Goal: Information Seeking & Learning: Learn about a topic

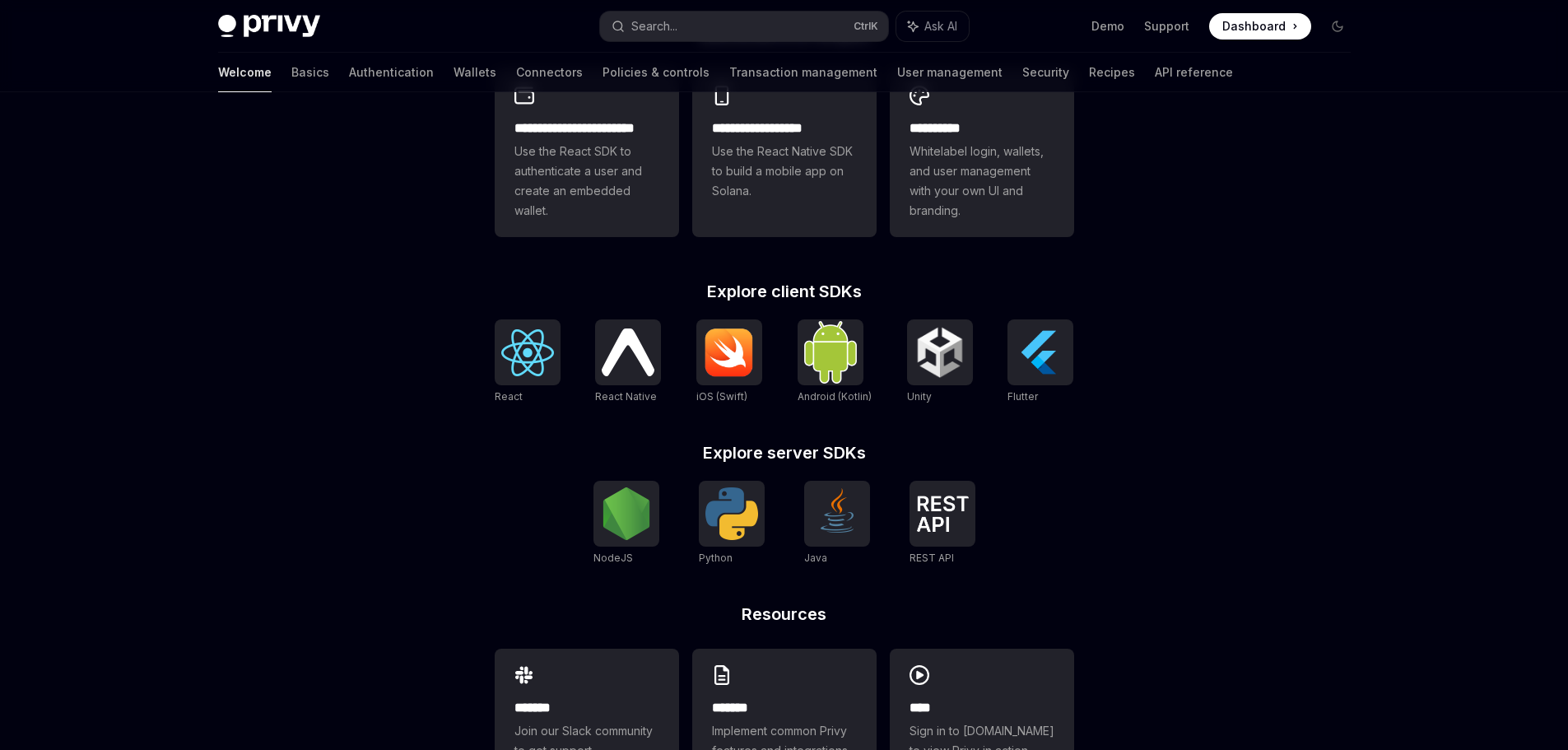
scroll to position [559, 0]
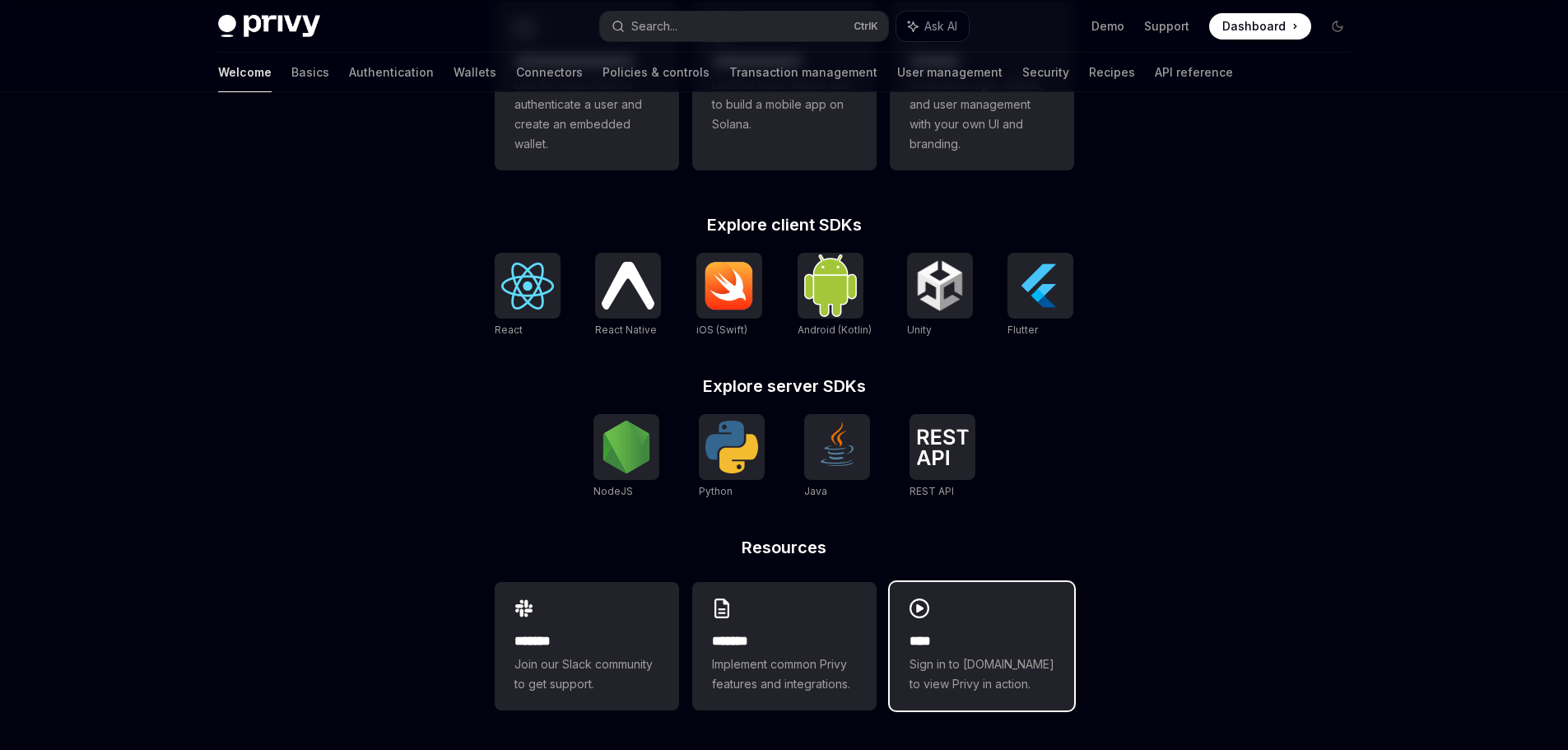
click at [958, 613] on div "**** Sign in to demo.privy.io to view Privy in action." at bounding box center [981, 646] width 184 height 129
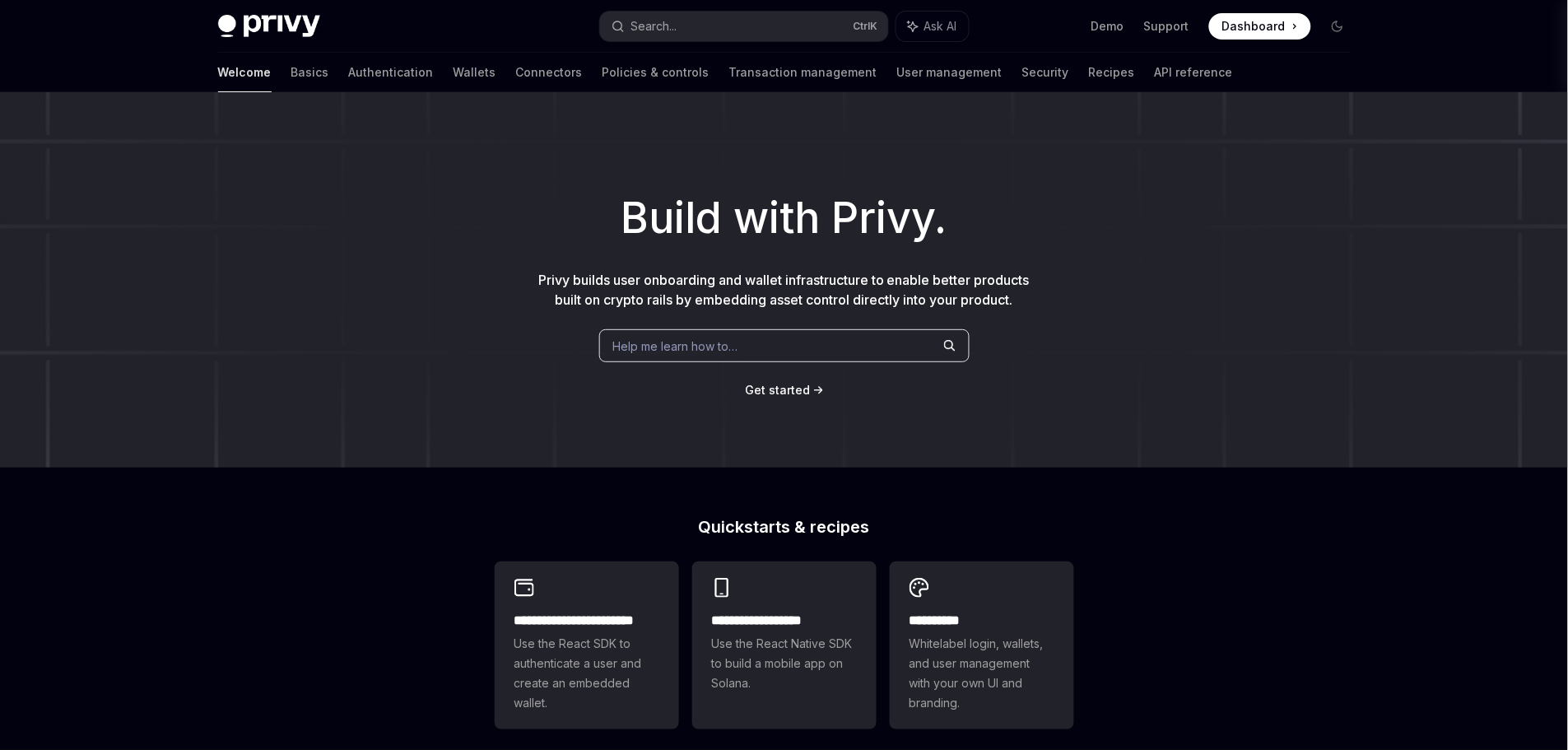
click at [802, 335] on div "Help me learn how to…" at bounding box center [784, 345] width 370 height 33
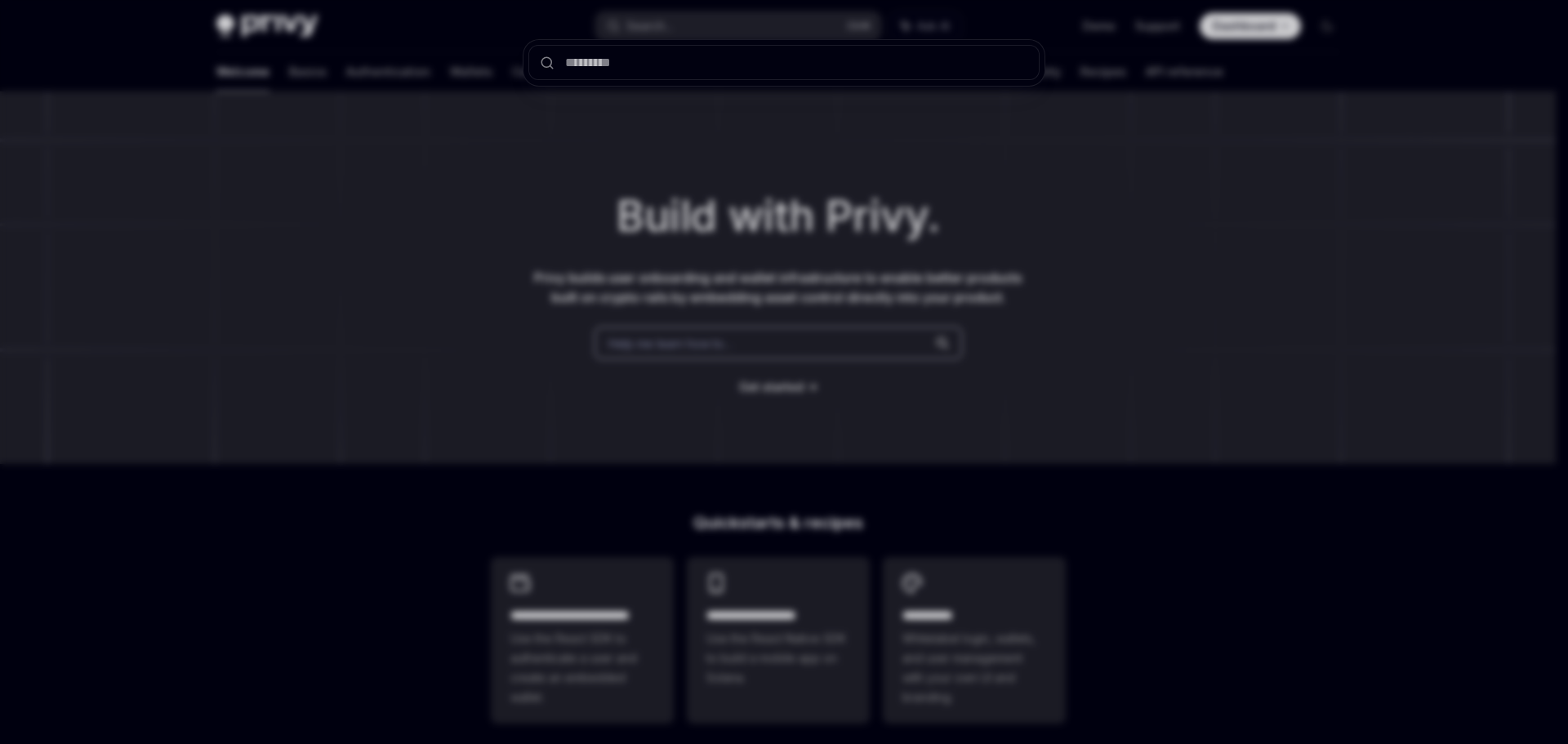
click at [755, 276] on div at bounding box center [784, 372] width 1568 height 744
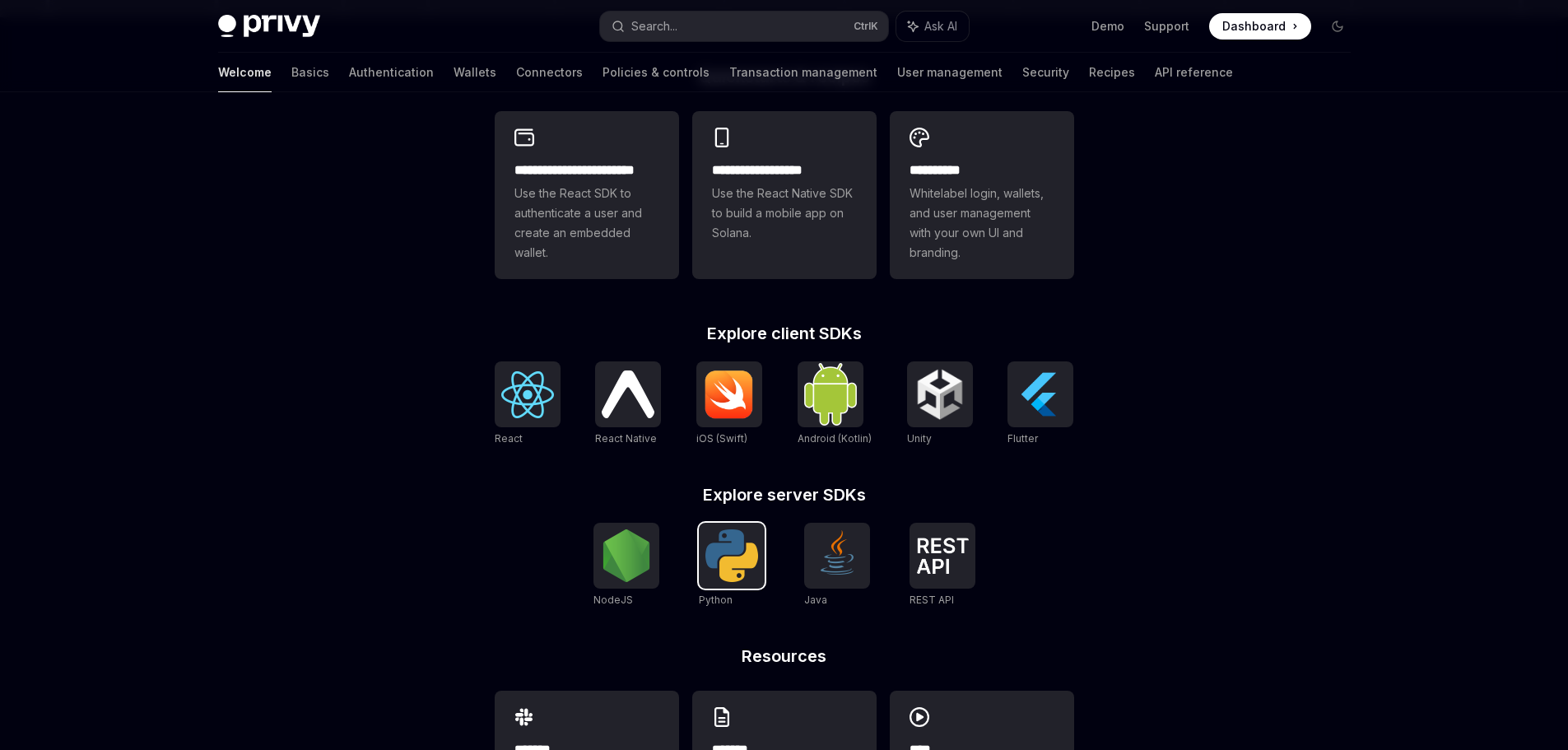
scroll to position [559, 0]
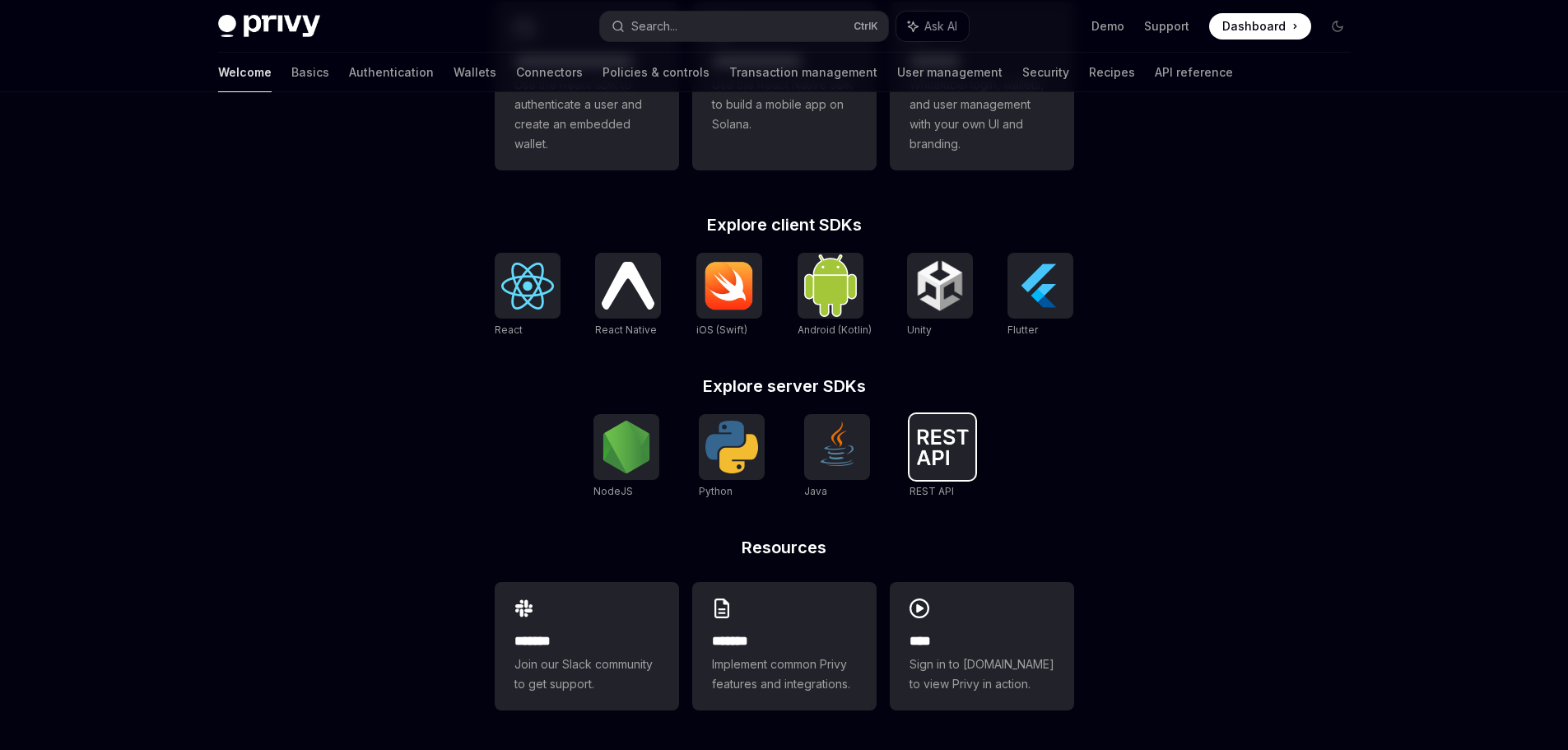
click at [954, 470] on div at bounding box center [942, 447] width 66 height 66
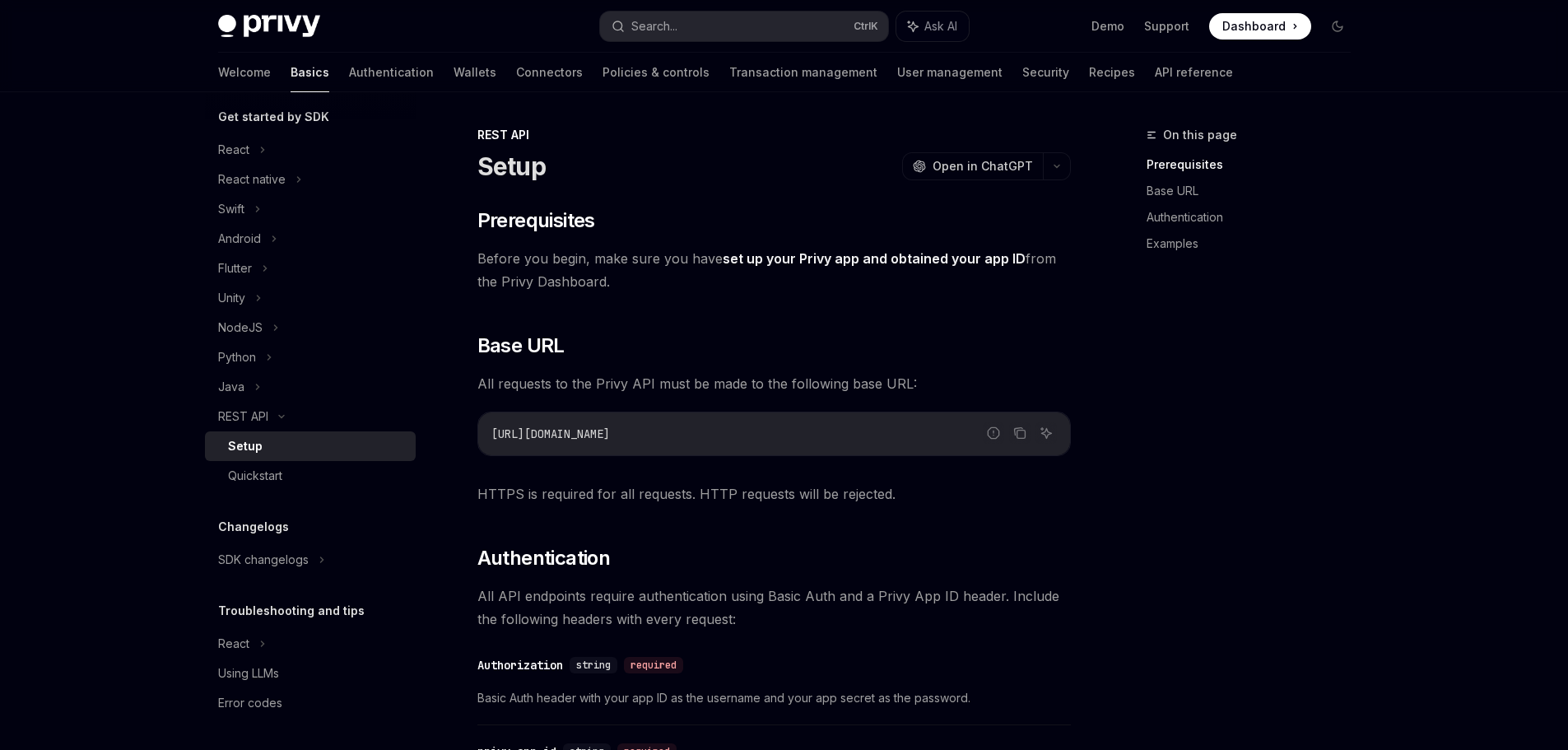
scroll to position [185, 0]
click at [292, 413] on div "REST API" at bounding box center [310, 416] width 211 height 30
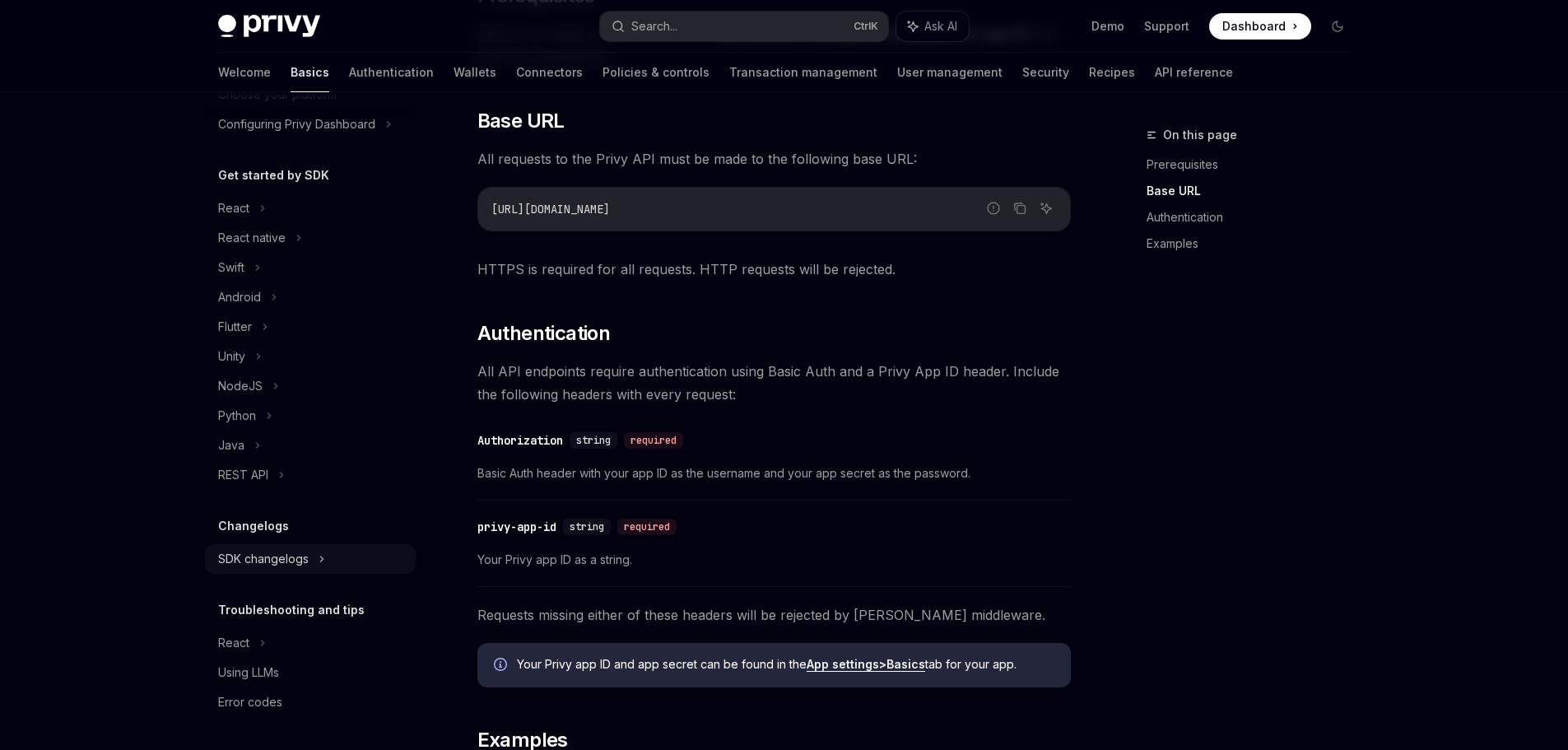
scroll to position [412, 0]
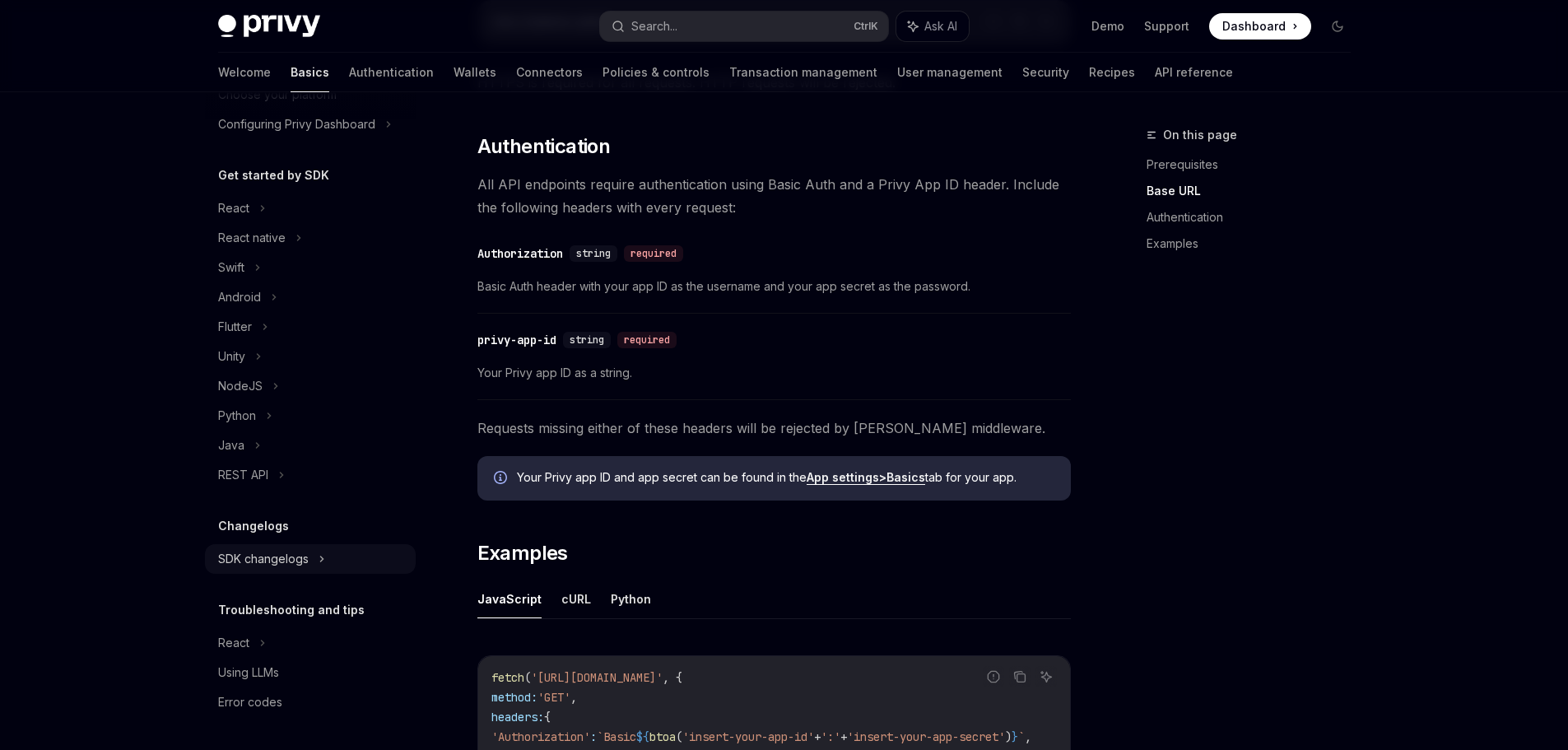
click at [326, 568] on div "SDK changelogs" at bounding box center [310, 560] width 211 height 30
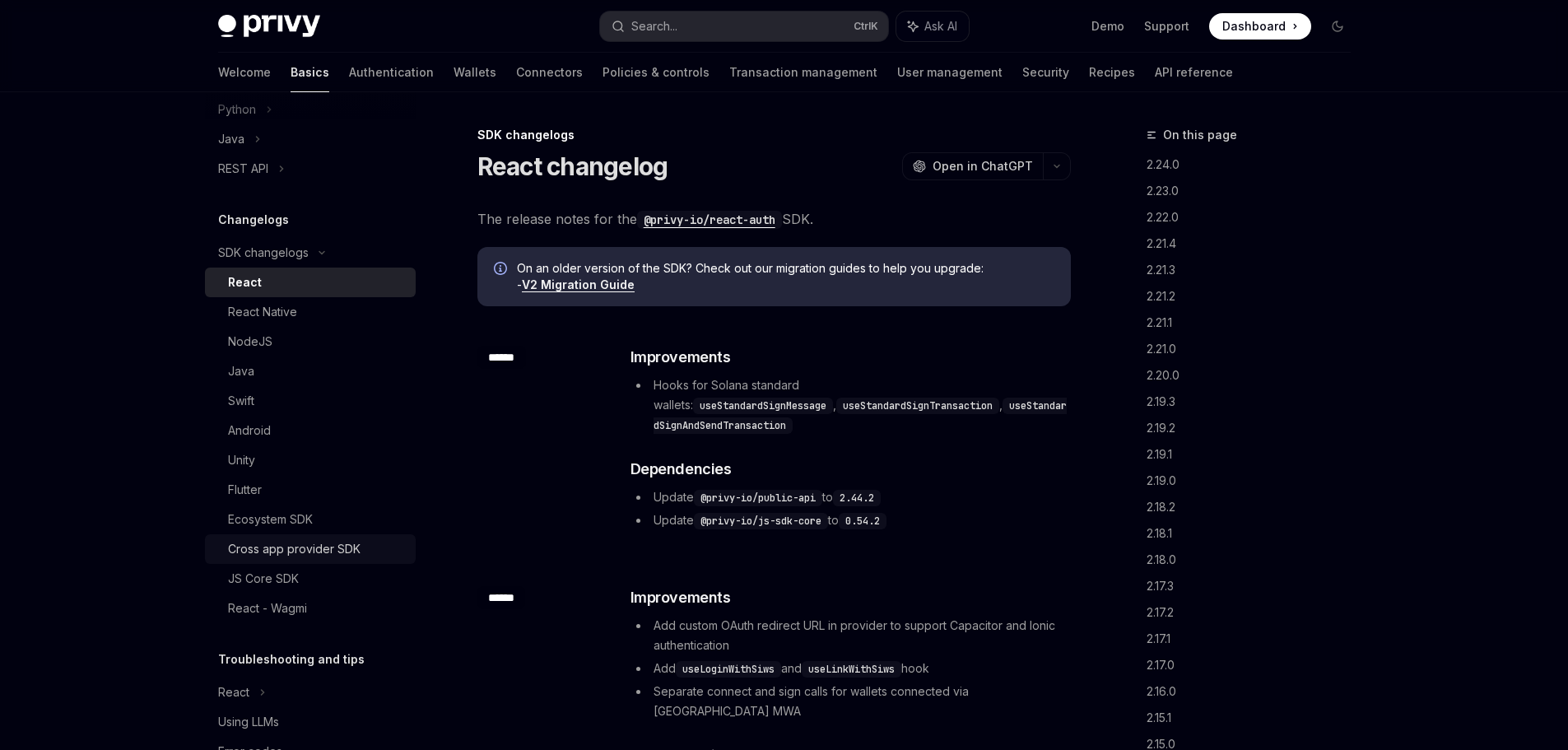
scroll to position [103, 0]
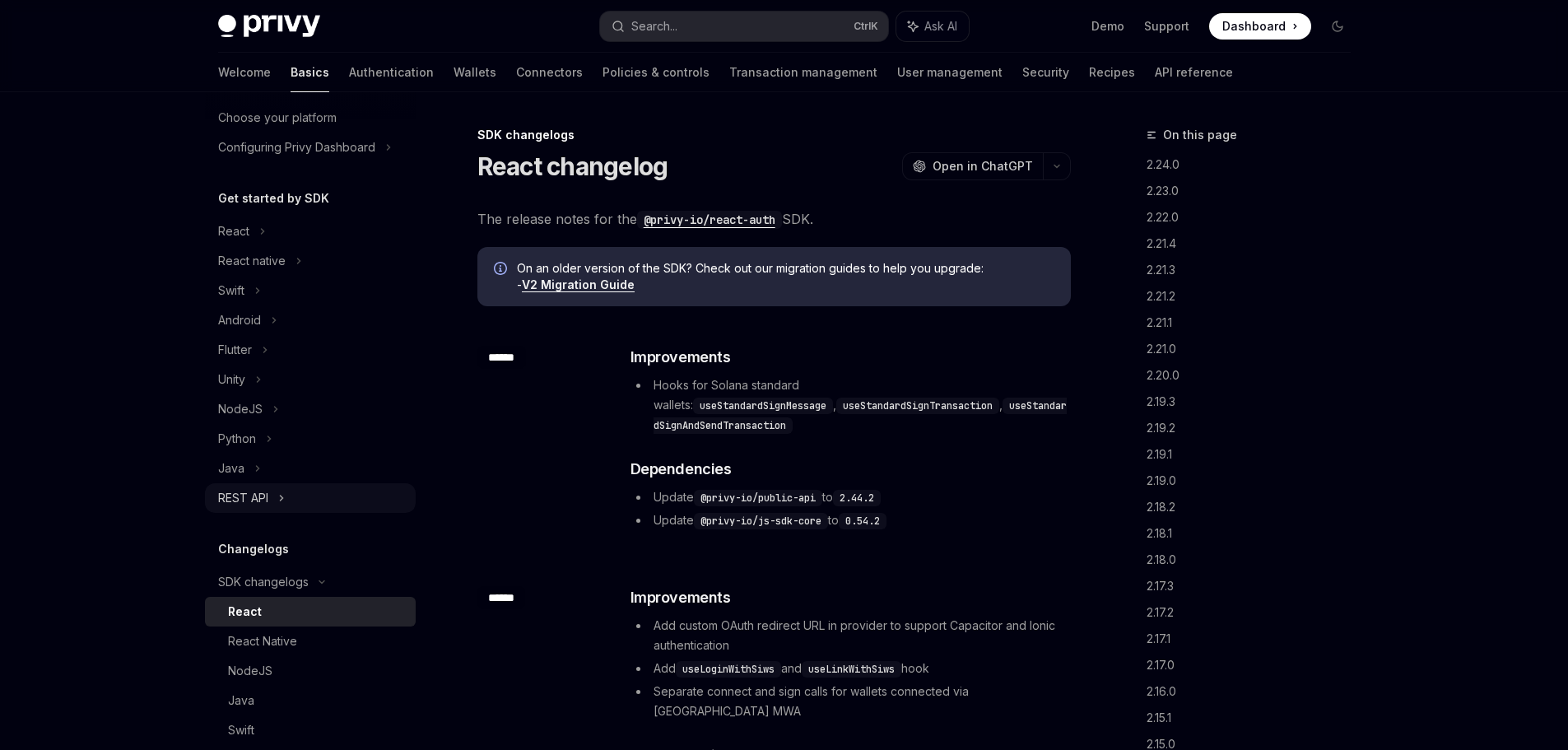
click at [258, 486] on div "REST API" at bounding box center [310, 498] width 211 height 30
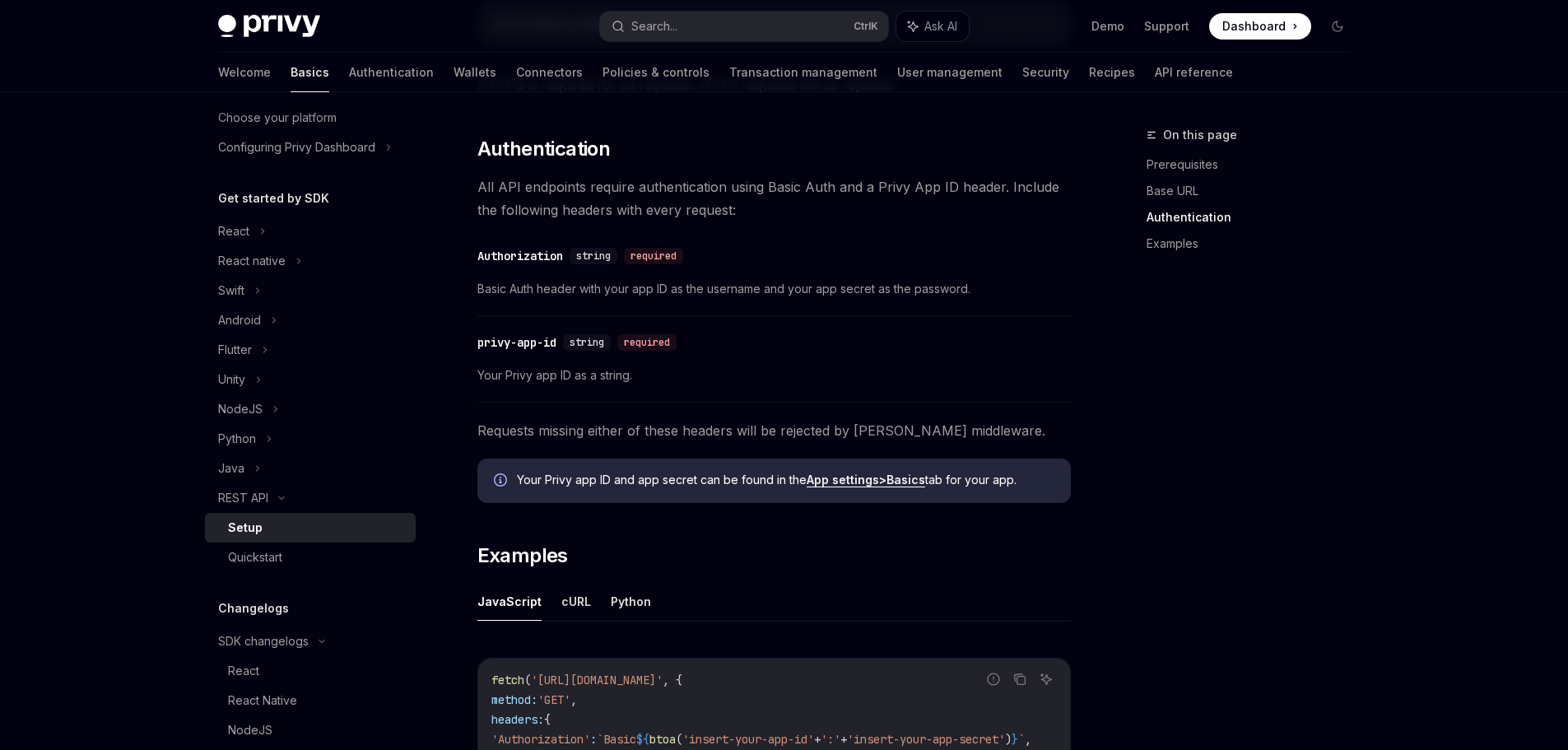
scroll to position [658, 0]
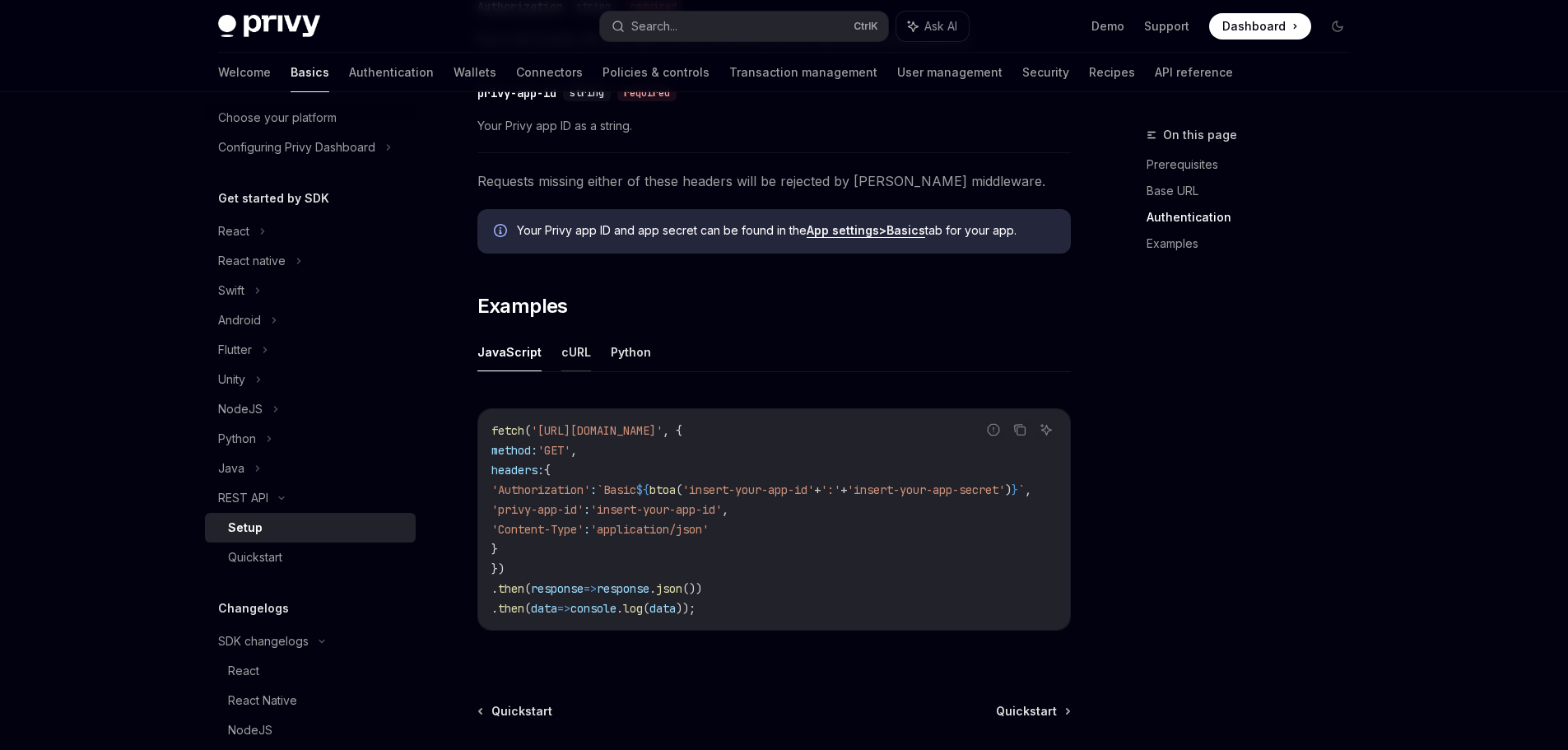
click at [578, 345] on button "cURL" at bounding box center [576, 352] width 30 height 39
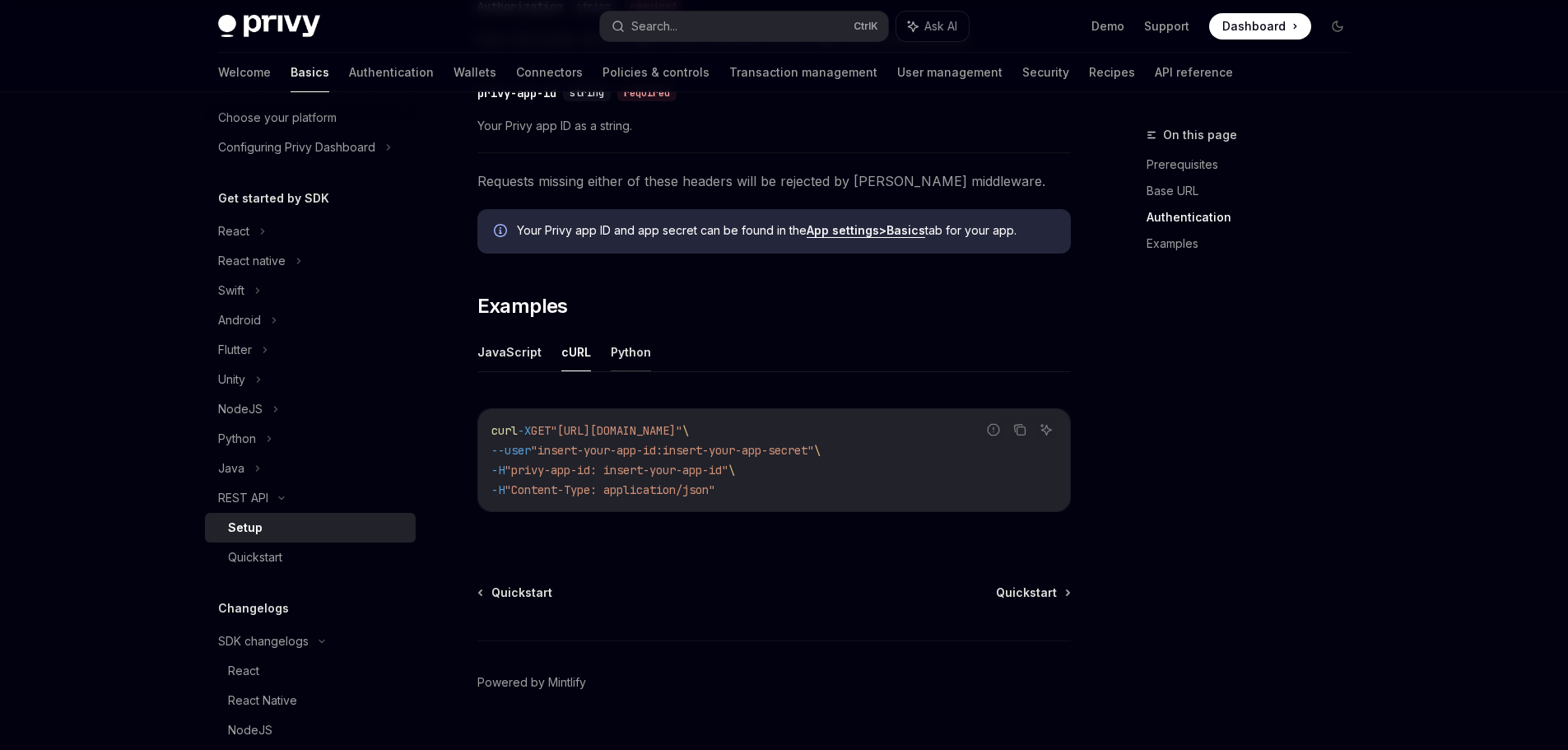
click at [636, 353] on button "Python" at bounding box center [631, 352] width 41 height 39
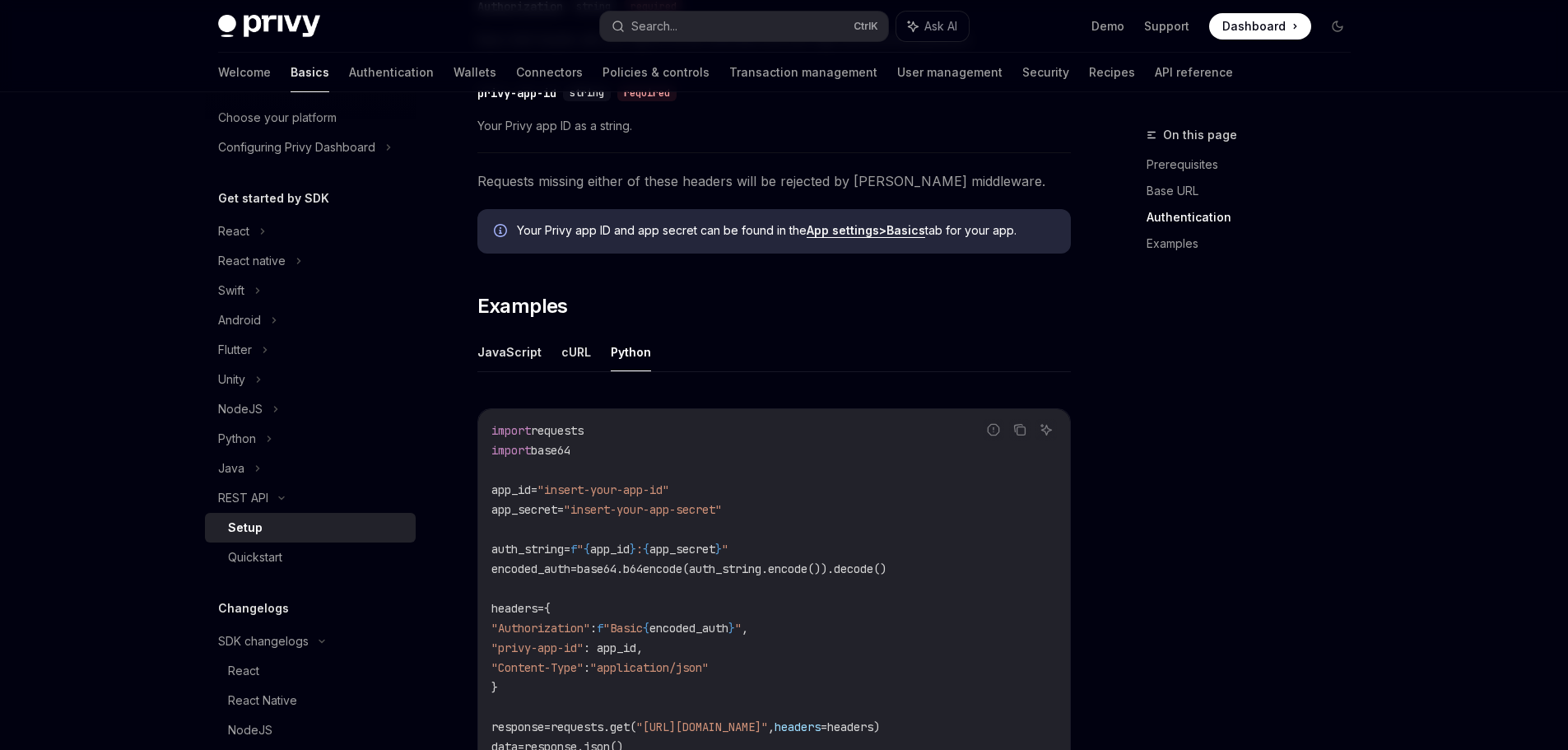
drag, startPoint x: 551, startPoint y: 354, endPoint x: 570, endPoint y: 354, distance: 19.0
click at [552, 354] on ul "JavaScript cURL Python" at bounding box center [774, 352] width 594 height 40
click at [574, 354] on button "cURL" at bounding box center [576, 352] width 30 height 39
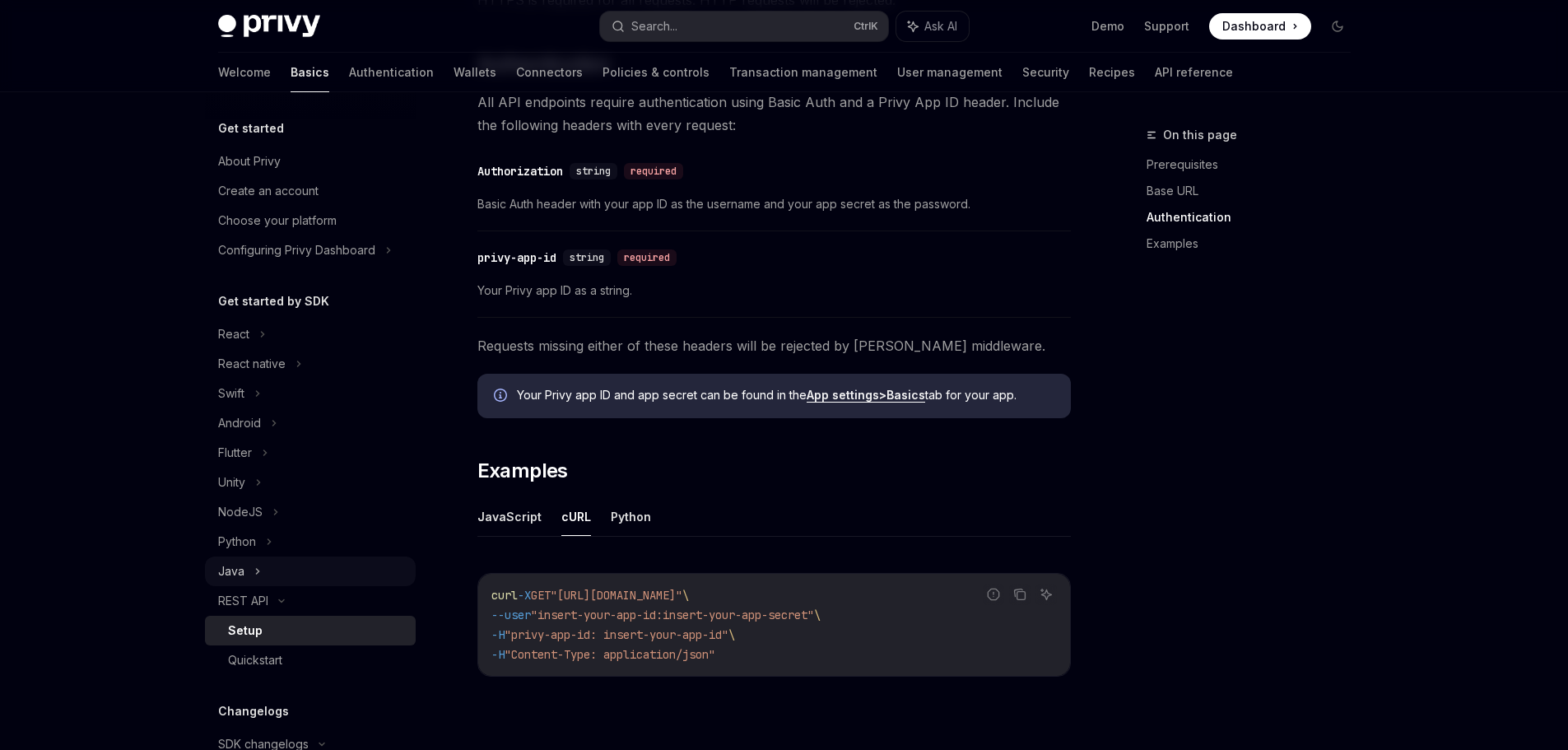
click at [270, 569] on div "Java" at bounding box center [310, 572] width 211 height 30
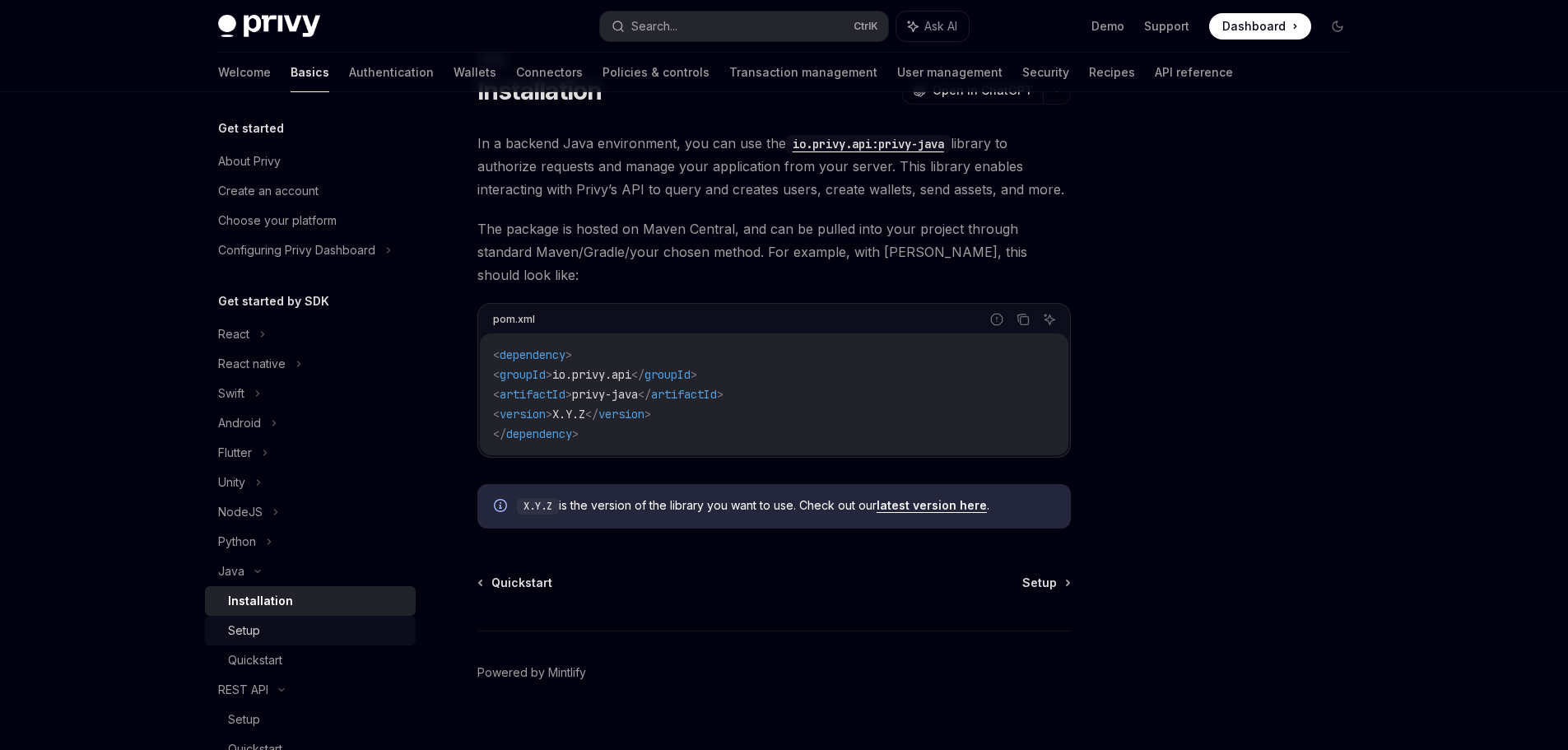
scroll to position [330, 0]
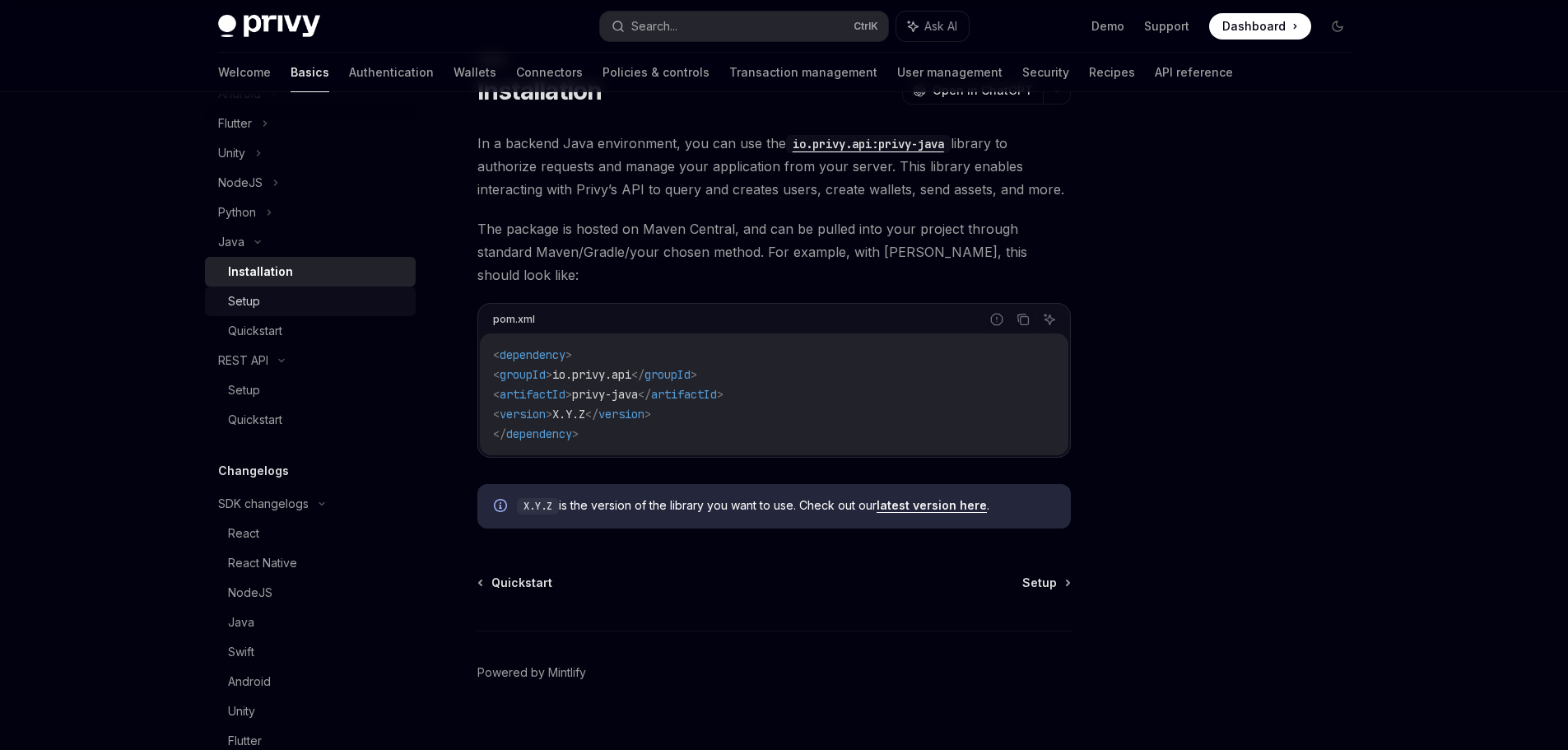
click at [282, 294] on div "Setup" at bounding box center [317, 301] width 178 height 19
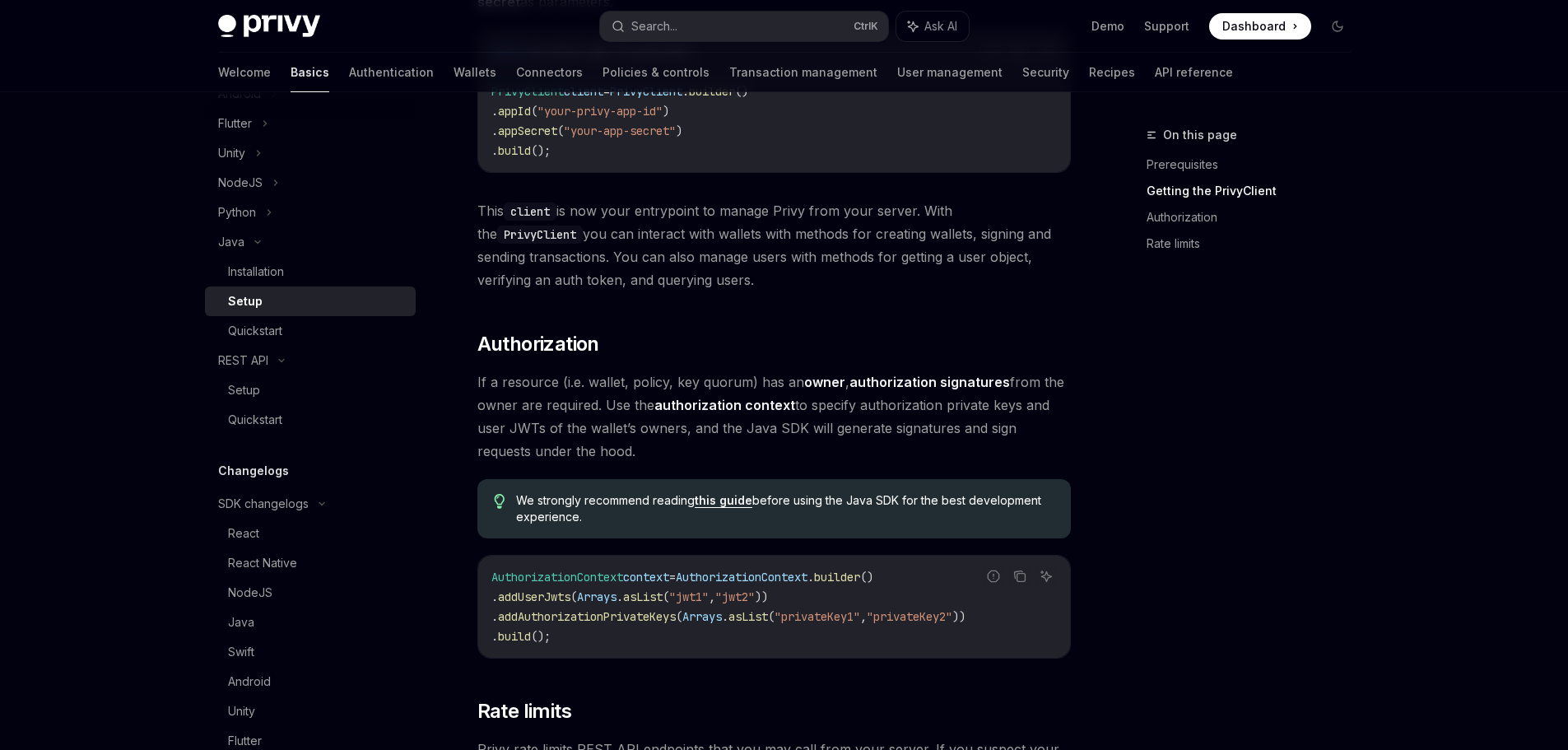
scroll to position [743, 0]
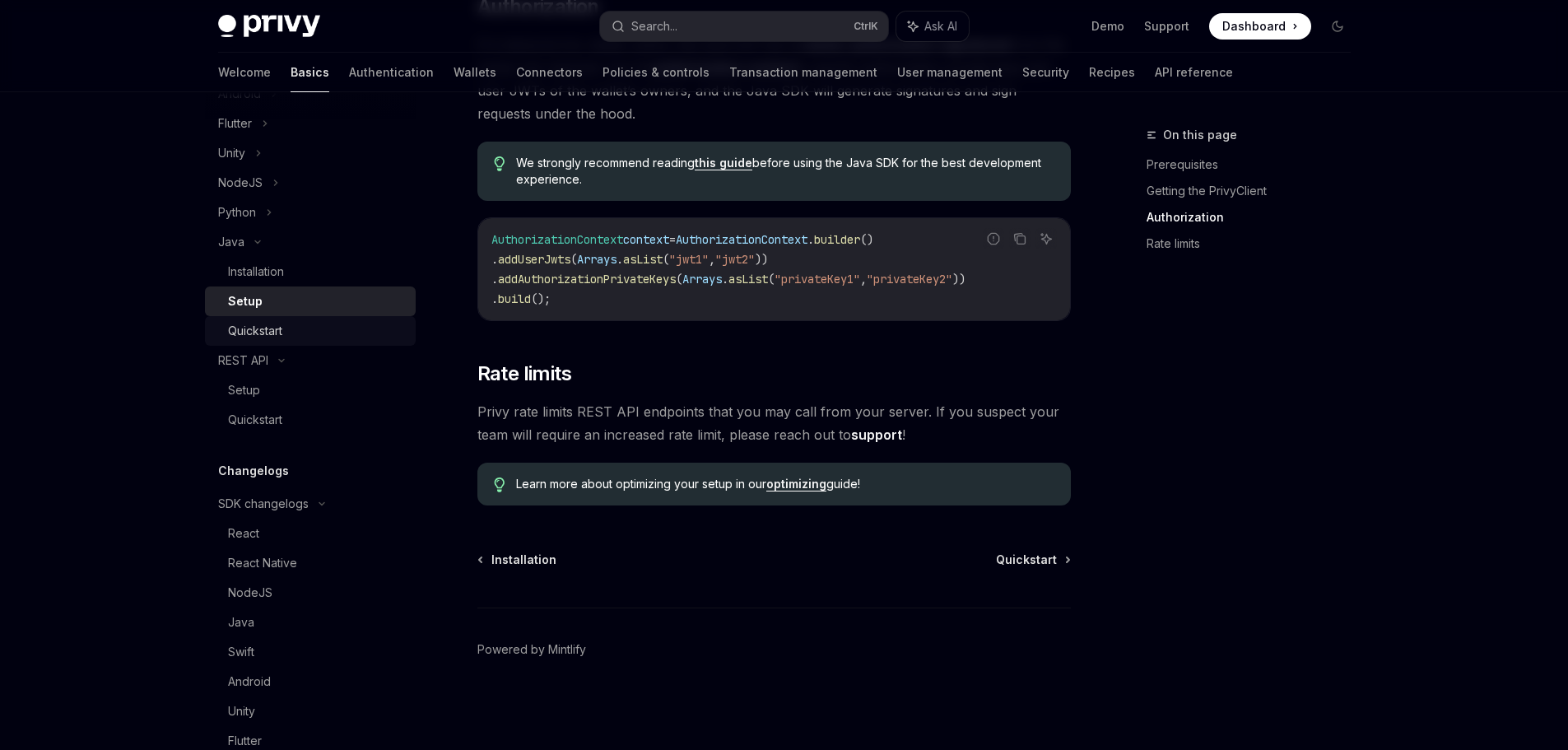
click at [270, 327] on div "Quickstart" at bounding box center [255, 330] width 55 height 19
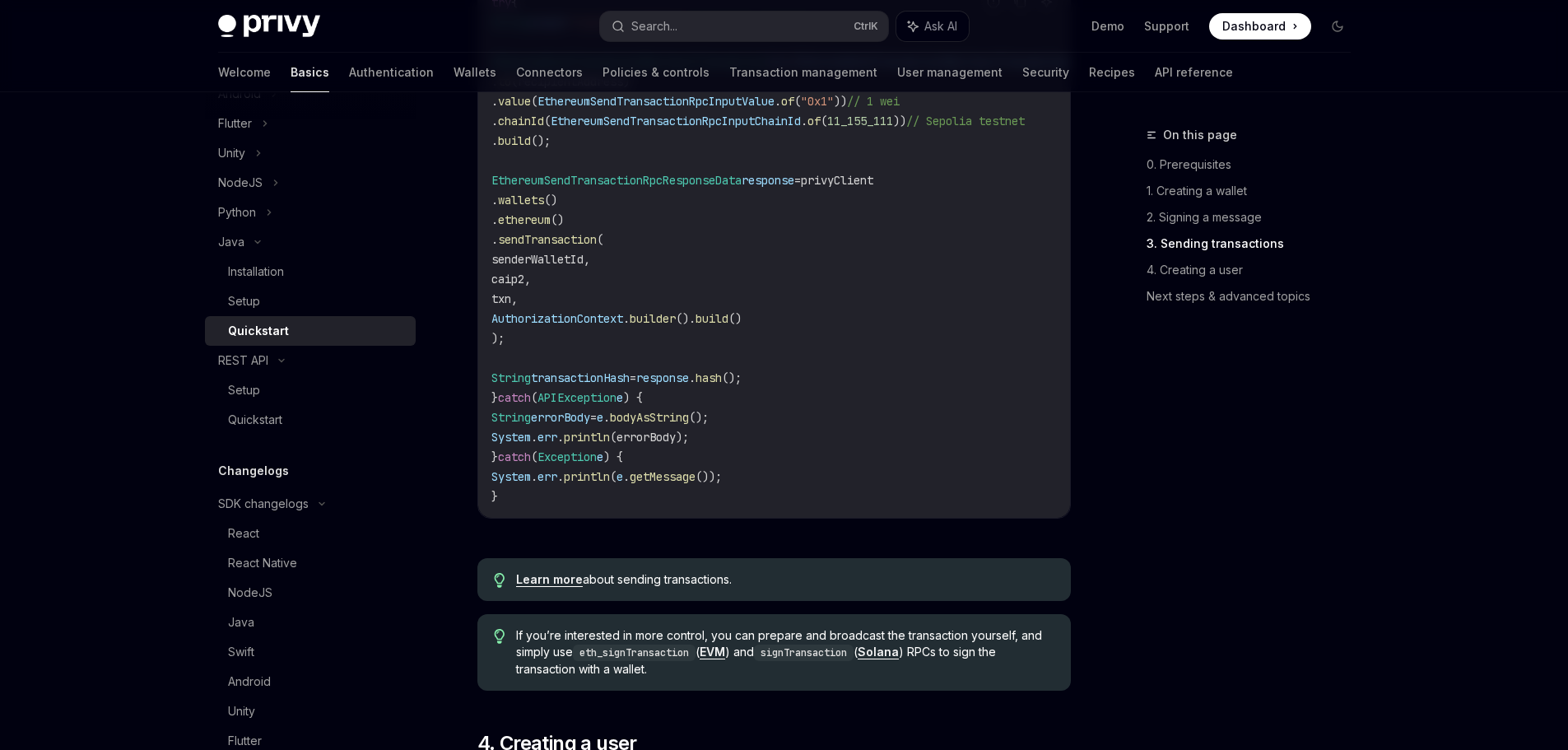
scroll to position [1729, 0]
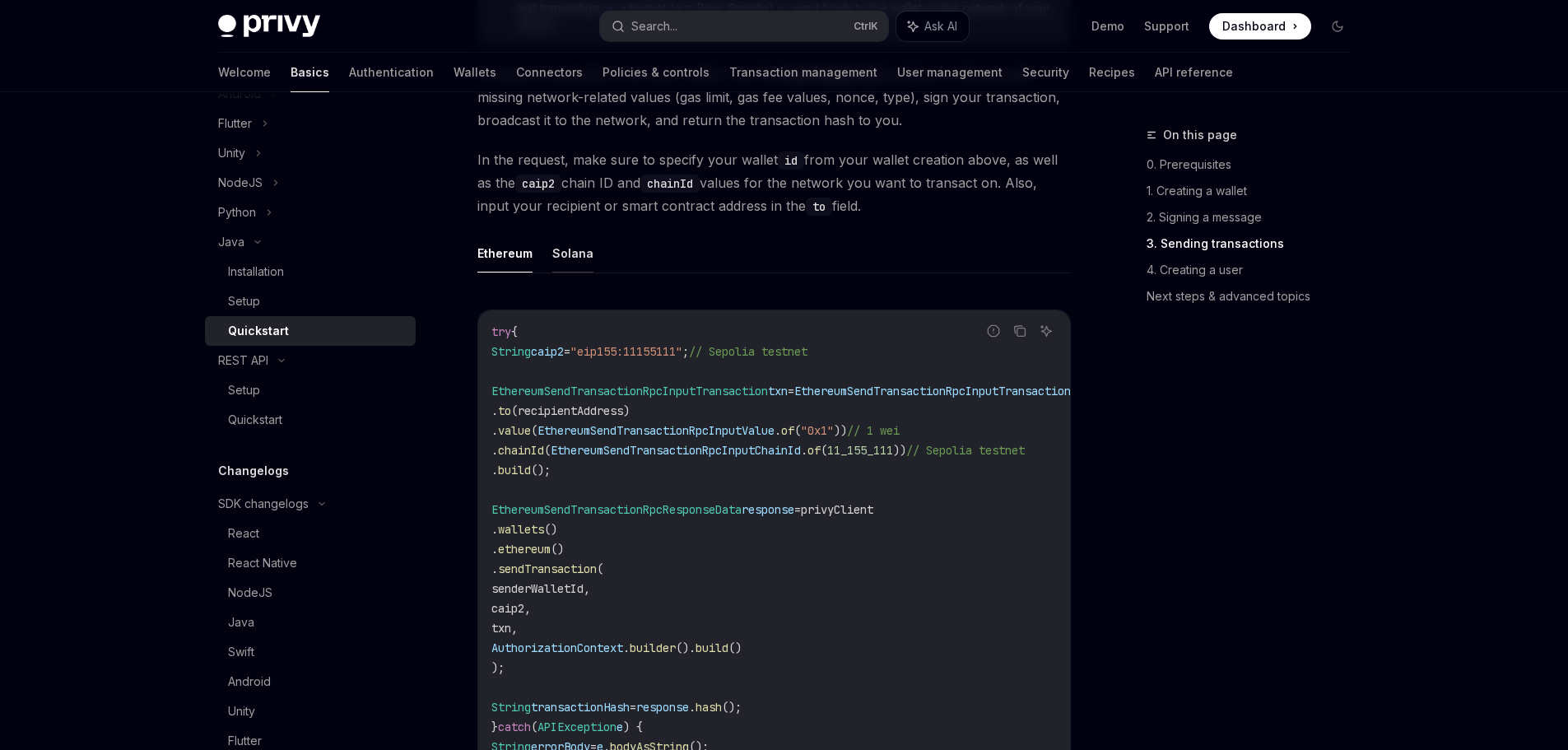
click at [558, 272] on button "Solana" at bounding box center [573, 253] width 41 height 39
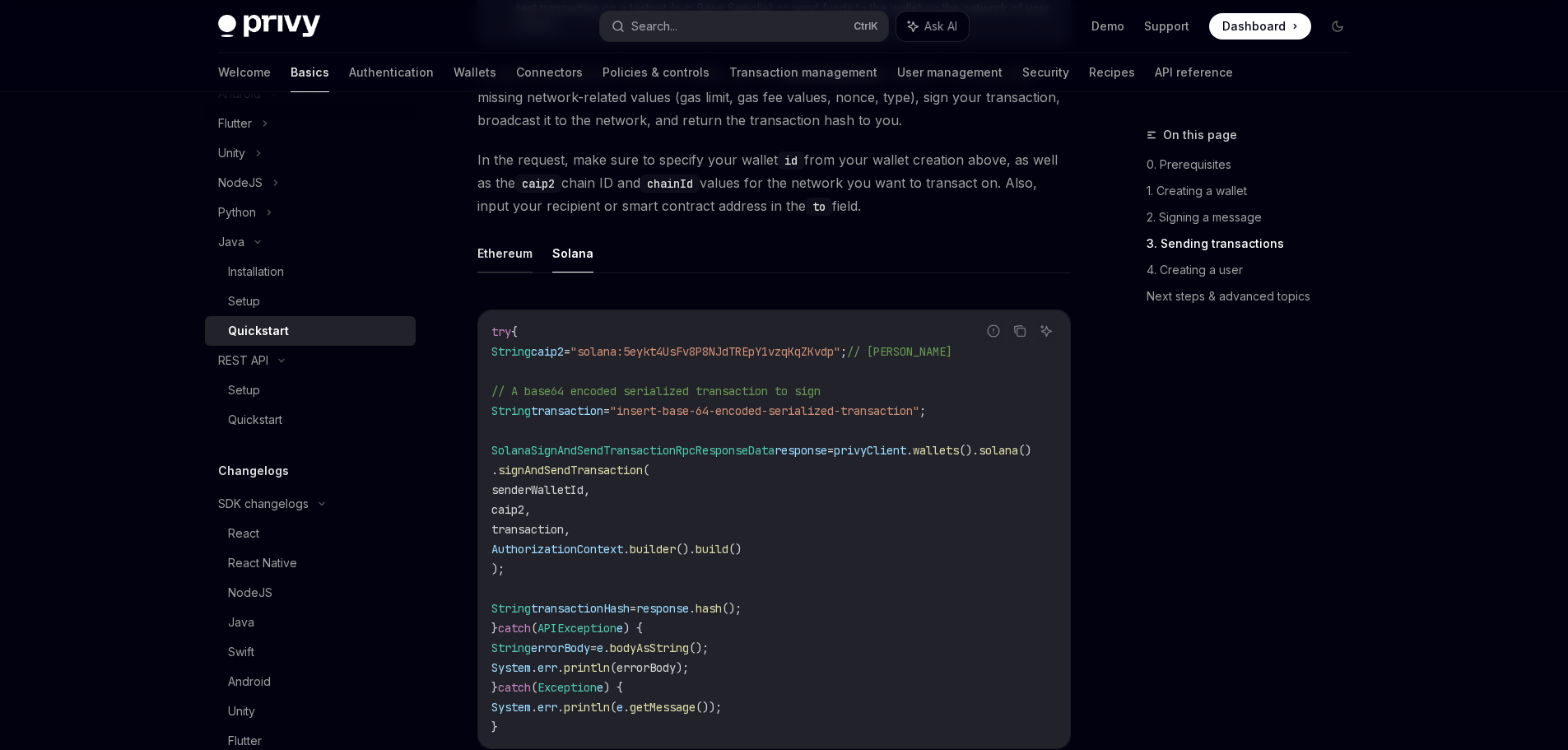
click at [498, 272] on button "Ethereum" at bounding box center [505, 253] width 55 height 39
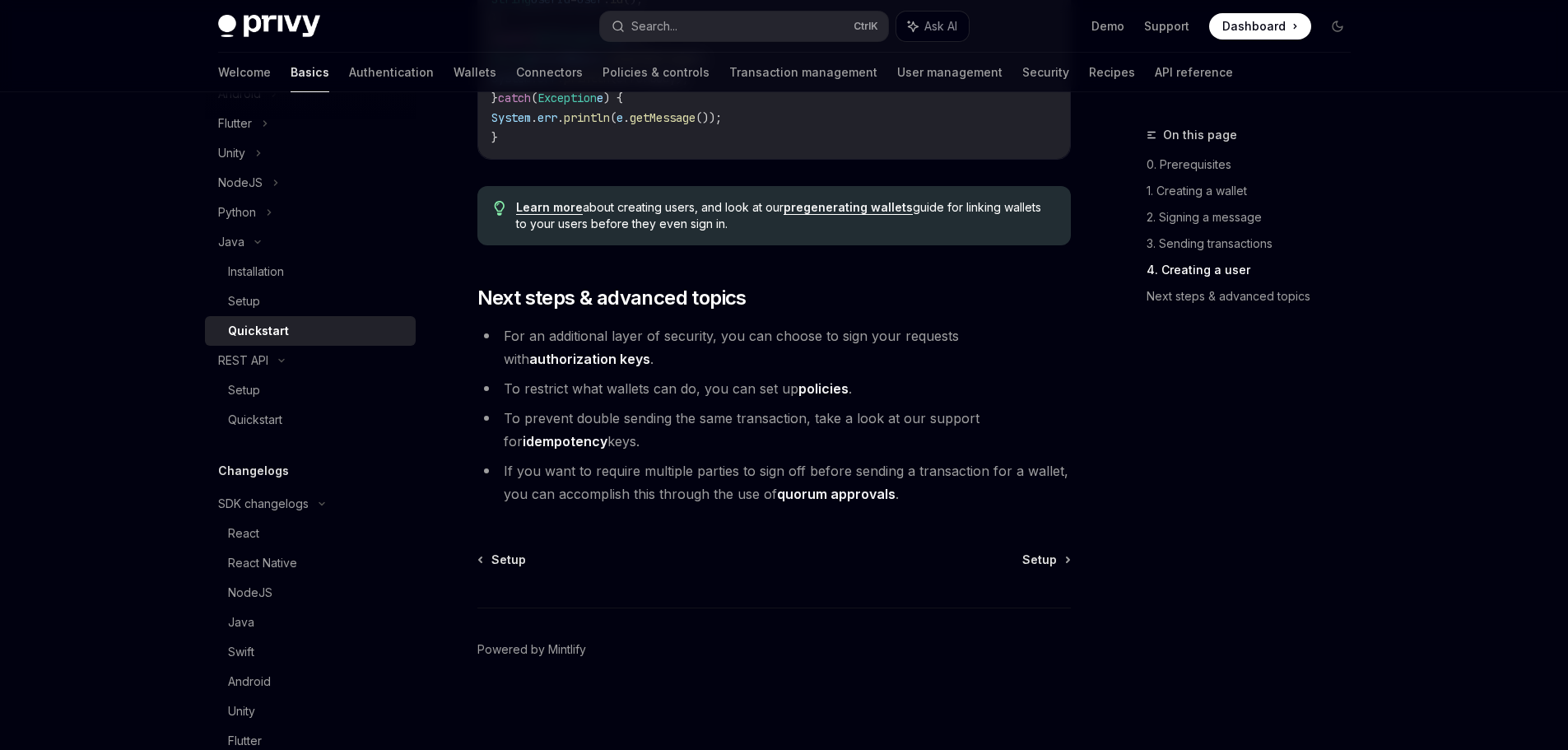
scroll to position [3309, 0]
click at [278, 419] on div "Quickstart" at bounding box center [255, 420] width 55 height 19
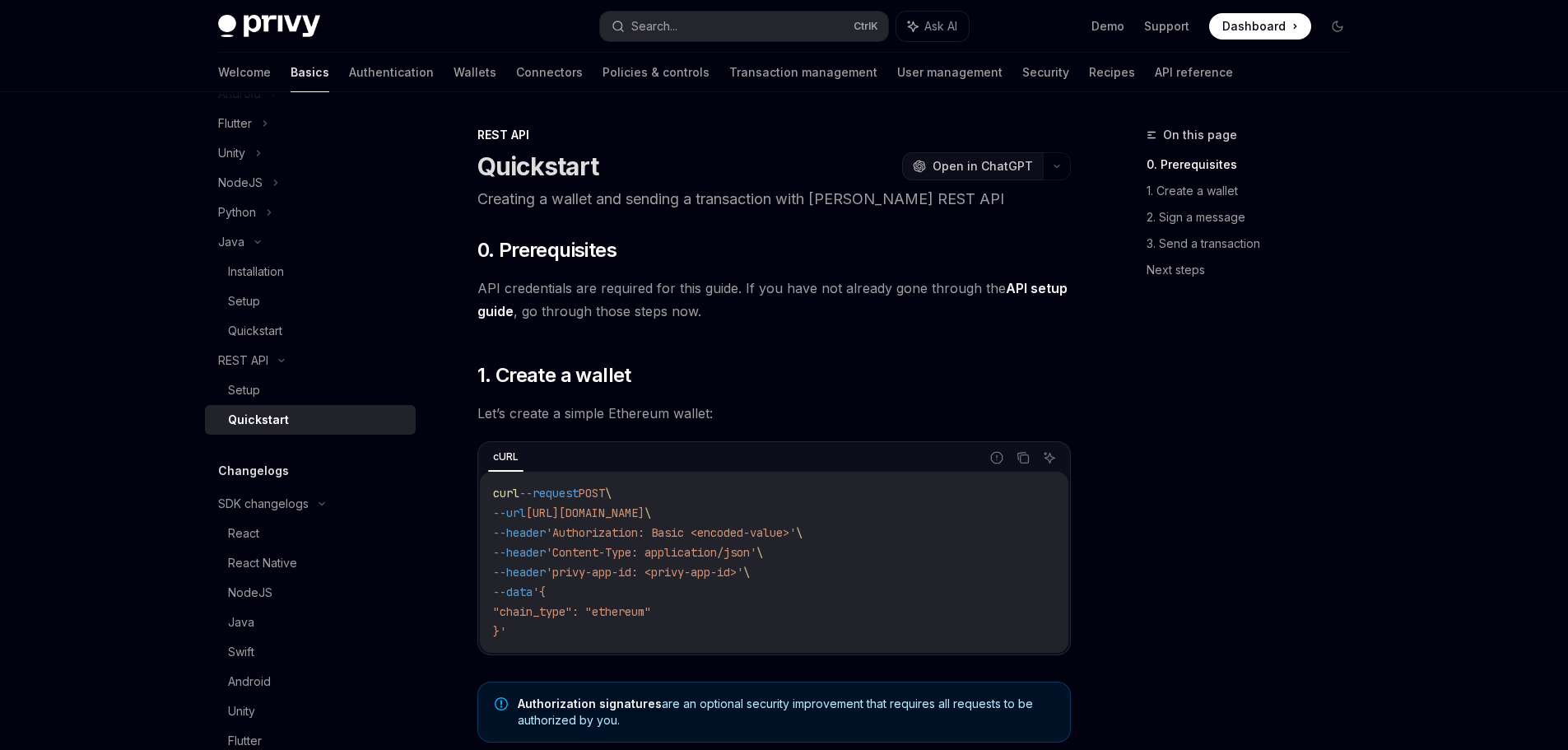
click at [1003, 165] on span "Open in ChatGPT" at bounding box center [982, 166] width 100 height 17
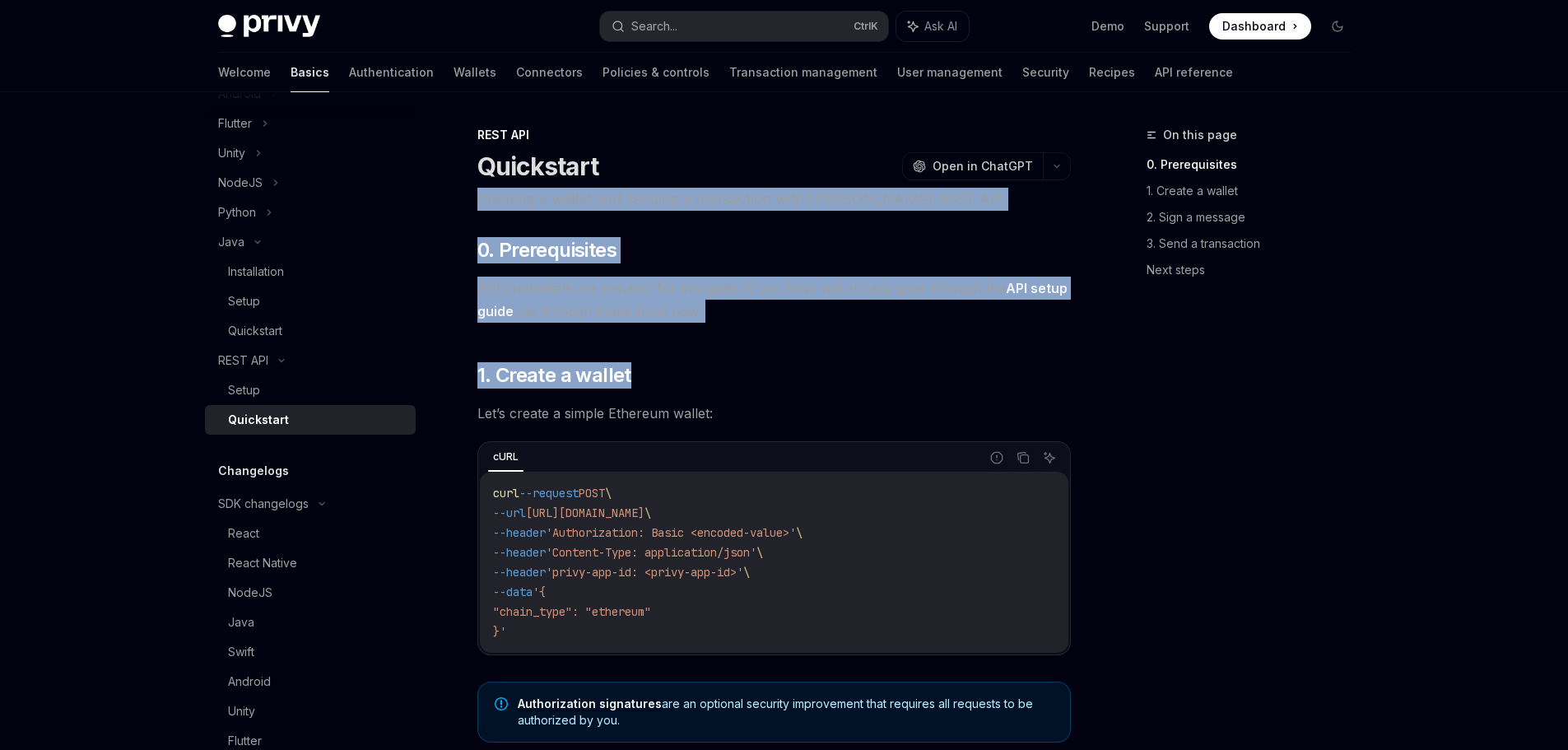
drag, startPoint x: 479, startPoint y: 195, endPoint x: 987, endPoint y: 397, distance: 546.7
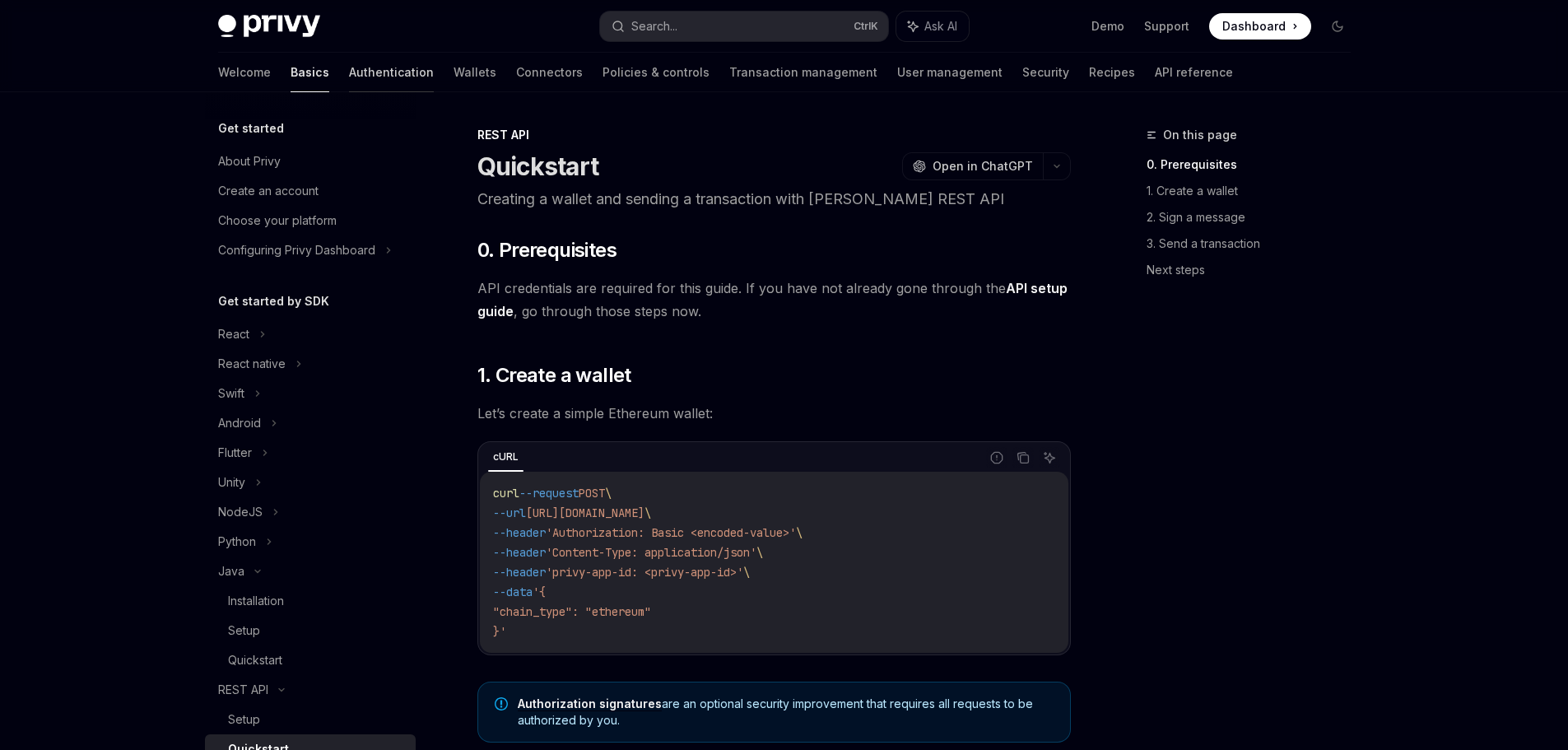
click at [349, 72] on link "Authentication" at bounding box center [391, 72] width 85 height 40
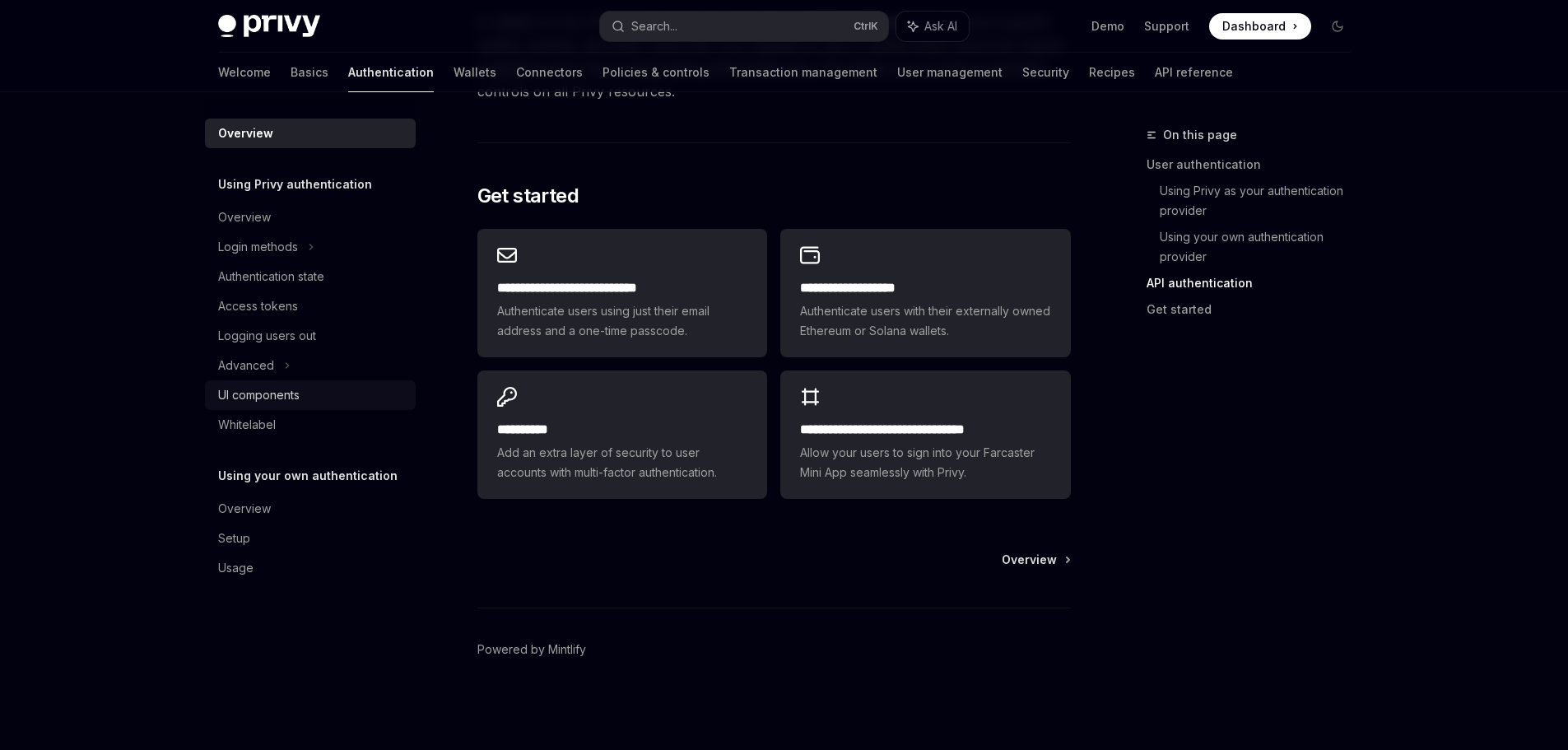
scroll to position [822, 0]
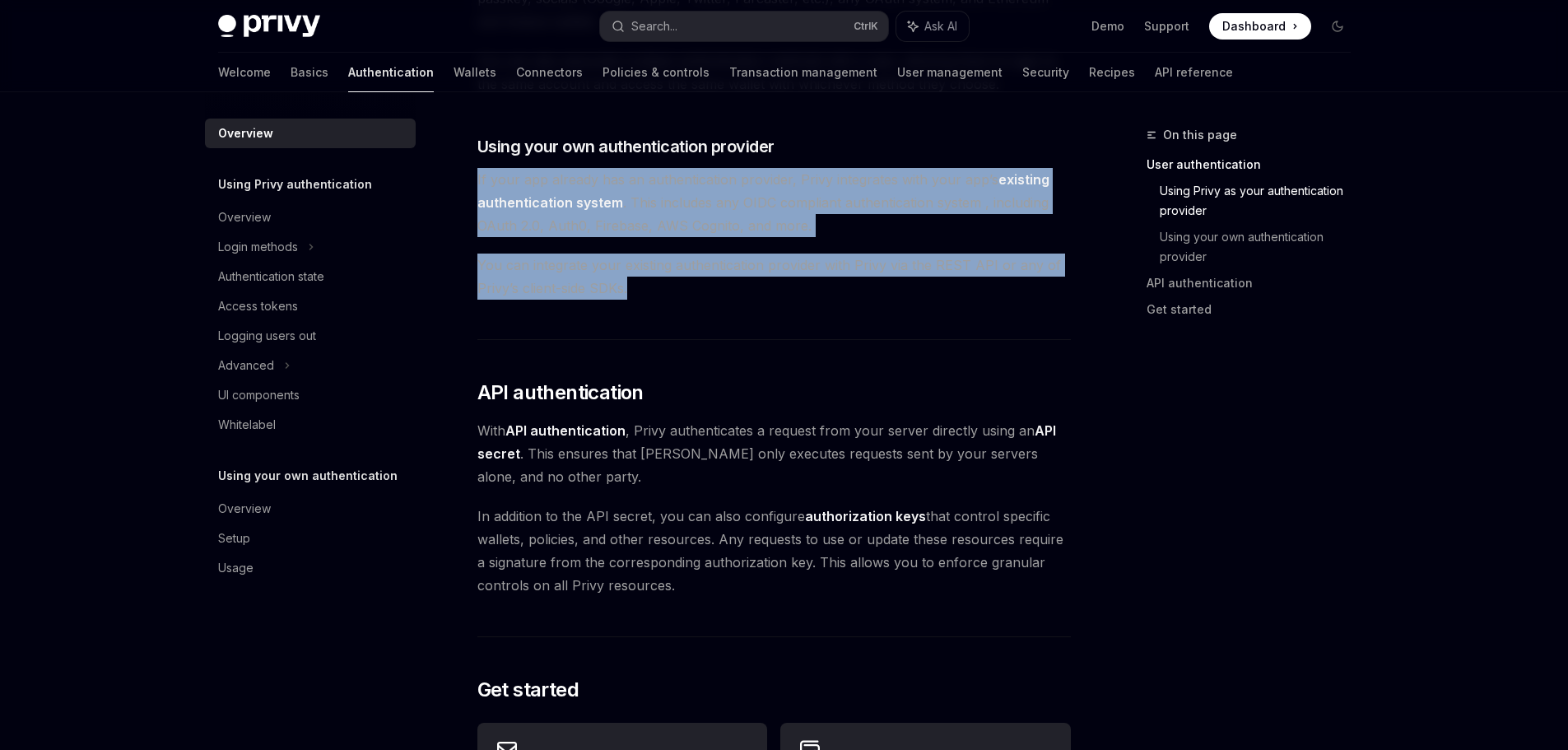
drag, startPoint x: 494, startPoint y: 179, endPoint x: 872, endPoint y: 338, distance: 410.1
click at [872, 338] on div "Overview OpenAI Open in ChatGPT OpenAI Open in ChatGPT Privy’s wallet system su…" at bounding box center [619, 273] width 908 height 1942
click at [711, 196] on span "If your app already has an authentication provider, Privy integrates with your …" at bounding box center [774, 203] width 594 height 69
drag, startPoint x: 870, startPoint y: 202, endPoint x: 994, endPoint y: 340, distance: 185.5
click at [994, 340] on div "Privy’s wallet system supports granular controls on who can access wallets and …" at bounding box center [774, 180] width 594 height 1639
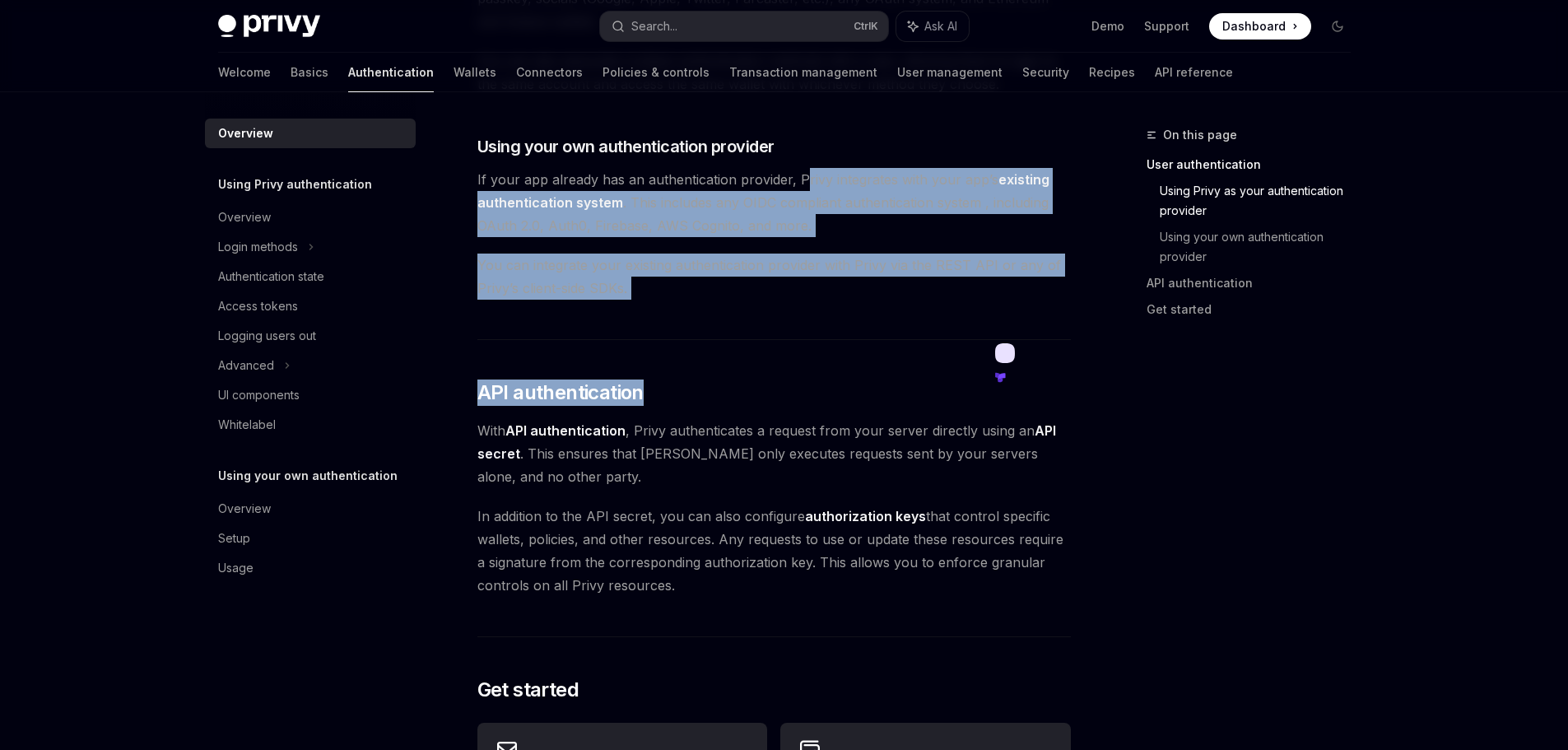
click at [824, 264] on span "You can integrate your existing authentication provider with Privy via the REST…" at bounding box center [774, 277] width 594 height 46
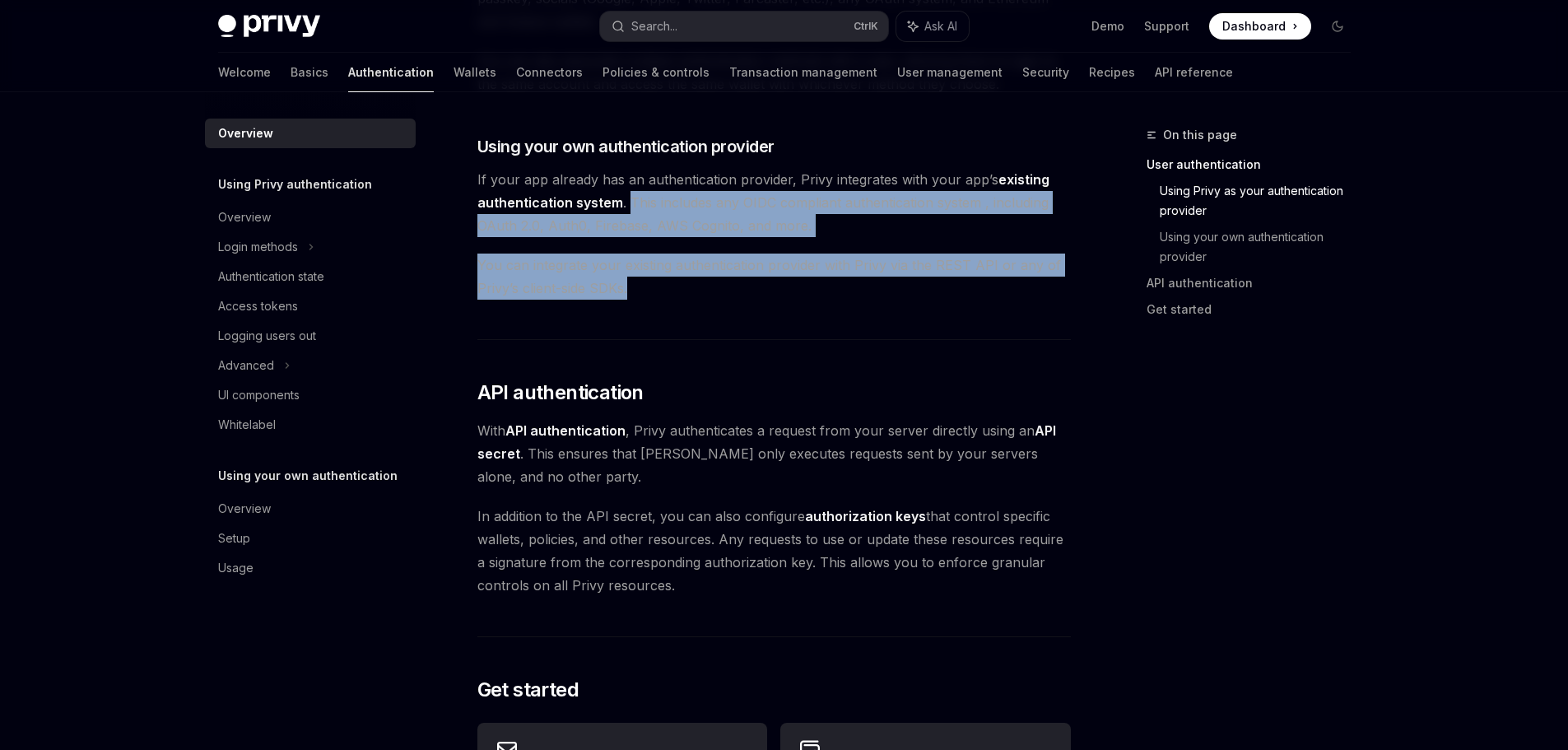
drag, startPoint x: 737, startPoint y: 205, endPoint x: 906, endPoint y: 338, distance: 215.1
click at [908, 341] on div "Privy’s wallet system supports granular controls on who can access wallets and …" at bounding box center [774, 180] width 594 height 1639
click at [856, 234] on span "If your app already has an authentication provider, Privy integrates with your …" at bounding box center [774, 203] width 594 height 69
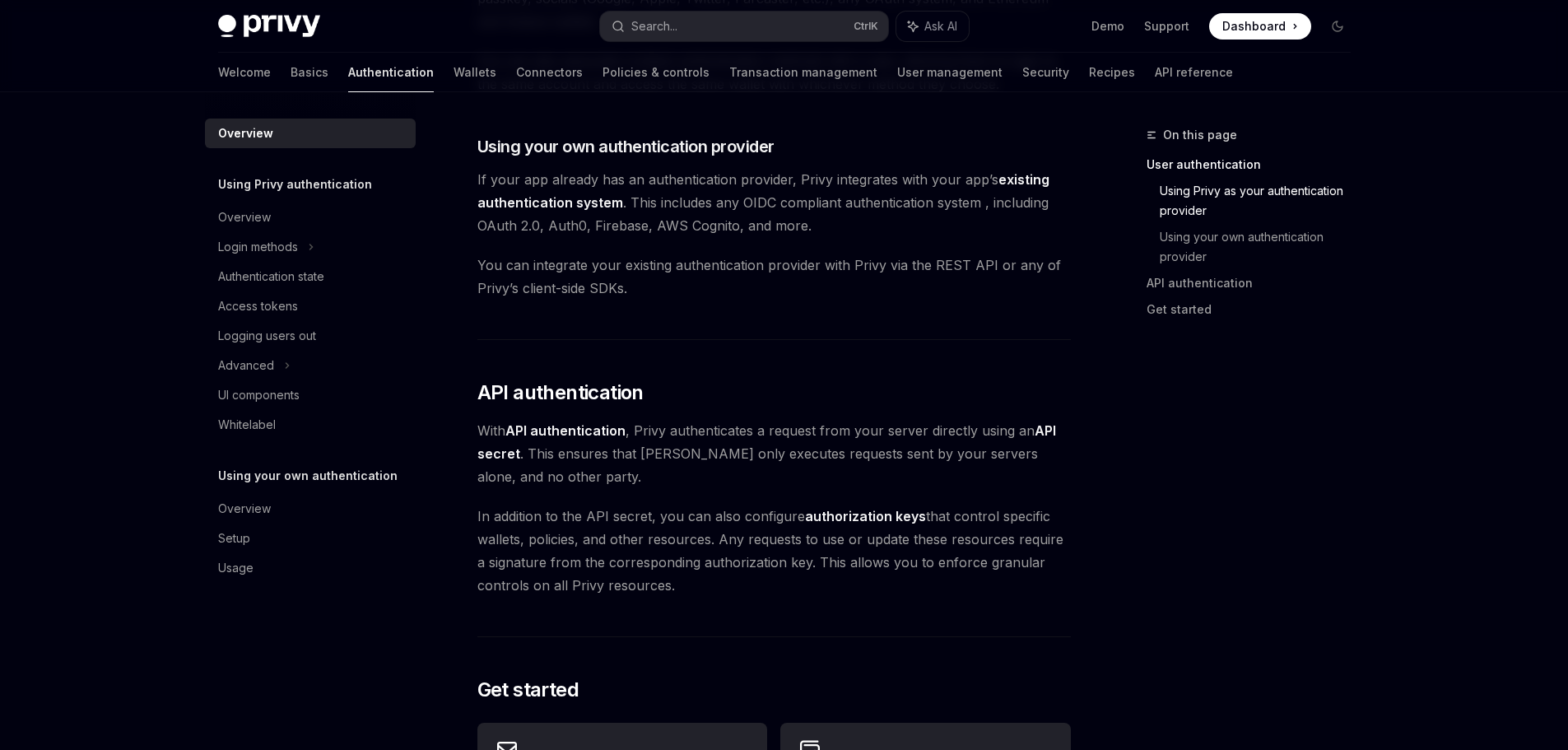
click at [779, 294] on span "You can integrate your existing authentication provider with Privy via the REST…" at bounding box center [774, 277] width 594 height 46
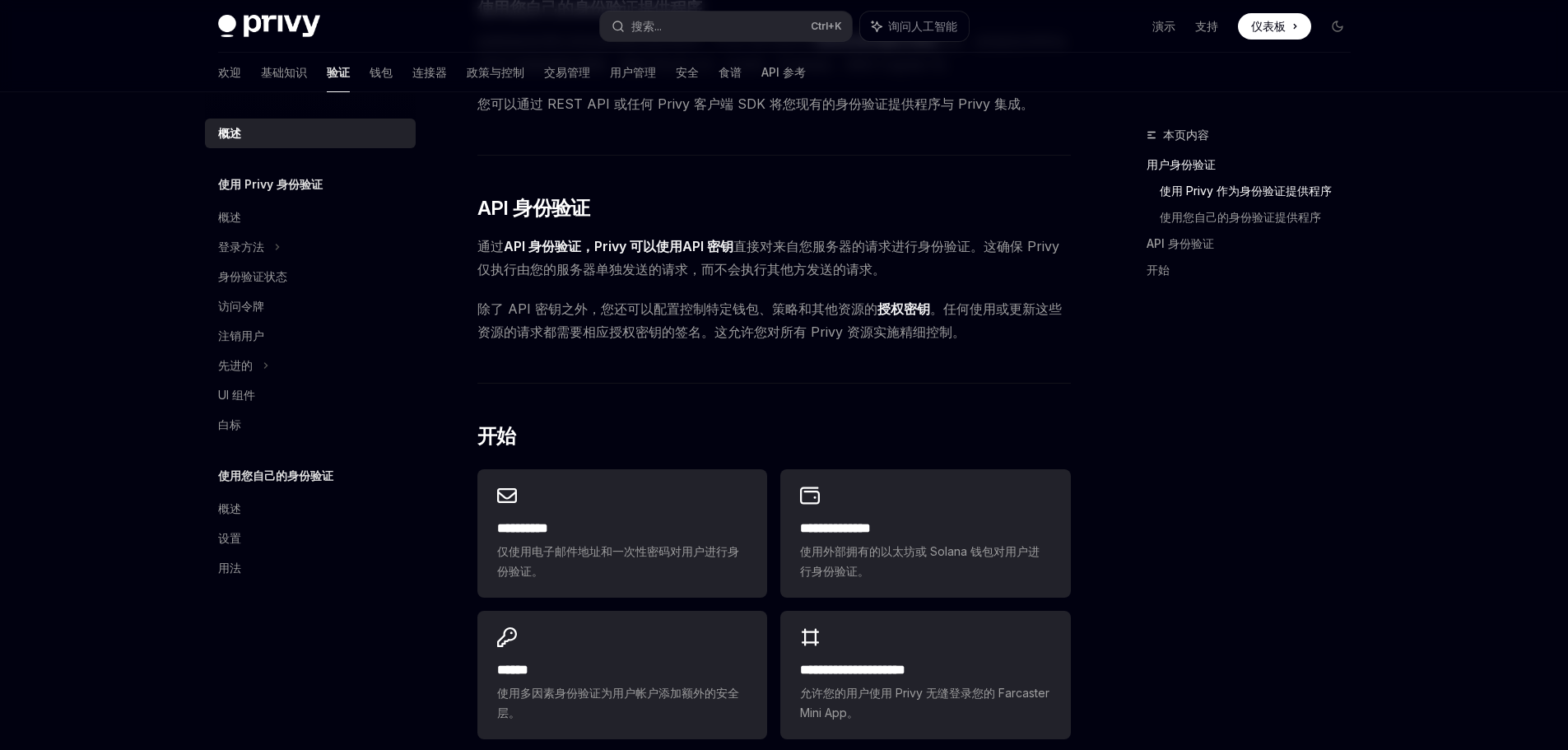
click at [702, 345] on div "Privy 的钱包系统支持对谁可以访问钱包以及不同用户可以执行哪些操作进行精细控制。 为了强制执行这些控制，Privy 的 API 必须验证请求钱包操作的一方…" at bounding box center [774, 53] width 594 height 1385
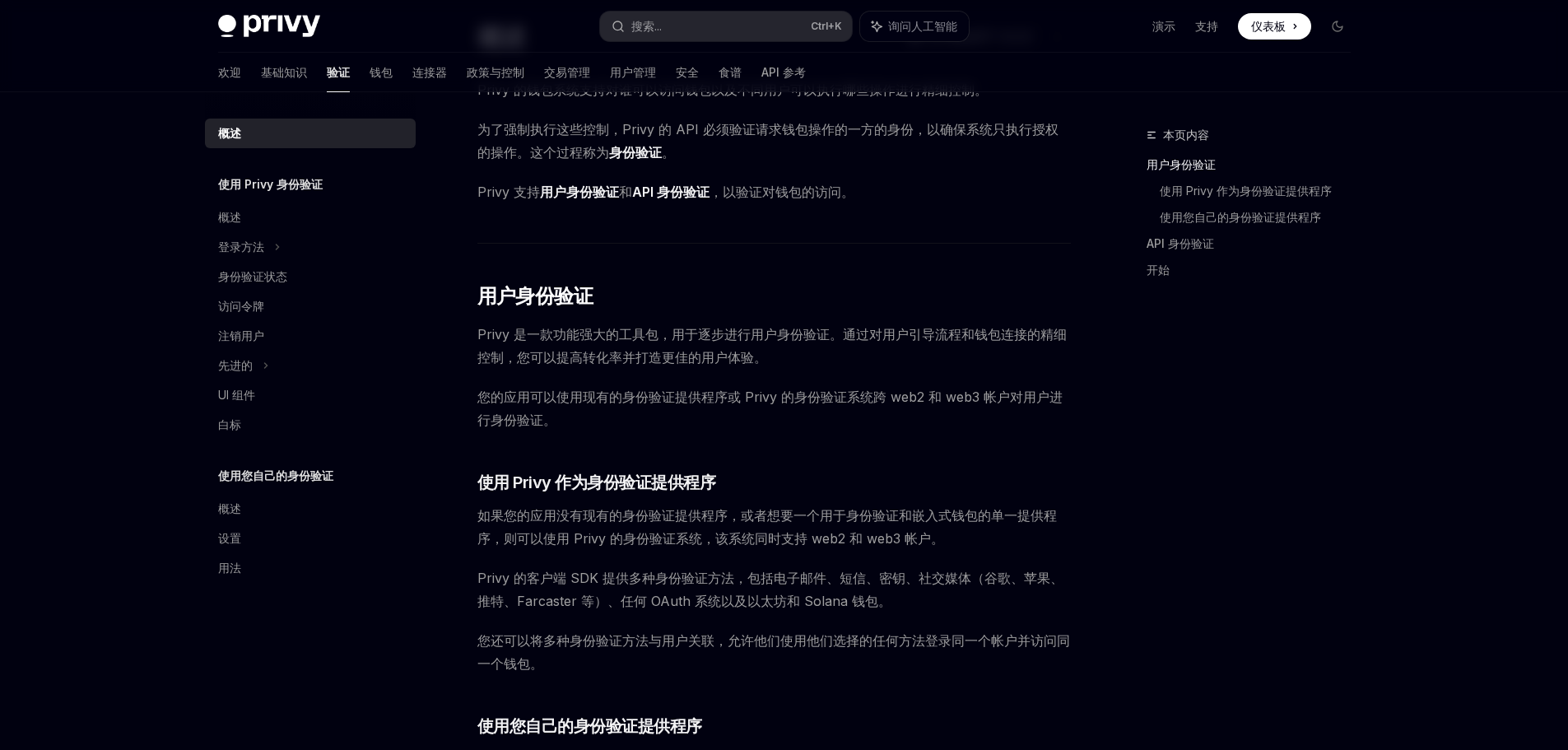
scroll to position [0, 0]
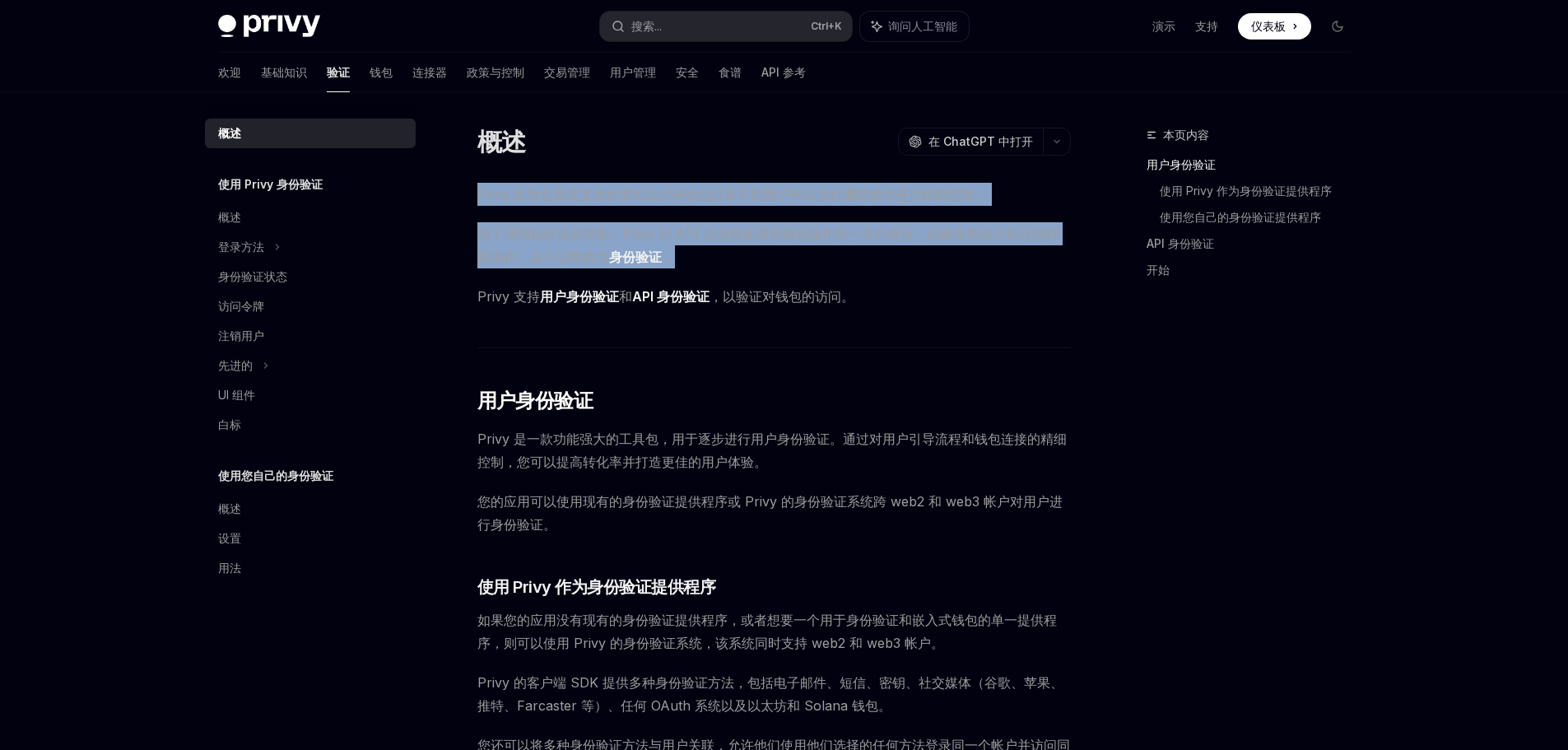
drag, startPoint x: 461, startPoint y: 191, endPoint x: 957, endPoint y: 256, distance: 500.2
click at [974, 259] on span "为了强制执行这些控制，Privy 的 API 必须验证请求钱包操作的一方的身份，以确保系统只执行授权的操作。这个过程称为 身份验证 。" at bounding box center [774, 245] width 594 height 46
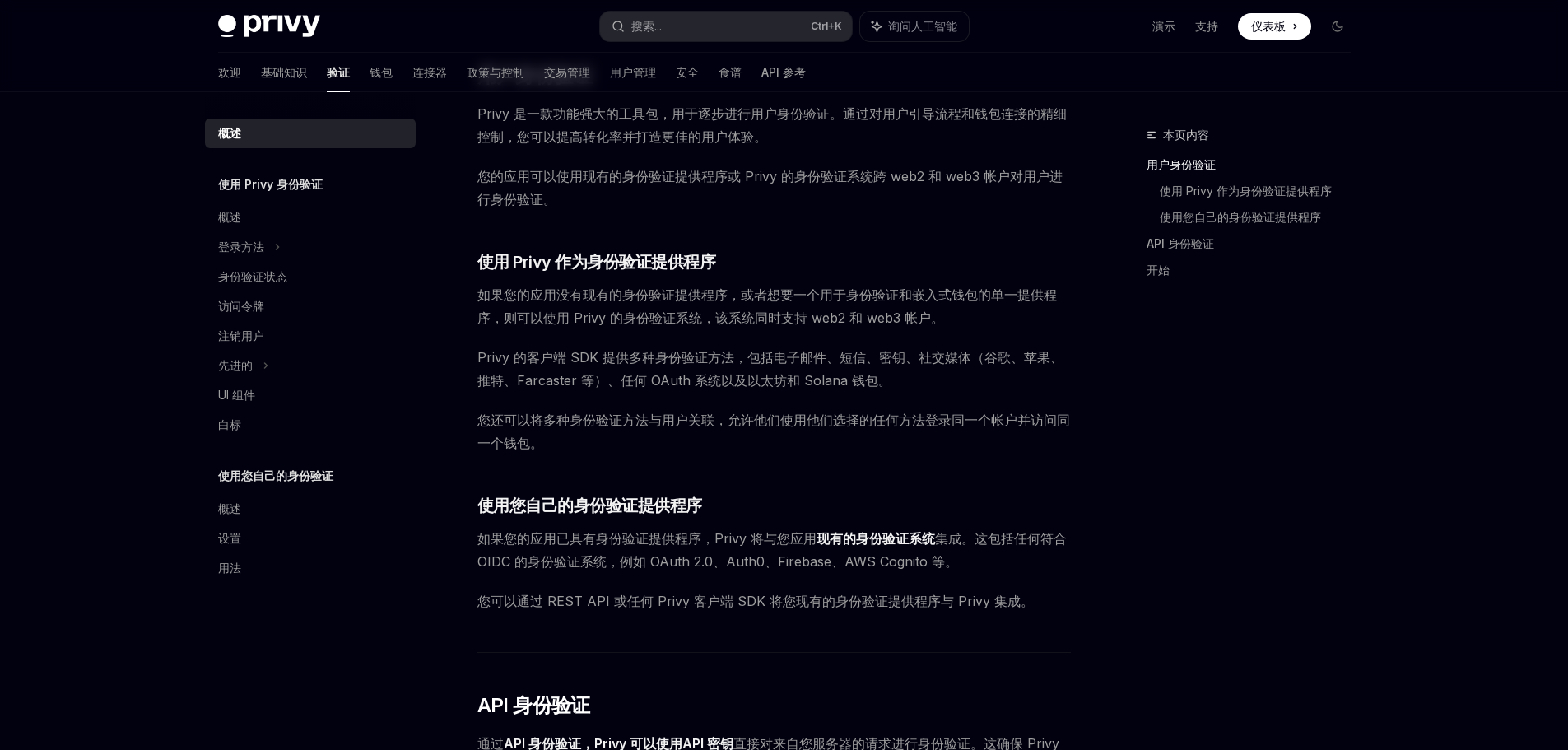
scroll to position [412, 0]
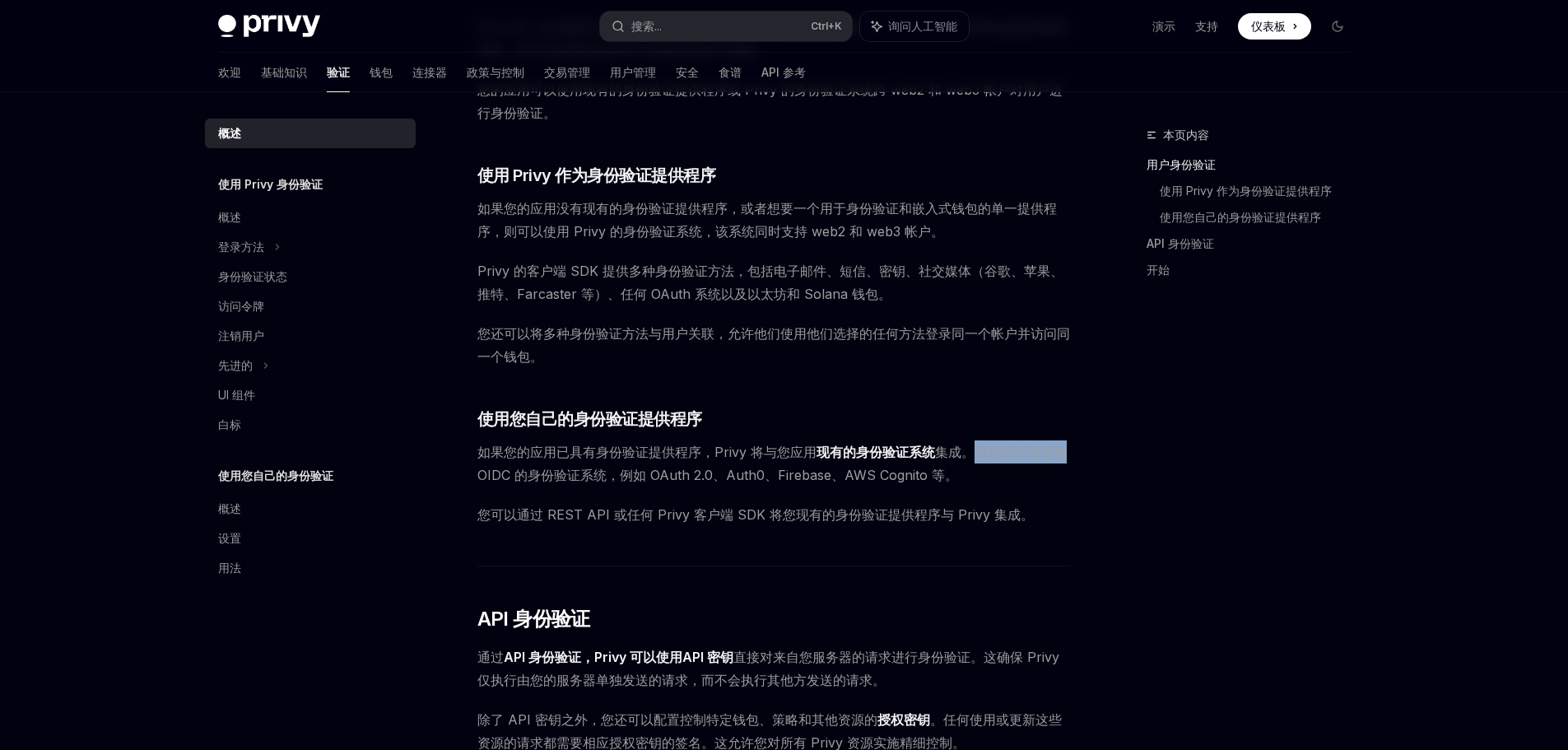
drag, startPoint x: 973, startPoint y: 447, endPoint x: 1116, endPoint y: 453, distance: 143.1
click at [1116, 453] on div "本页内容 用户身份验证 使用 Privy 作为身份验证提供程序 使用您自己的身份验证提供程序 API 身份验证 开始 概述 OpenAI 在 ChatGPT …" at bounding box center [784, 541] width 1158 height 1721
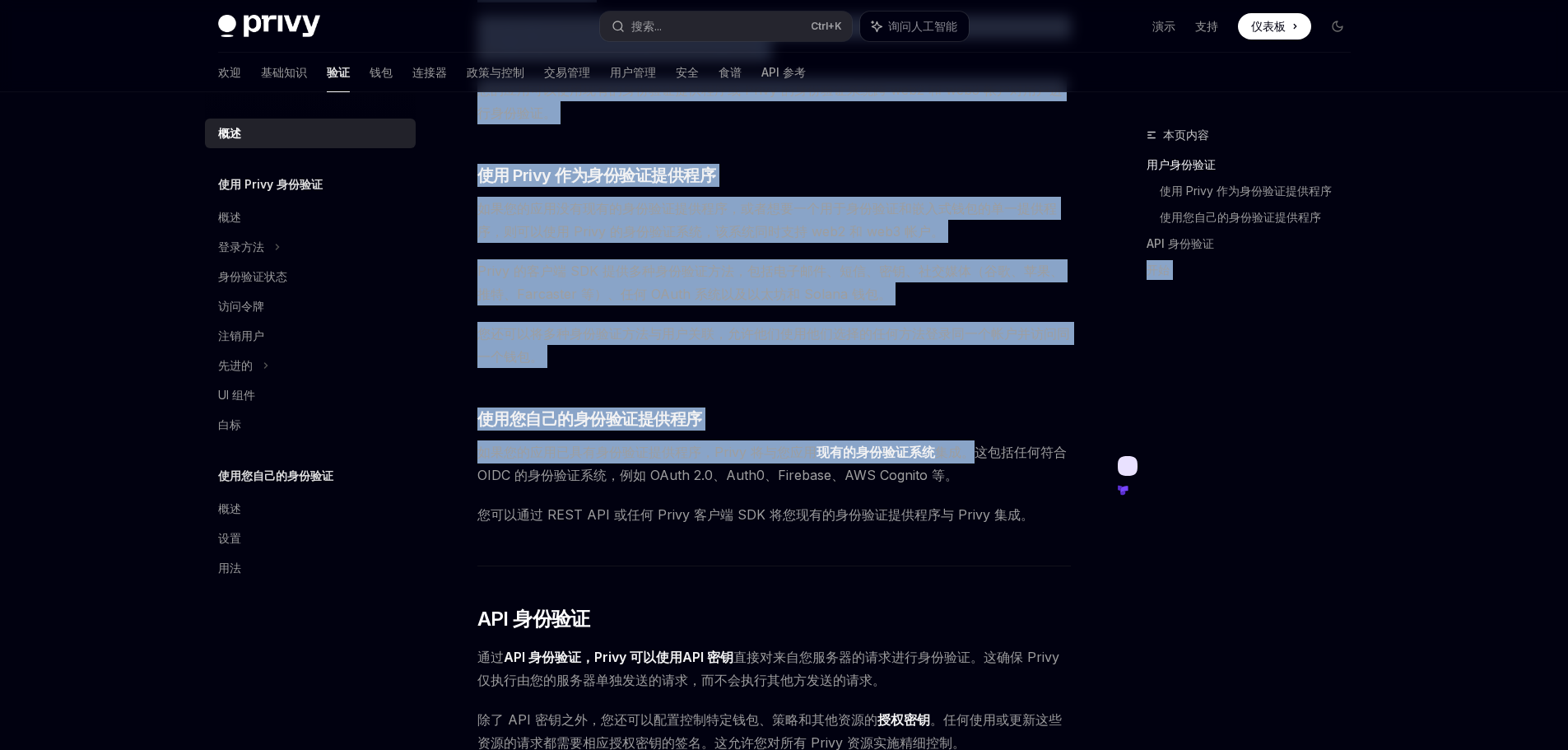
click at [1186, 486] on div "本页内容 用户身份验证 使用 Privy 作为身份验证提供程序 使用您自己的身份验证提供程序 API 身份验证 开始" at bounding box center [1239, 437] width 250 height 625
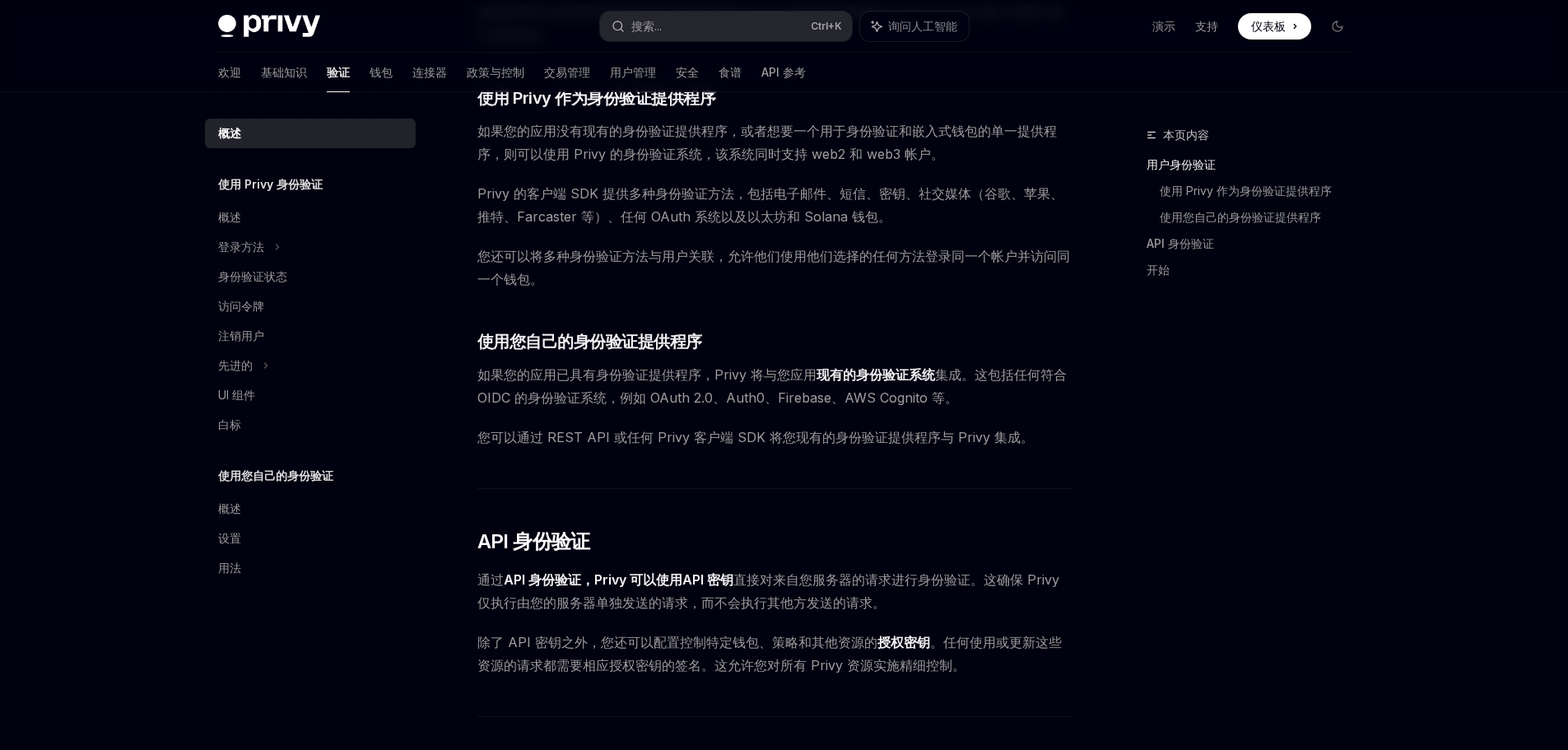
scroll to position [658, 0]
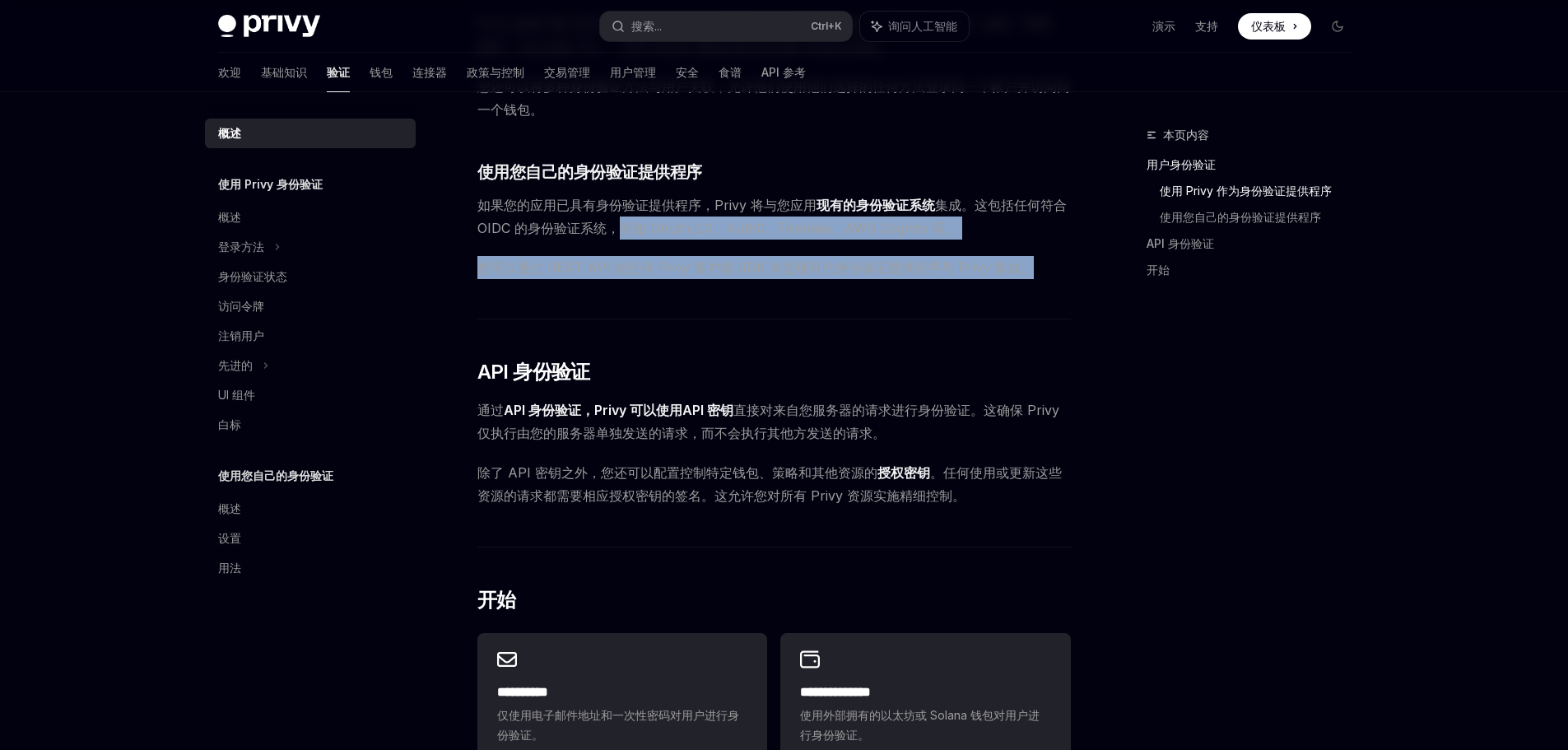
drag, startPoint x: 617, startPoint y: 224, endPoint x: 1082, endPoint y: 288, distance: 469.4
click at [1082, 287] on div "本页内容 用户身份验证 使用 Privy 作为身份验证提供程序 使用您自己的身份验证提供程序 API 身份验证 开始 概述 OpenAI 在 ChatGPT …" at bounding box center [784, 293] width 1158 height 1721
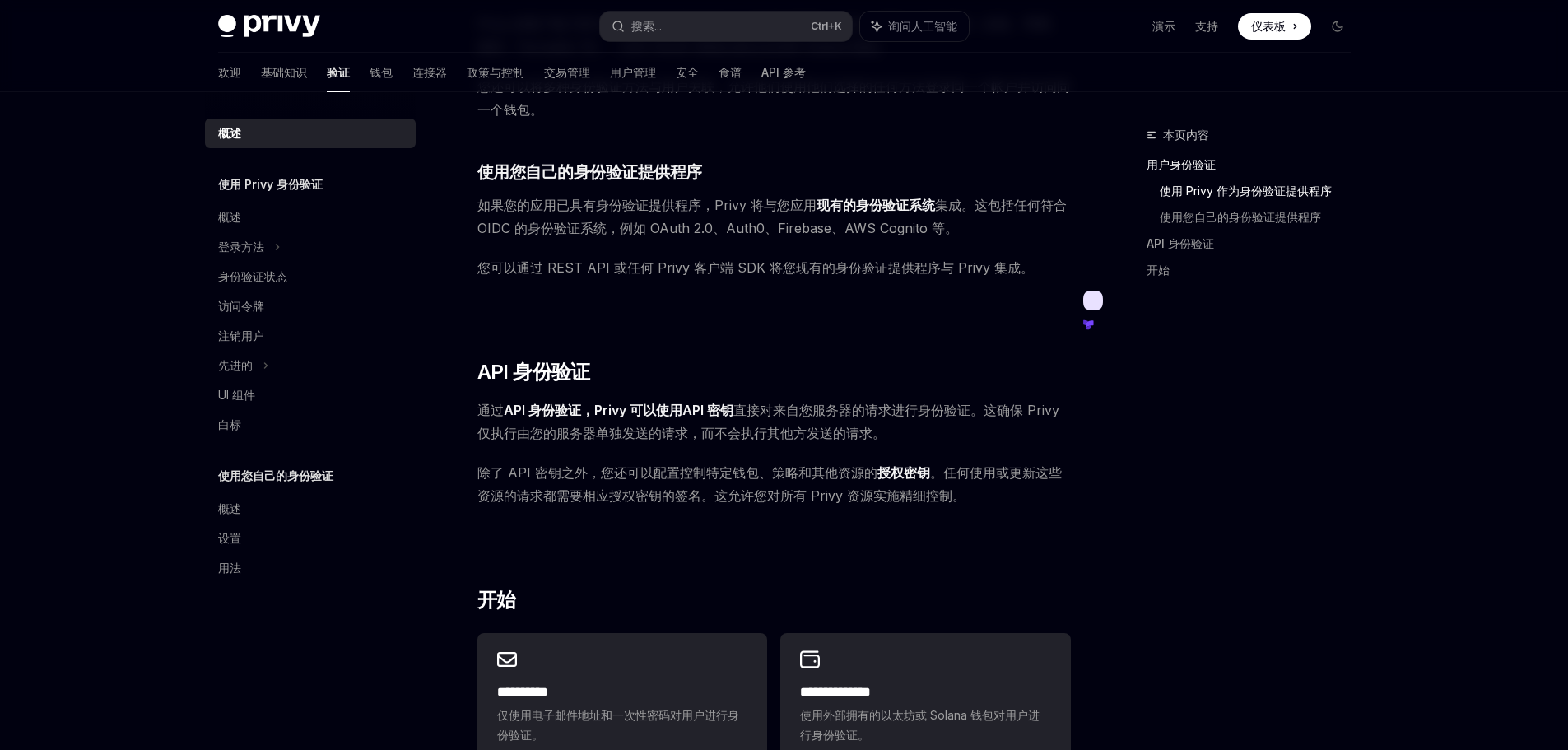
click at [738, 312] on div "Privy 的钱包系统支持对谁可以访问钱包以及不同用户可以执行哪些操作进行精细控制。 为了强制执行这些控制，Privy 的 API 必须验证请求钱包操作的一方…" at bounding box center [774, 217] width 594 height 1385
drag, startPoint x: 463, startPoint y: 269, endPoint x: 826, endPoint y: 276, distance: 363.1
click at [783, 272] on div "概述 OpenAI 在 ChatGPT 中打开 OpenAI 在 ChatGPT 中打开 Privy 的钱包系统支持对谁可以访问钱包以及不同用户可以执行哪些操…" at bounding box center [619, 310] width 908 height 1688
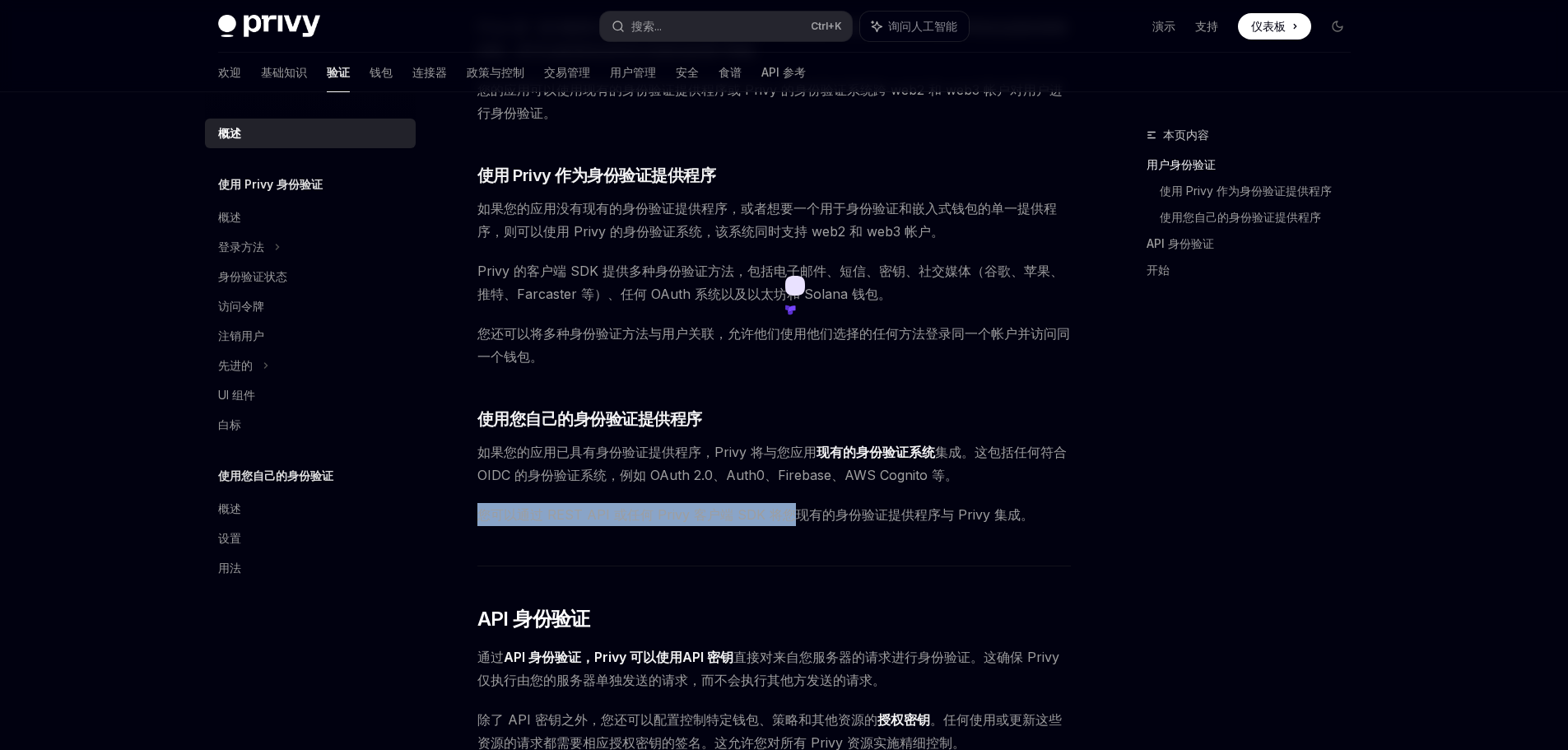
scroll to position [0, 0]
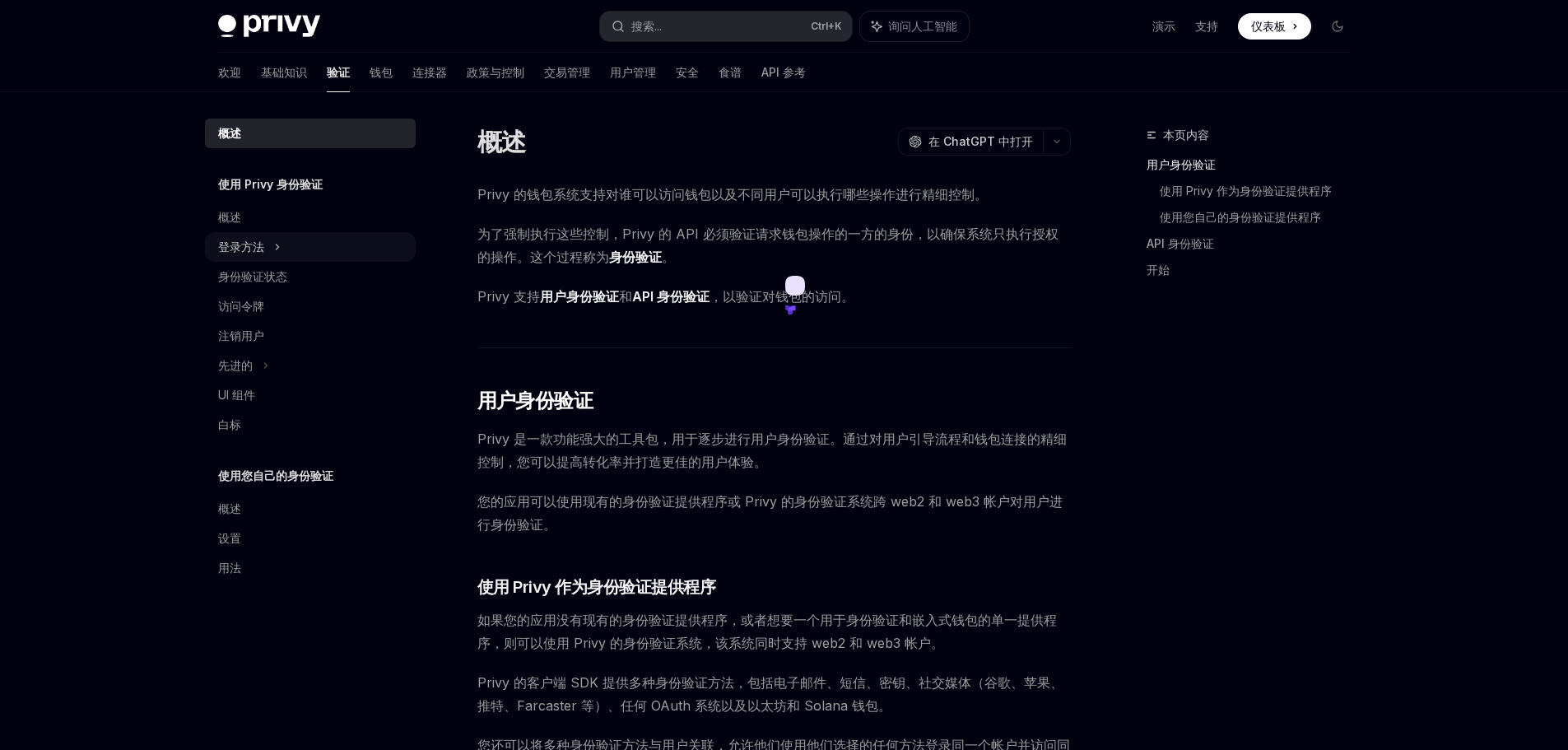
click at [274, 248] on icon at bounding box center [277, 247] width 6 height 19
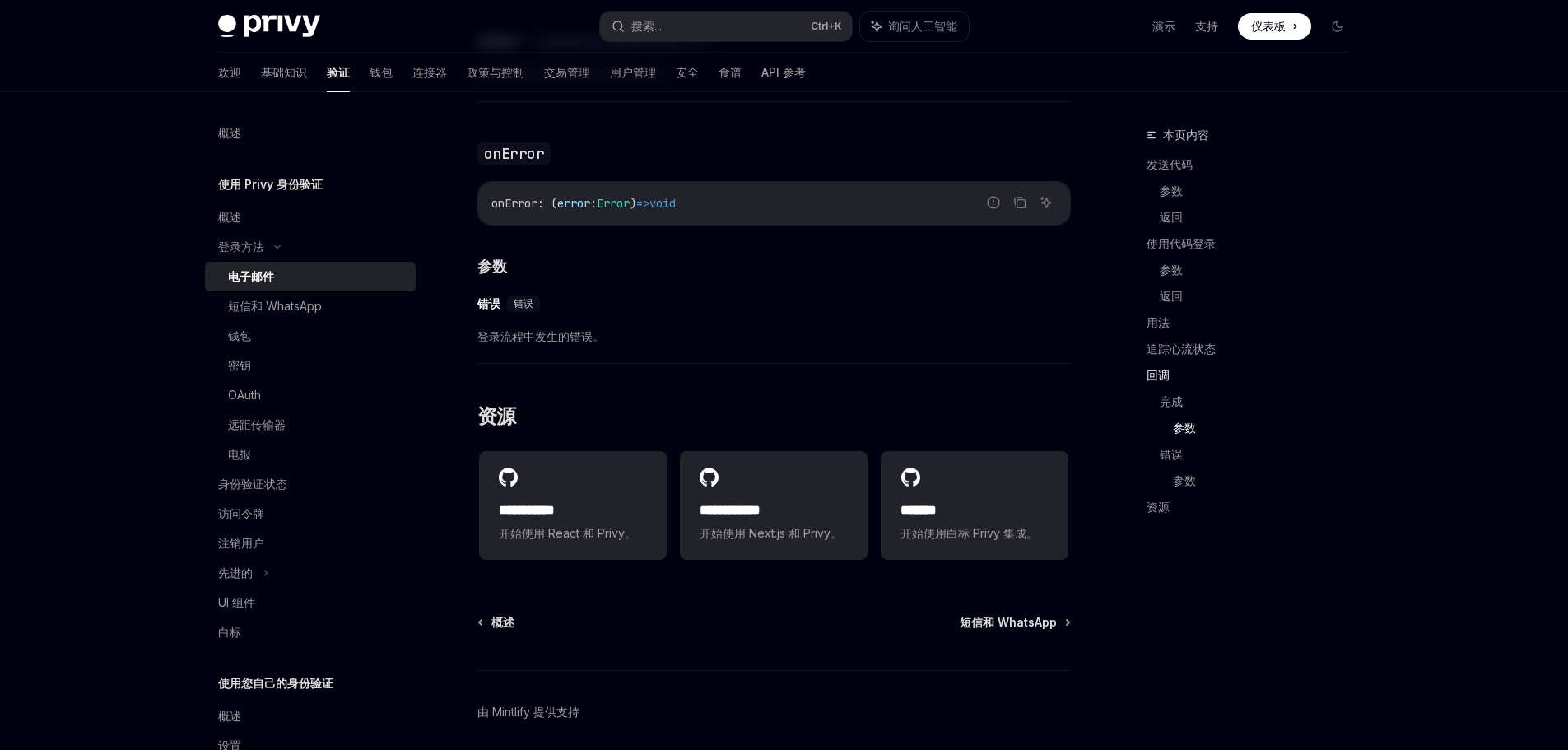
scroll to position [3099, 0]
drag, startPoint x: 267, startPoint y: 338, endPoint x: 287, endPoint y: 338, distance: 20.0
click at [267, 338] on div "钱包" at bounding box center [317, 336] width 178 height 19
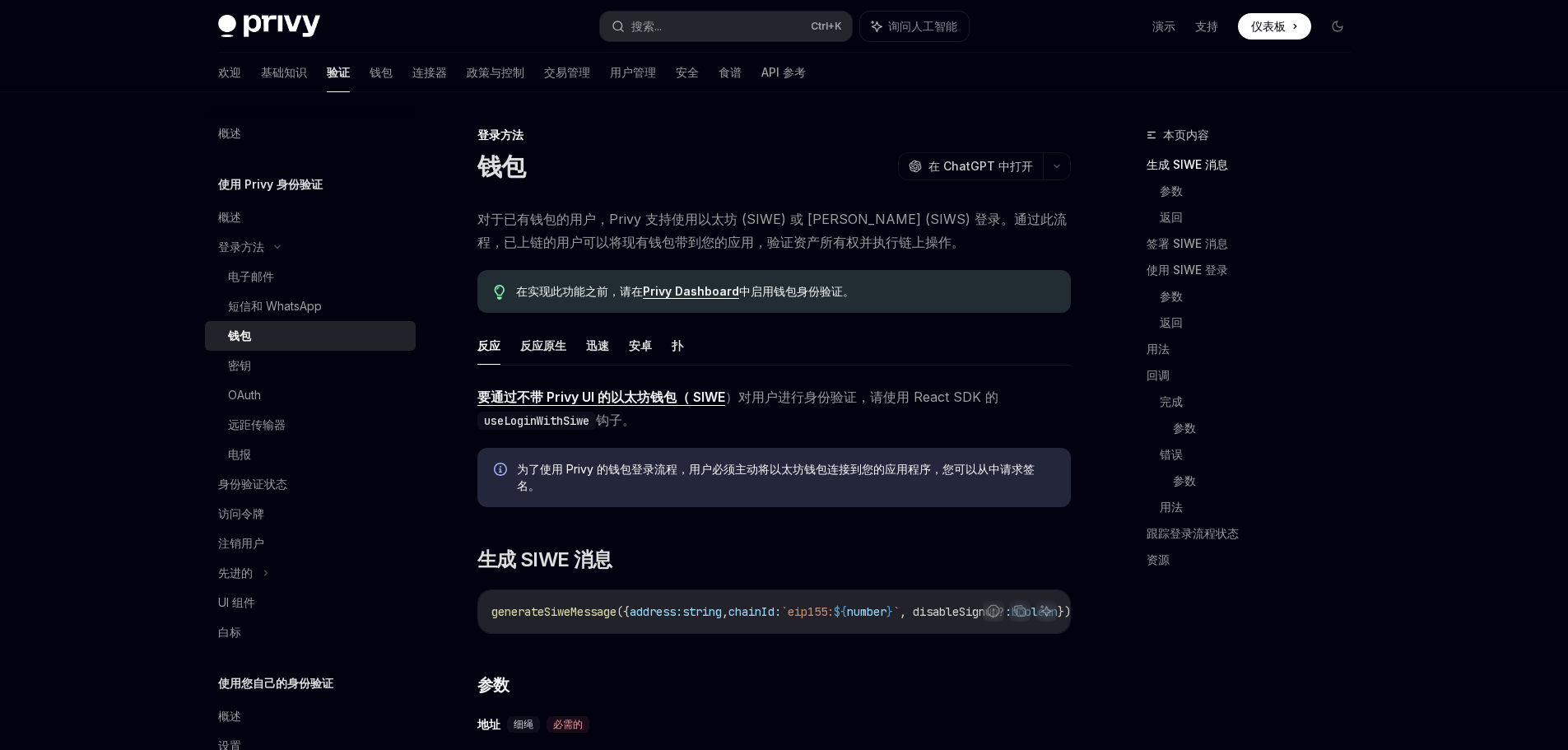
click at [668, 347] on ul "反应 反应原生 迅速 安卓 扑" at bounding box center [774, 345] width 594 height 40
click at [680, 350] on font "扑" at bounding box center [677, 345] width 11 height 14
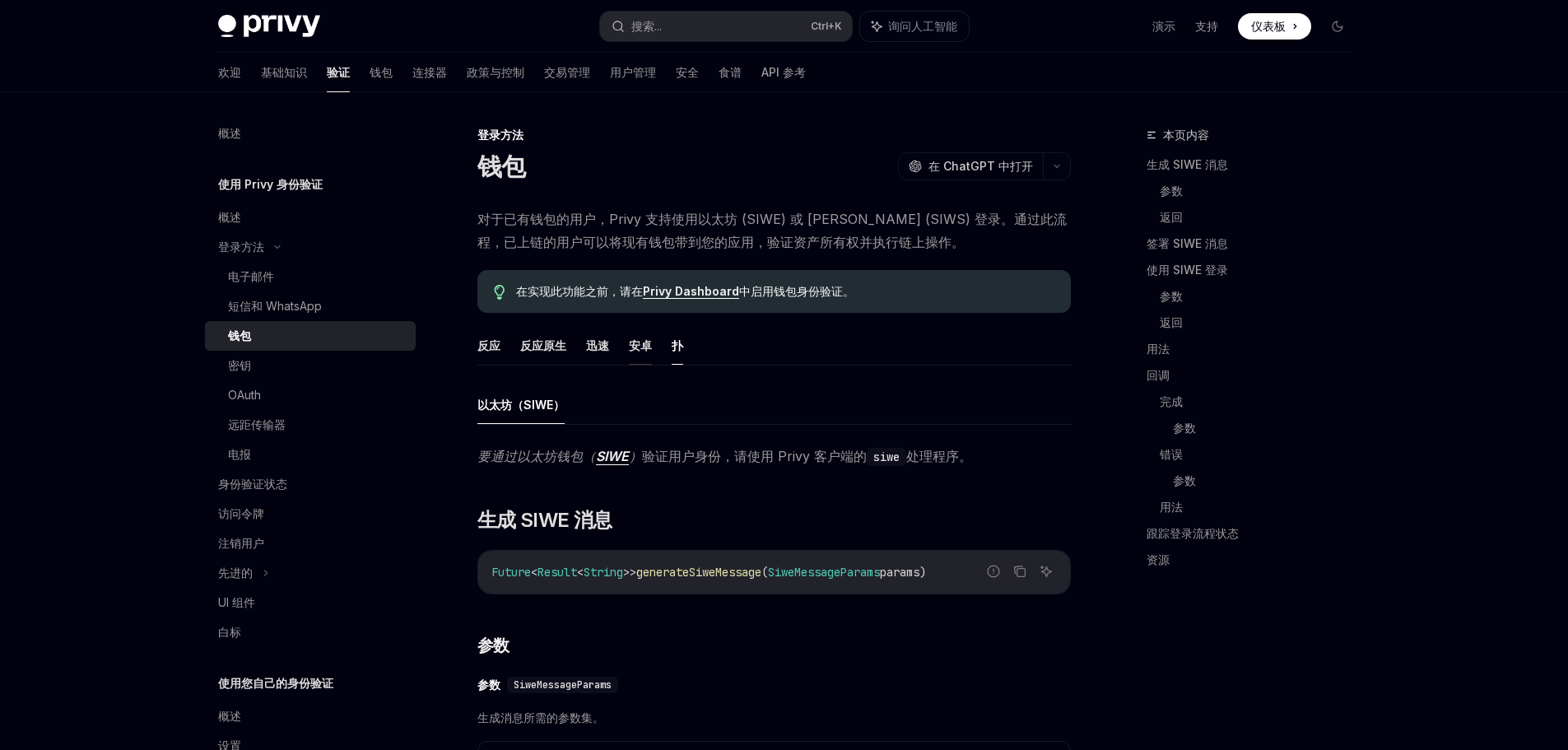
click at [645, 347] on font "安卓" at bounding box center [640, 345] width 23 height 14
click at [509, 345] on ul "反应 反应原生 迅速 安卓 扑" at bounding box center [774, 345] width 594 height 40
click at [489, 344] on font "反应" at bounding box center [489, 345] width 23 height 14
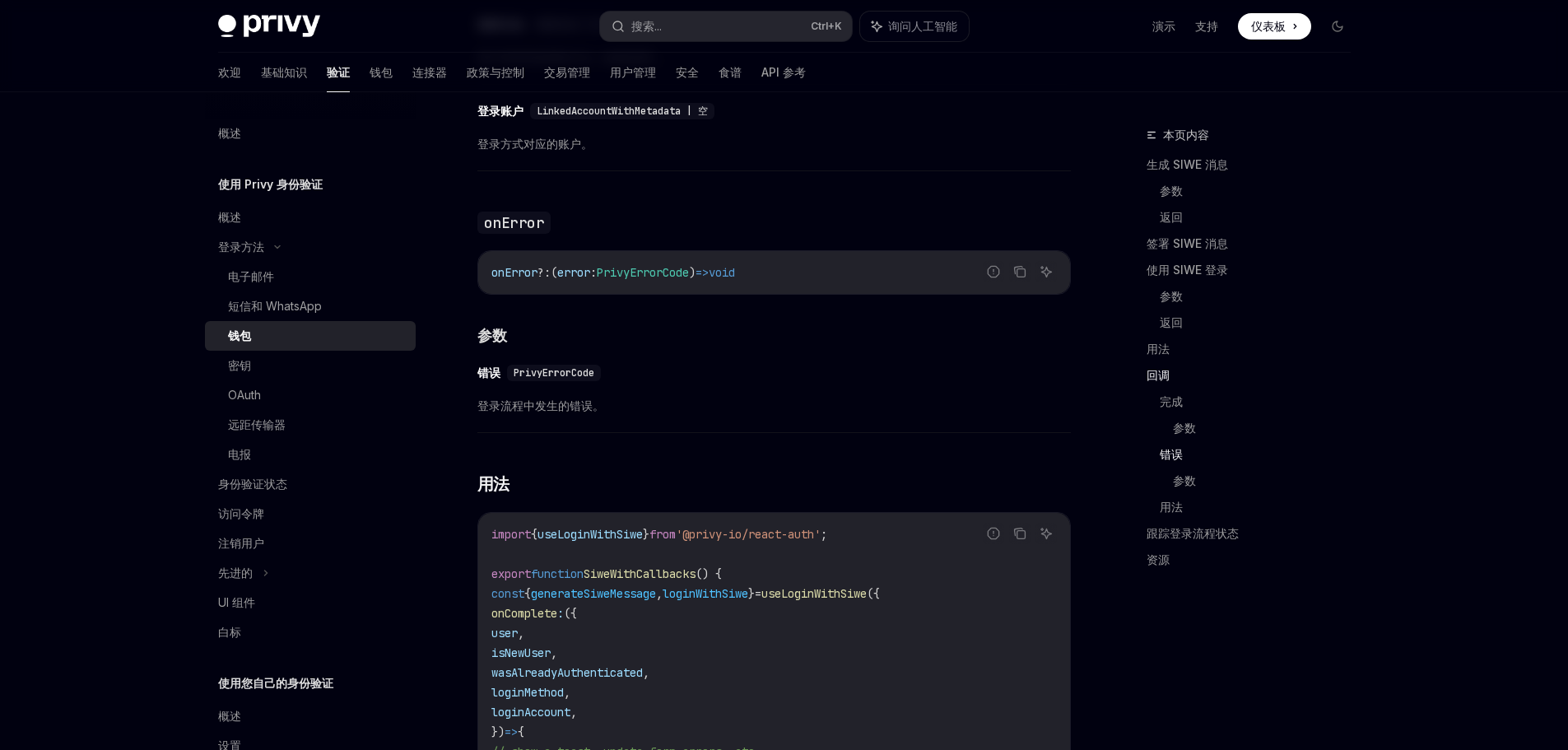
scroll to position [3162, 0]
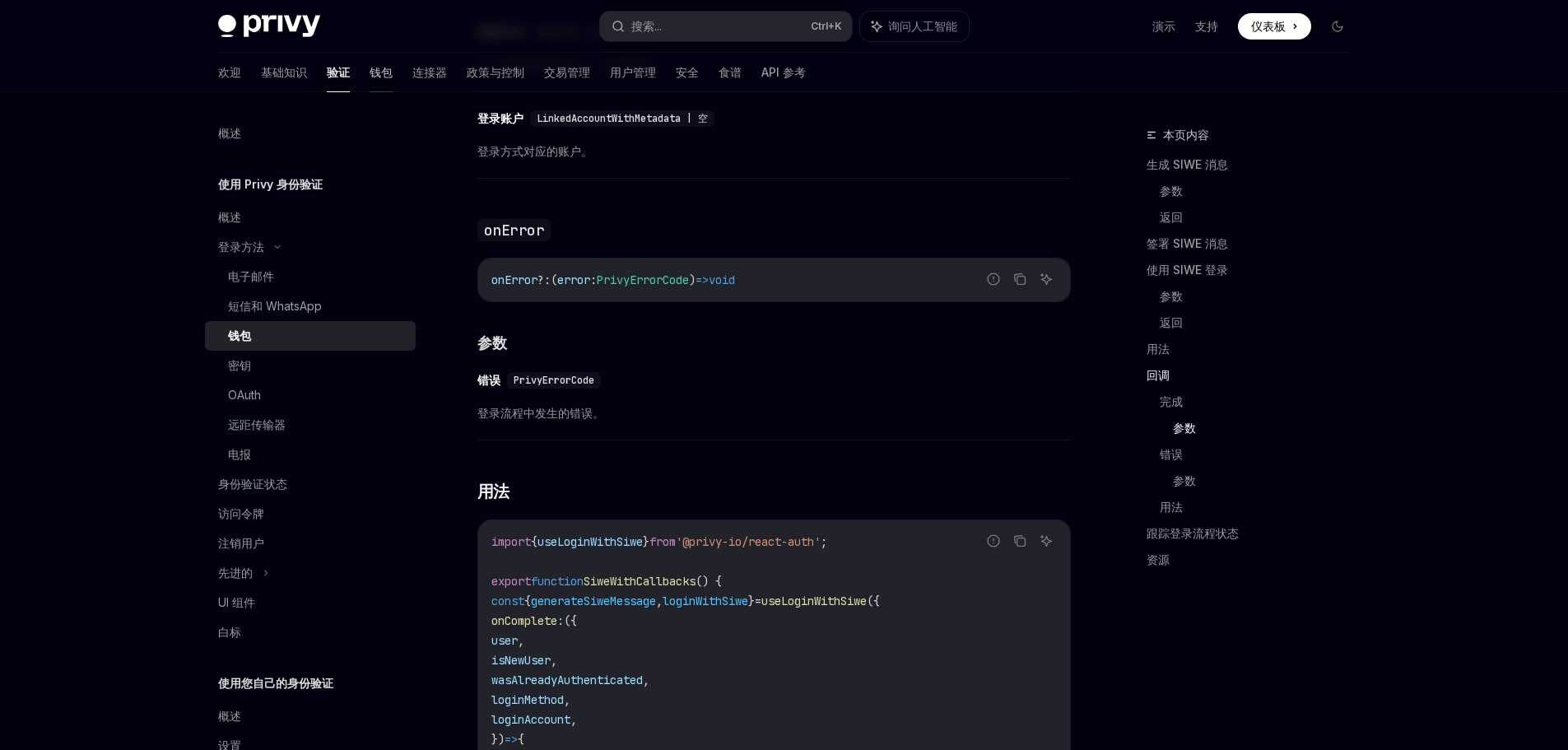
click at [369, 75] on font "钱包" at bounding box center [381, 72] width 23 height 14
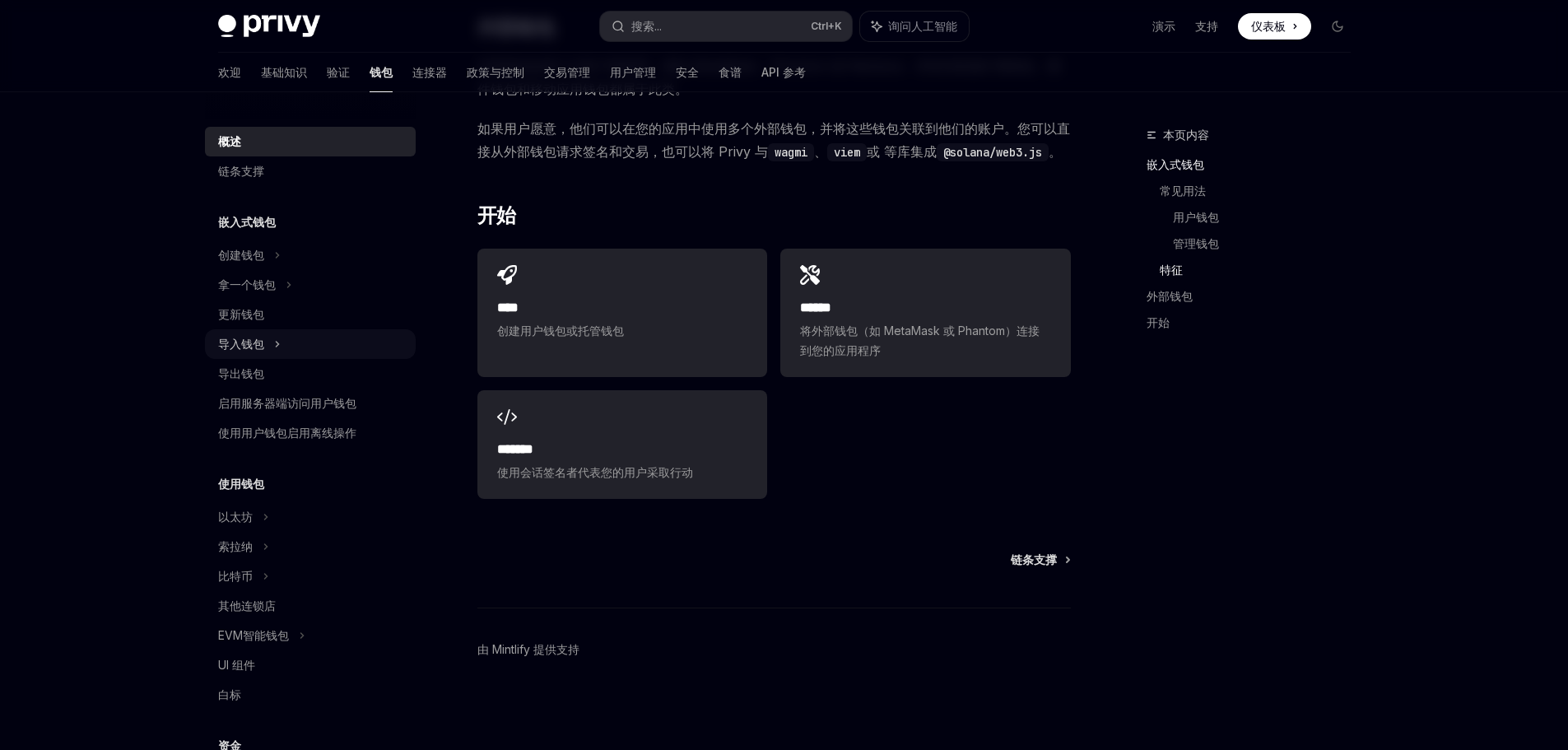
click at [276, 340] on icon at bounding box center [277, 344] width 6 height 19
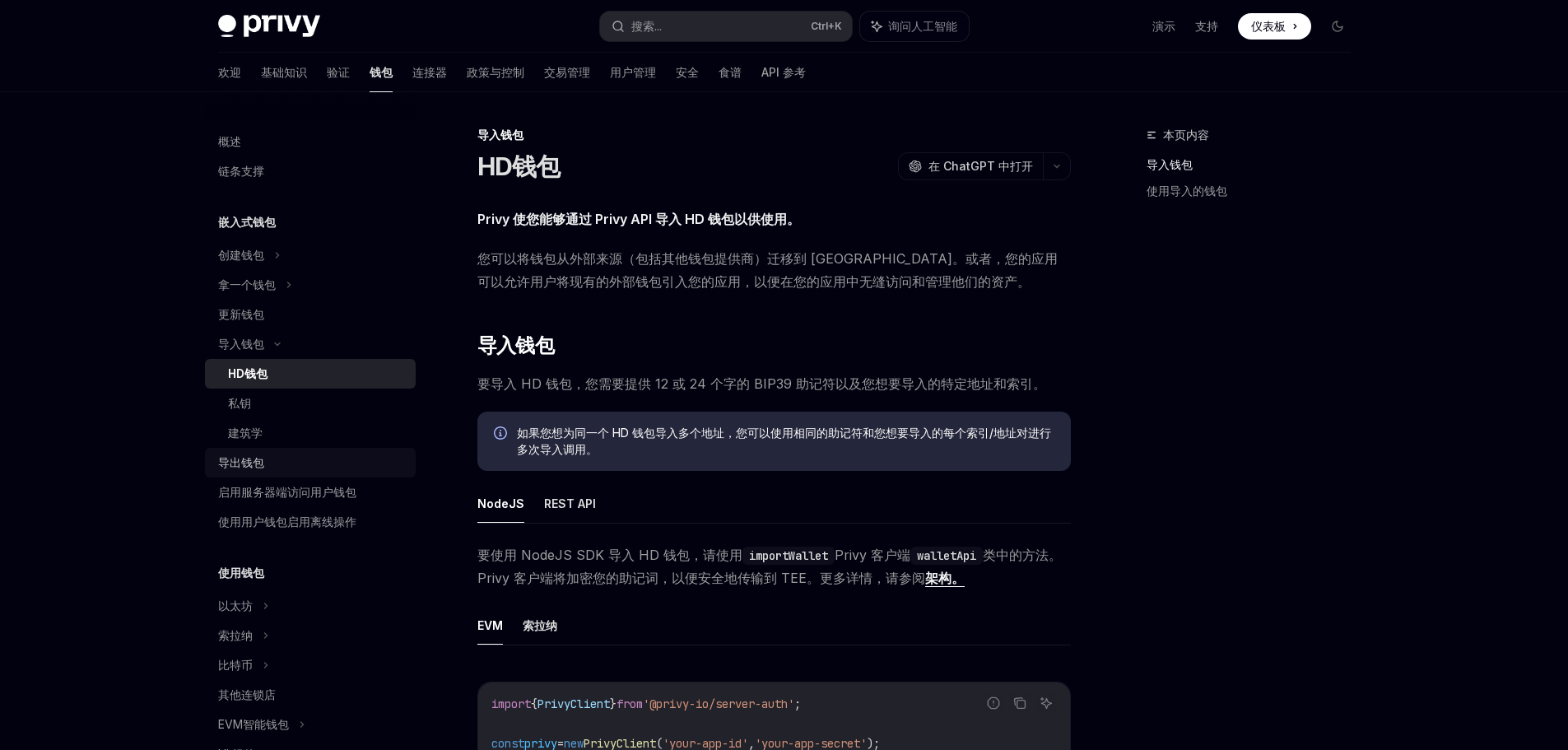
click at [257, 468] on font "导出钱包" at bounding box center [241, 463] width 46 height 14
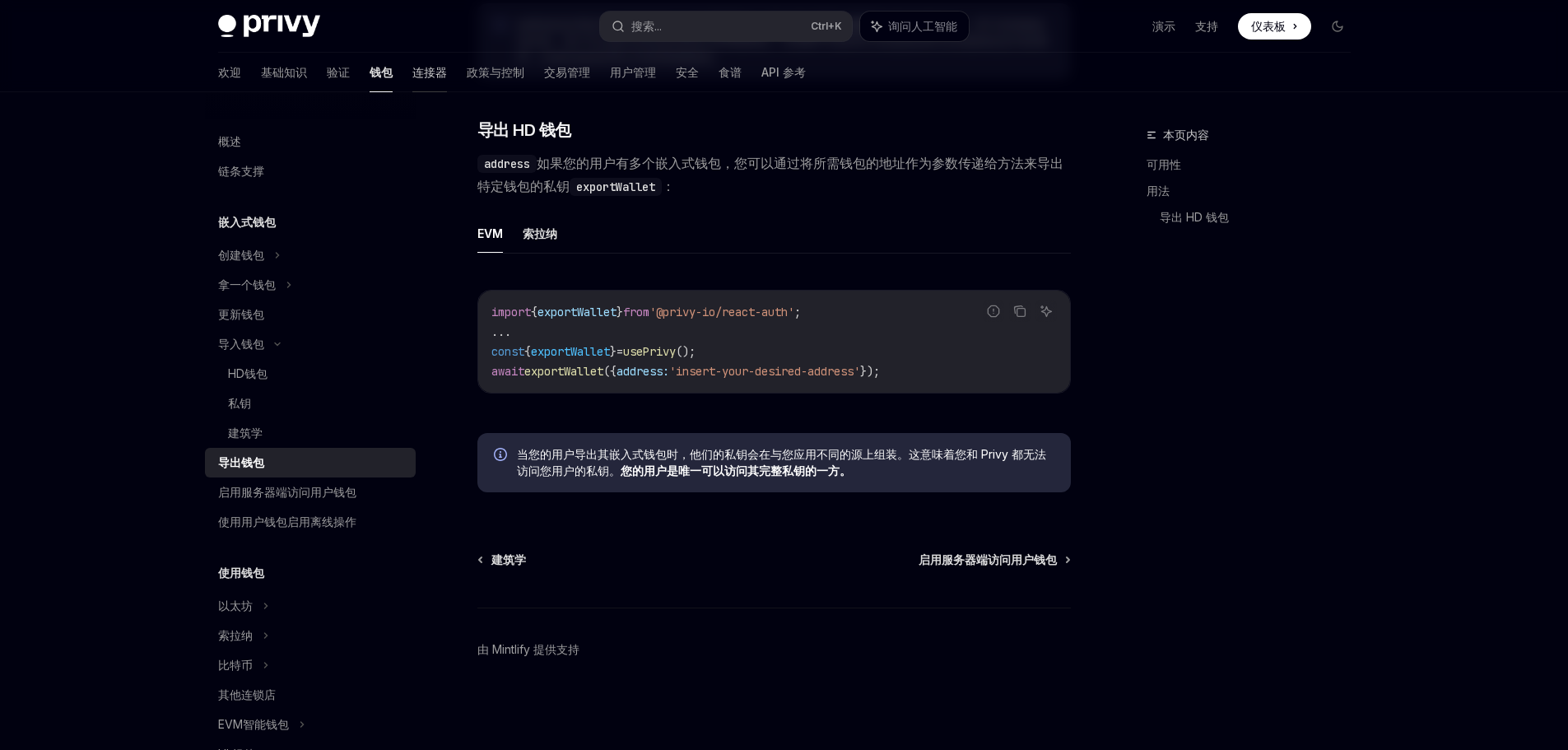
click at [412, 75] on font "连接器" at bounding box center [429, 72] width 34 height 14
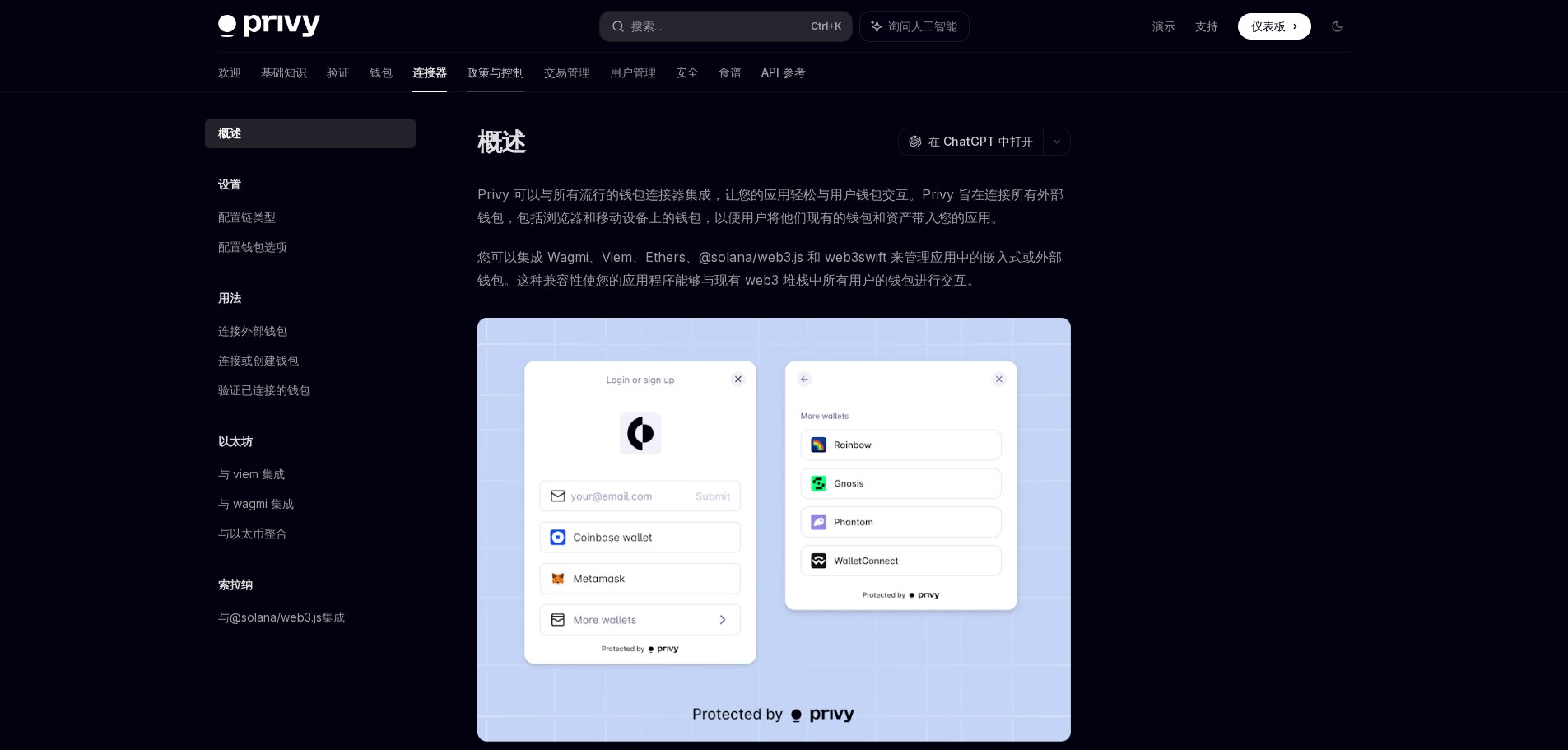
click at [467, 69] on font "政策与控制" at bounding box center [495, 72] width 57 height 14
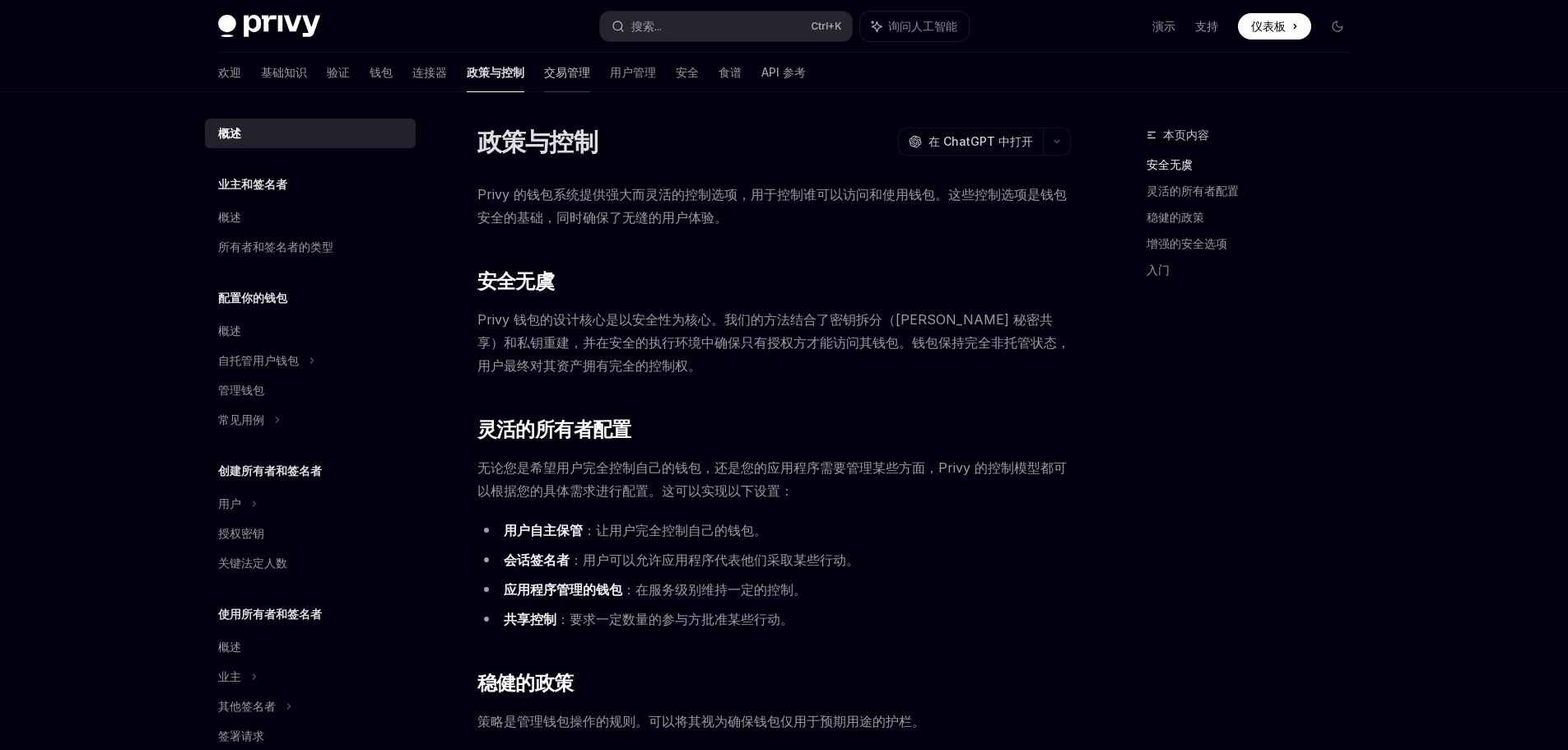
click at [544, 78] on font "交易管理" at bounding box center [567, 72] width 46 height 14
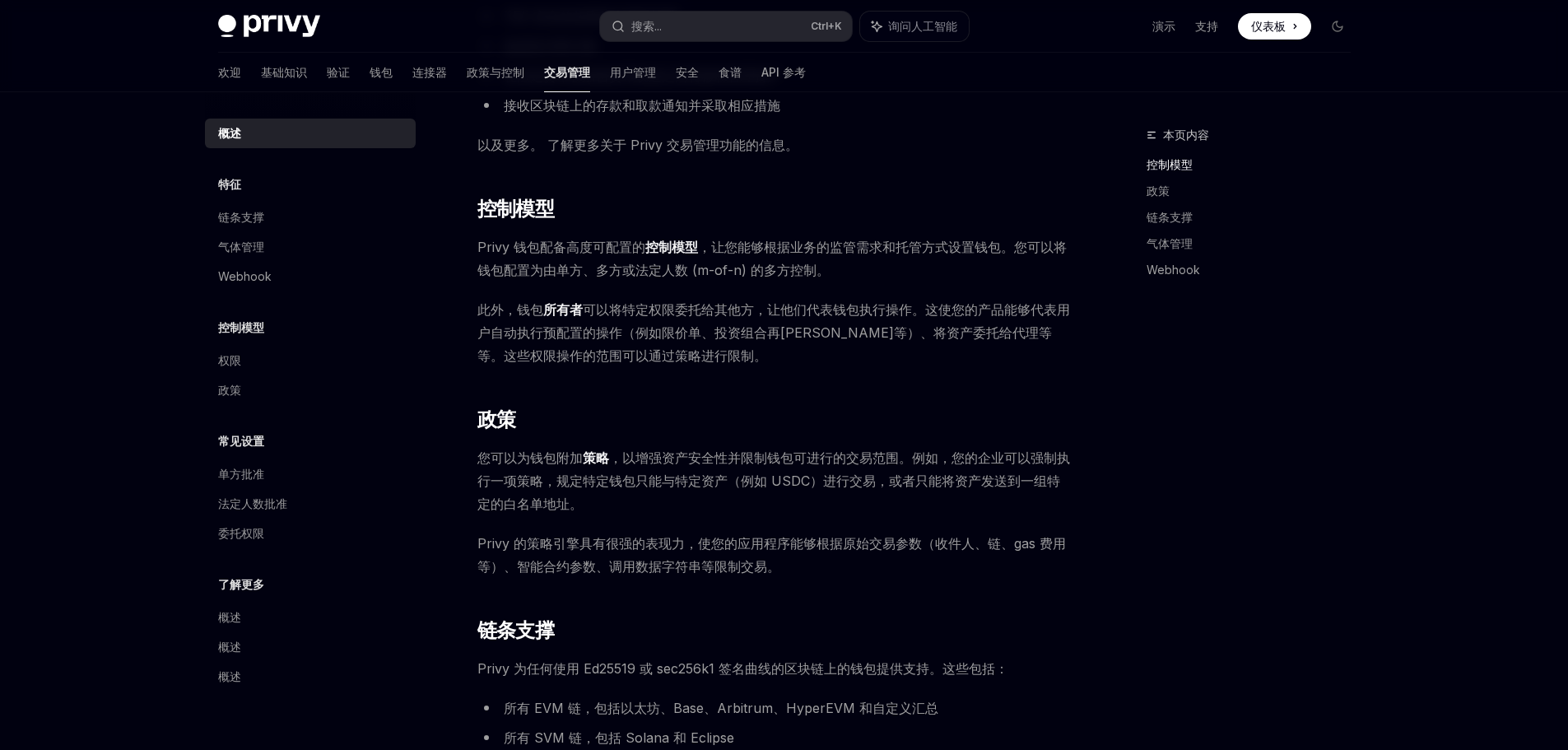
scroll to position [82, 0]
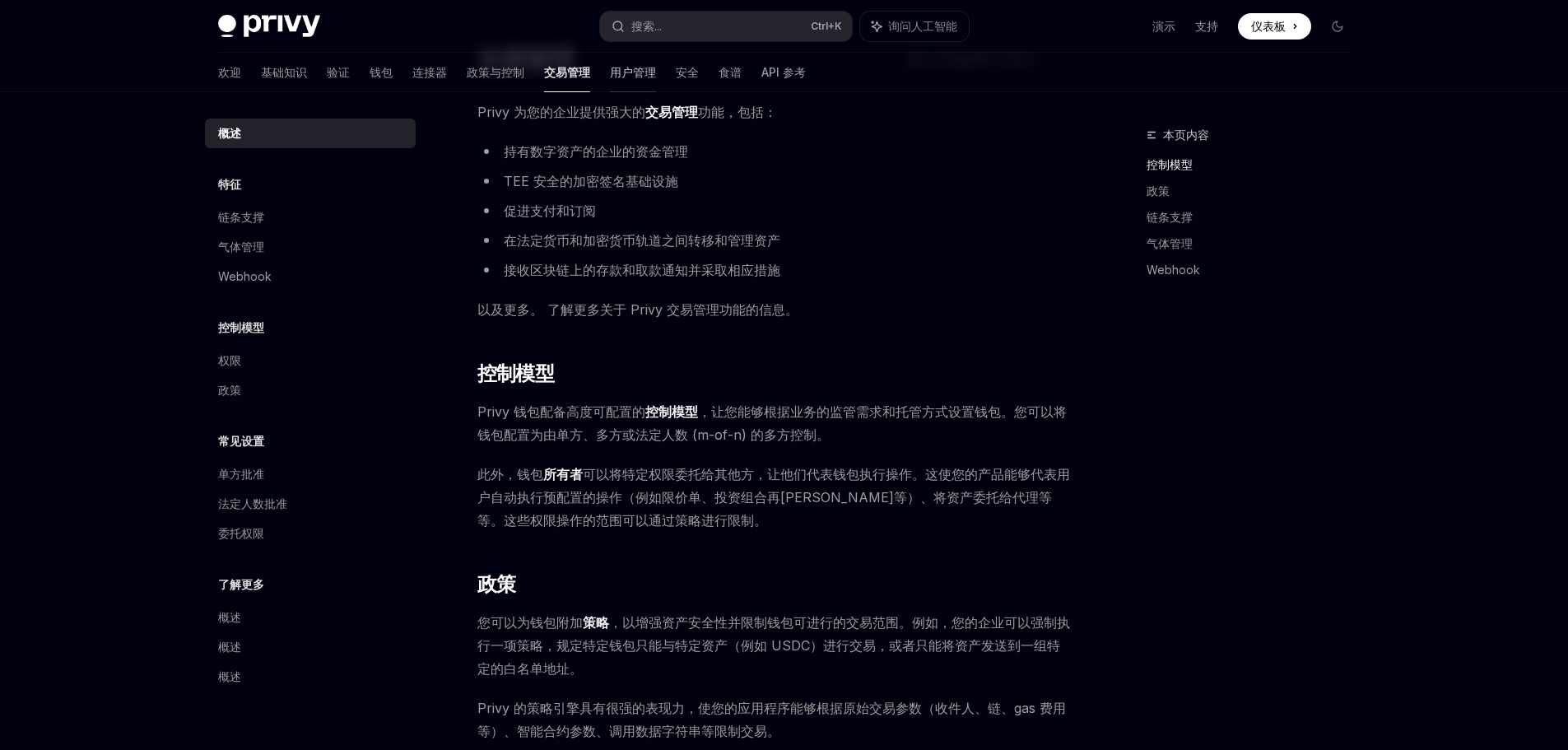
click at [610, 83] on link "用户管理" at bounding box center [632, 72] width 46 height 40
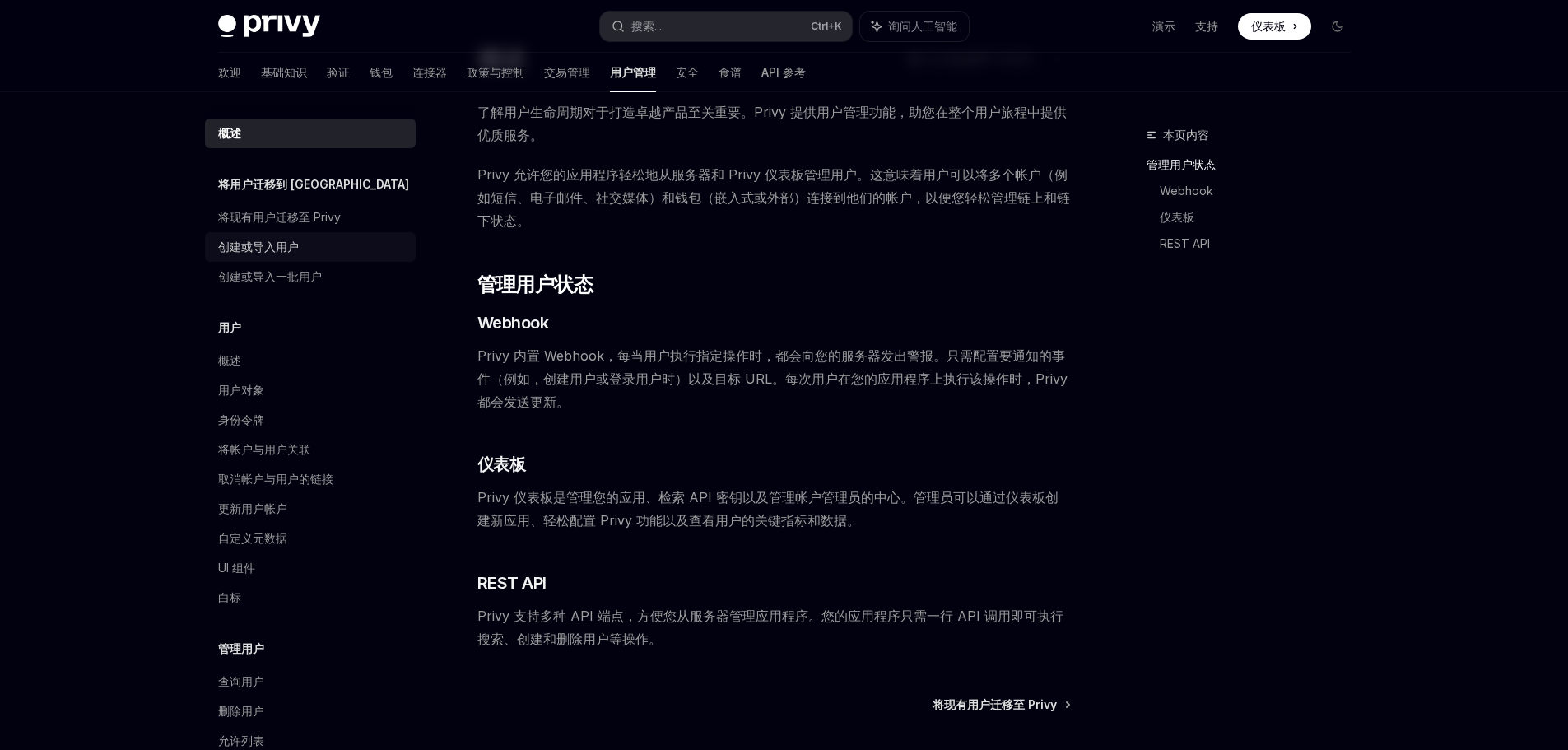
click at [298, 249] on font "创建或导入用户" at bounding box center [259, 247] width 81 height 14
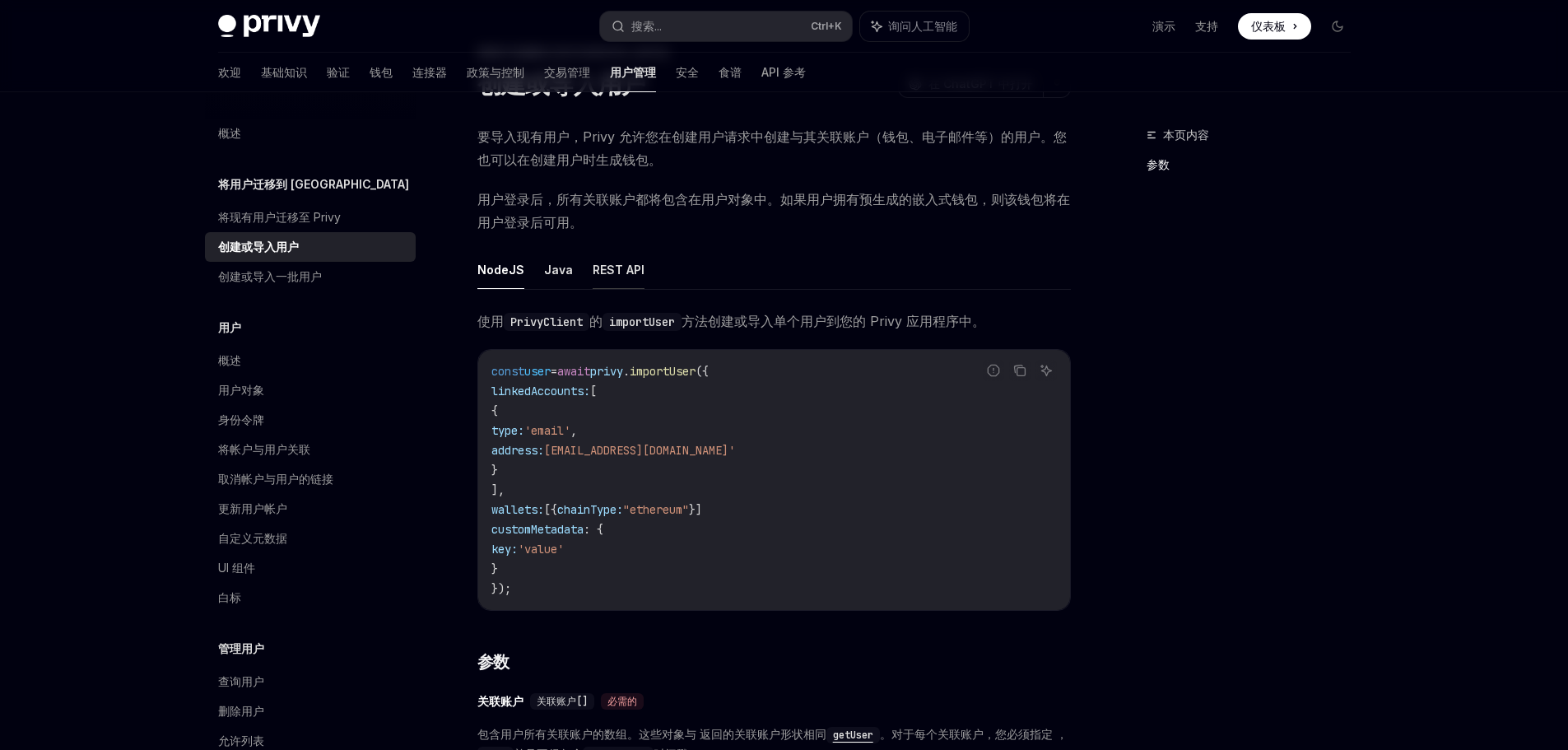
click at [612, 273] on font "REST API" at bounding box center [618, 270] width 52 height 14
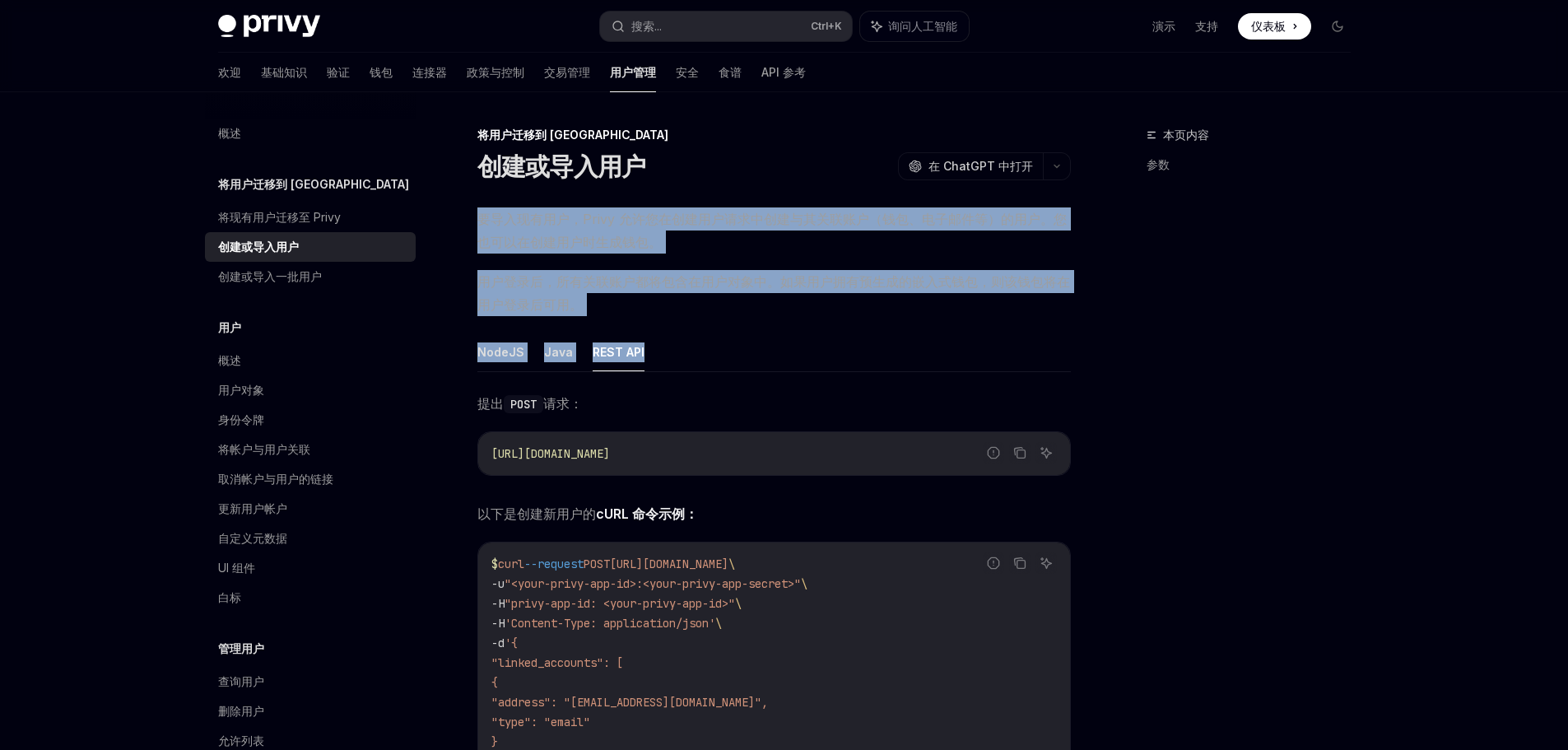
drag, startPoint x: 478, startPoint y: 217, endPoint x: 876, endPoint y: 326, distance: 412.7
click at [958, 275] on font "用户登录后，所有关联账户都将包含在用户对象中。如果用户拥有预生成的嵌入式钱包，则该钱包将在用户登录后可用。" at bounding box center [773, 293] width 593 height 40
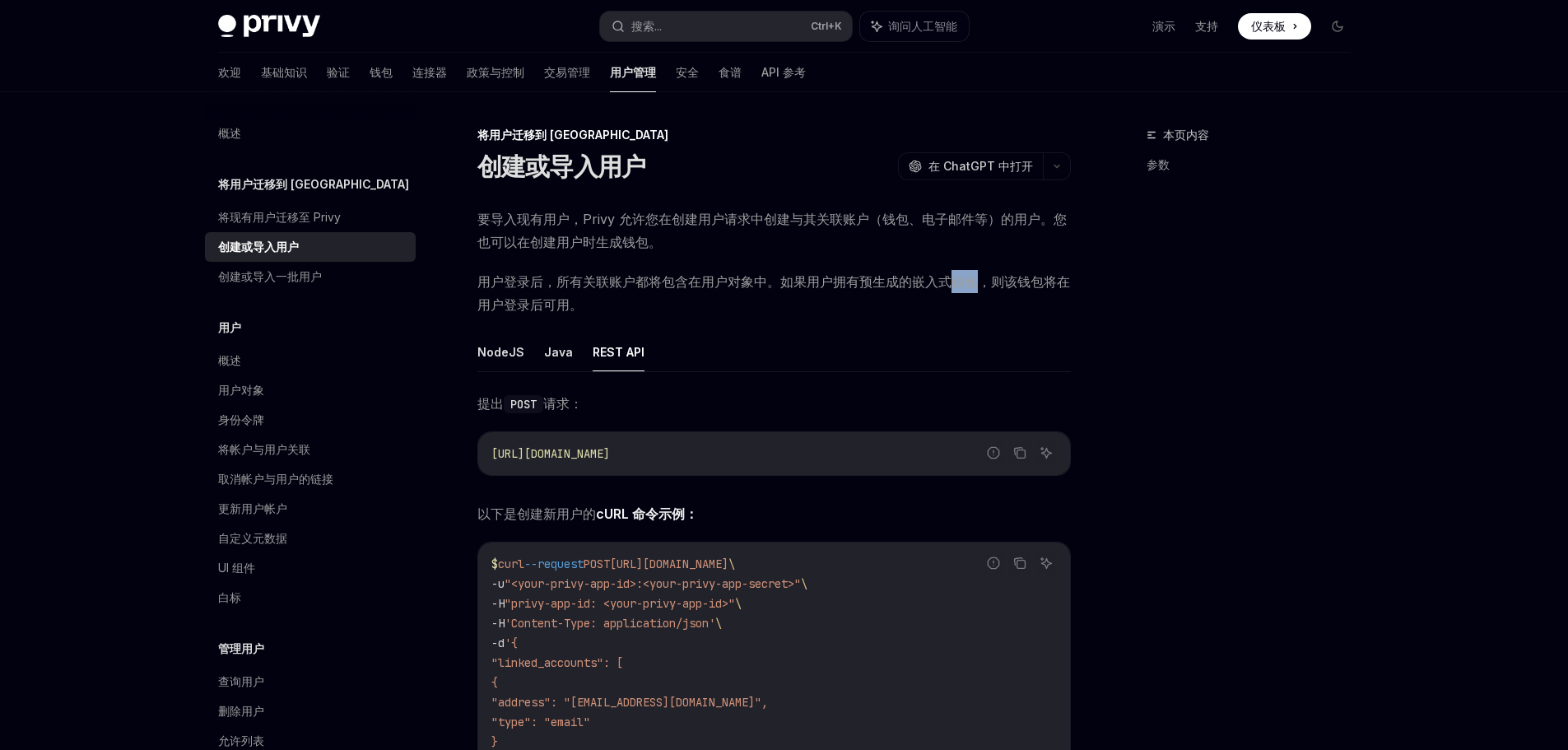
click at [958, 275] on font "用户登录后，所有关联账户都将包含在用户对象中。如果用户拥有预生成的嵌入式钱包，则该钱包将在用户登录后可用。" at bounding box center [773, 293] width 593 height 40
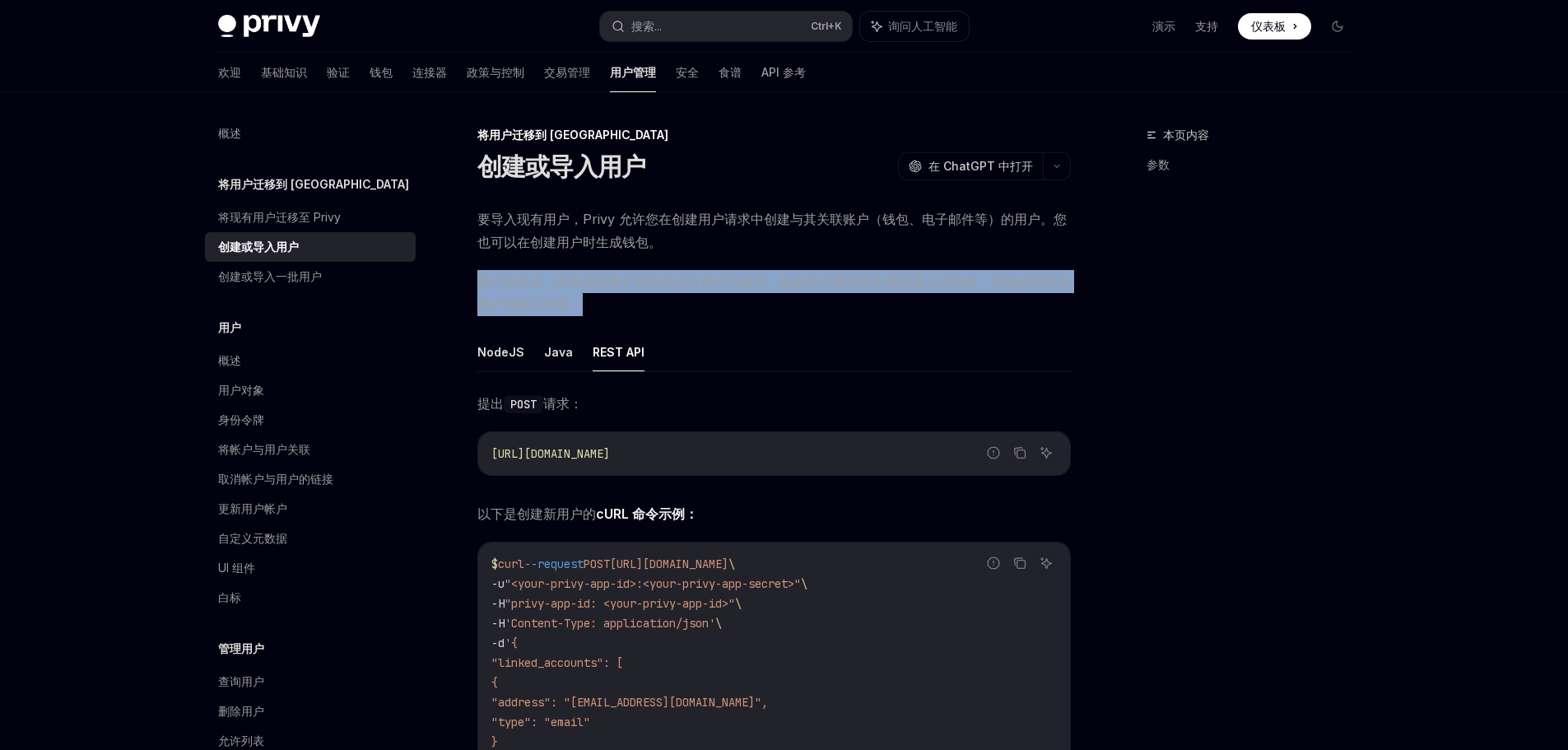
click at [958, 275] on font "用户登录后，所有关联账户都将包含在用户对象中。如果用户拥有预生成的嵌入式钱包，则该钱包将在用户登录后可用。" at bounding box center [773, 293] width 593 height 40
click at [804, 297] on span "用户登录后，所有关联账户都将包含在用户对象中。如果用户拥有预生成的嵌入式钱包，则该钱包将在用户登录后可用。" at bounding box center [774, 293] width 594 height 46
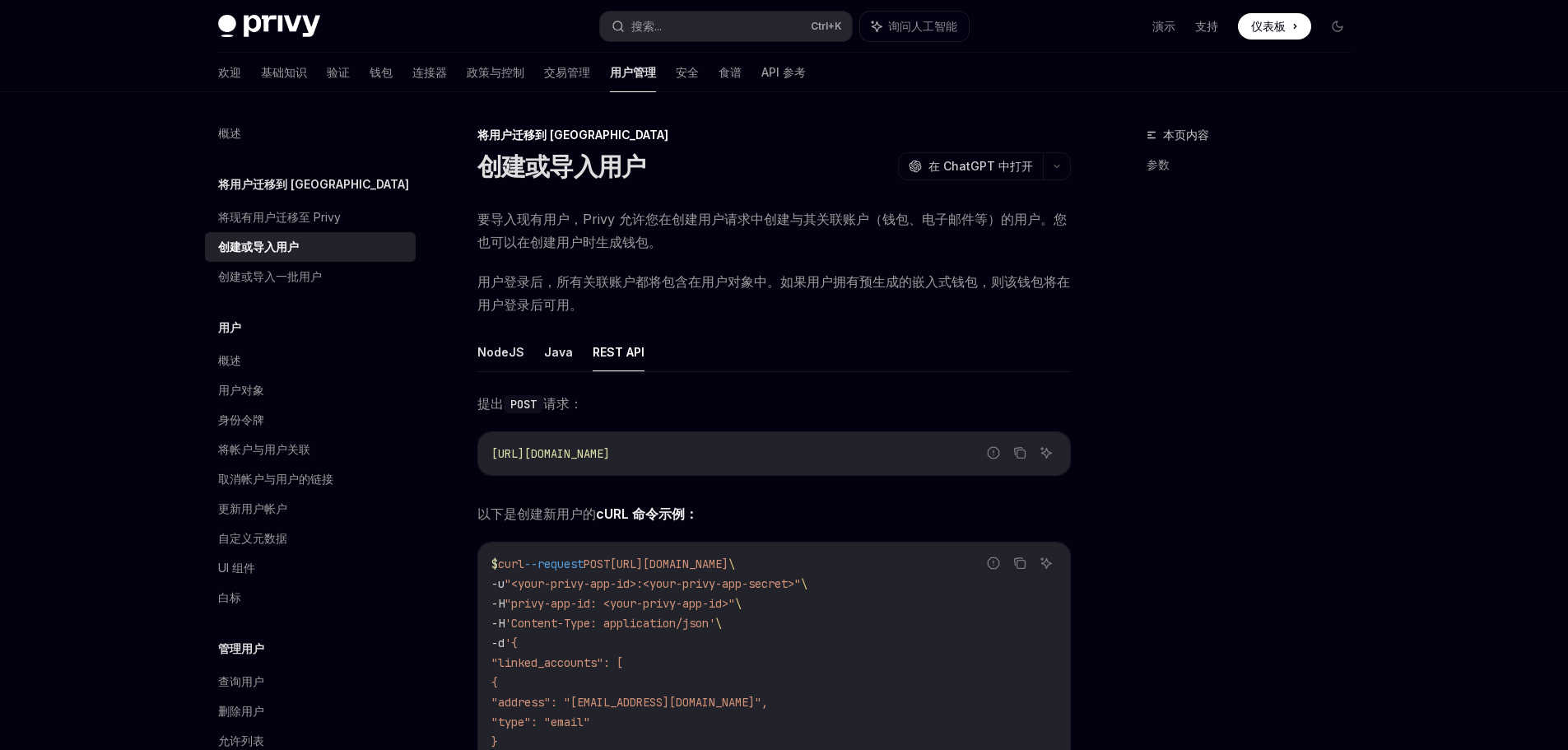
click at [804, 297] on span "用户登录后，所有关联账户都将包含在用户对象中。如果用户拥有预生成的嵌入式钱包，则该钱包将在用户登录后可用。" at bounding box center [774, 293] width 594 height 46
click at [651, 279] on font "用户登录后，所有关联账户都将包含在用户对象中。如果用户拥有预生成的嵌入式钱包，则该钱包将在用户登录后可用。" at bounding box center [773, 293] width 593 height 40
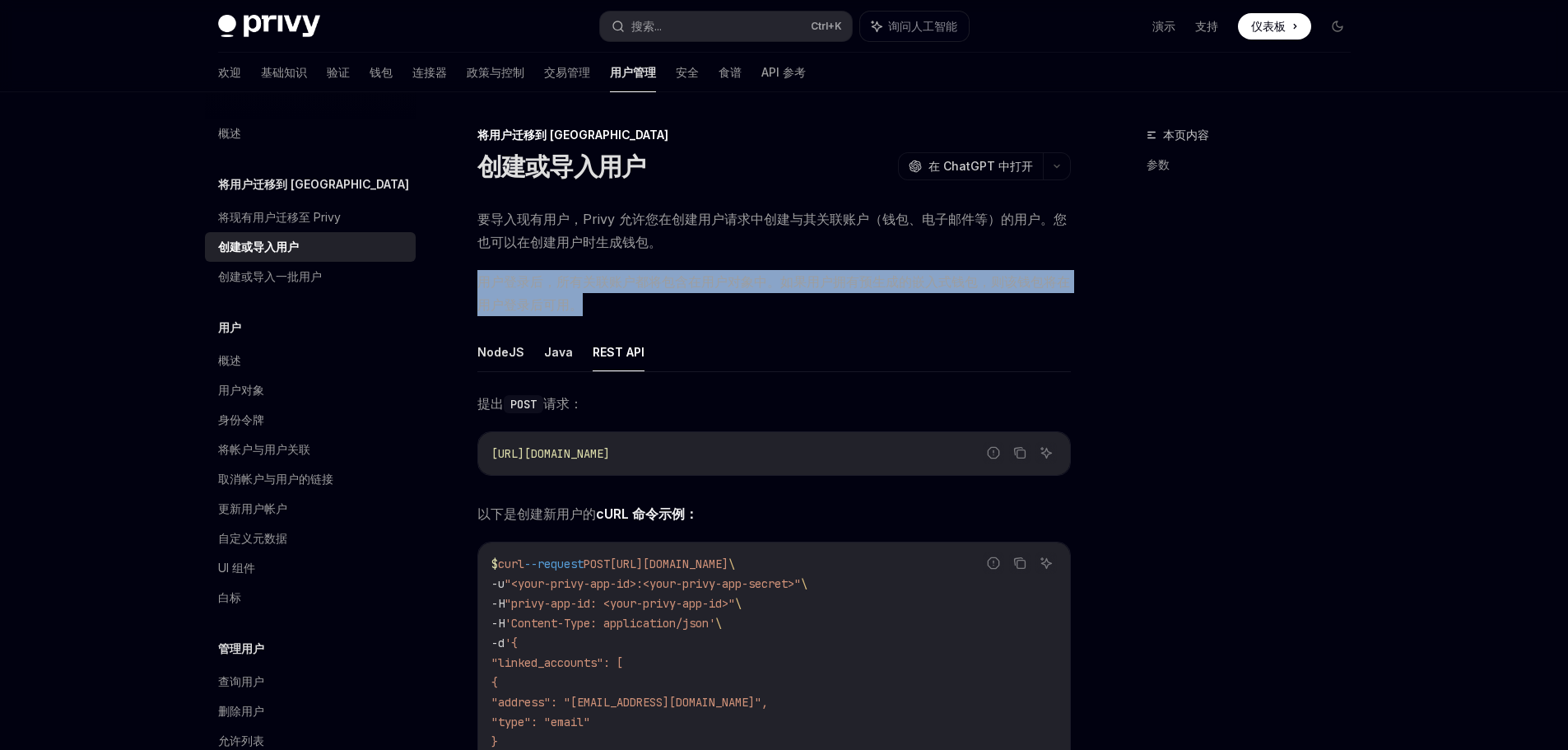
click at [651, 279] on font "用户登录后，所有关联账户都将包含在用户对象中。如果用户拥有预生成的嵌入式钱包，则该钱包将在用户登录后可用。" at bounding box center [773, 293] width 593 height 40
click at [788, 304] on span "用户登录后，所有关联账户都将包含在用户对象中。如果用户拥有预生成的嵌入式钱包，则该钱包将在用户登录后可用。" at bounding box center [774, 293] width 594 height 46
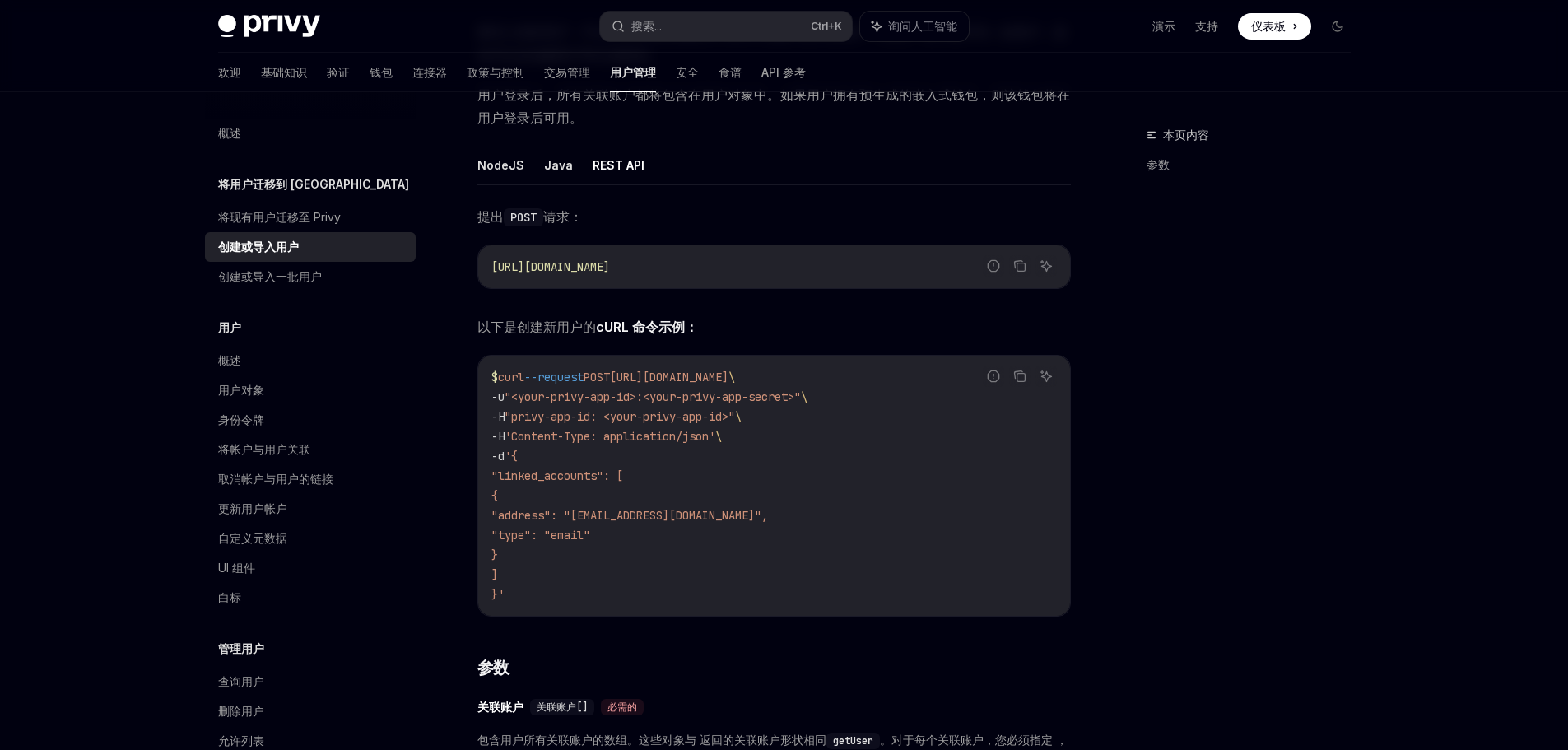
scroll to position [247, 0]
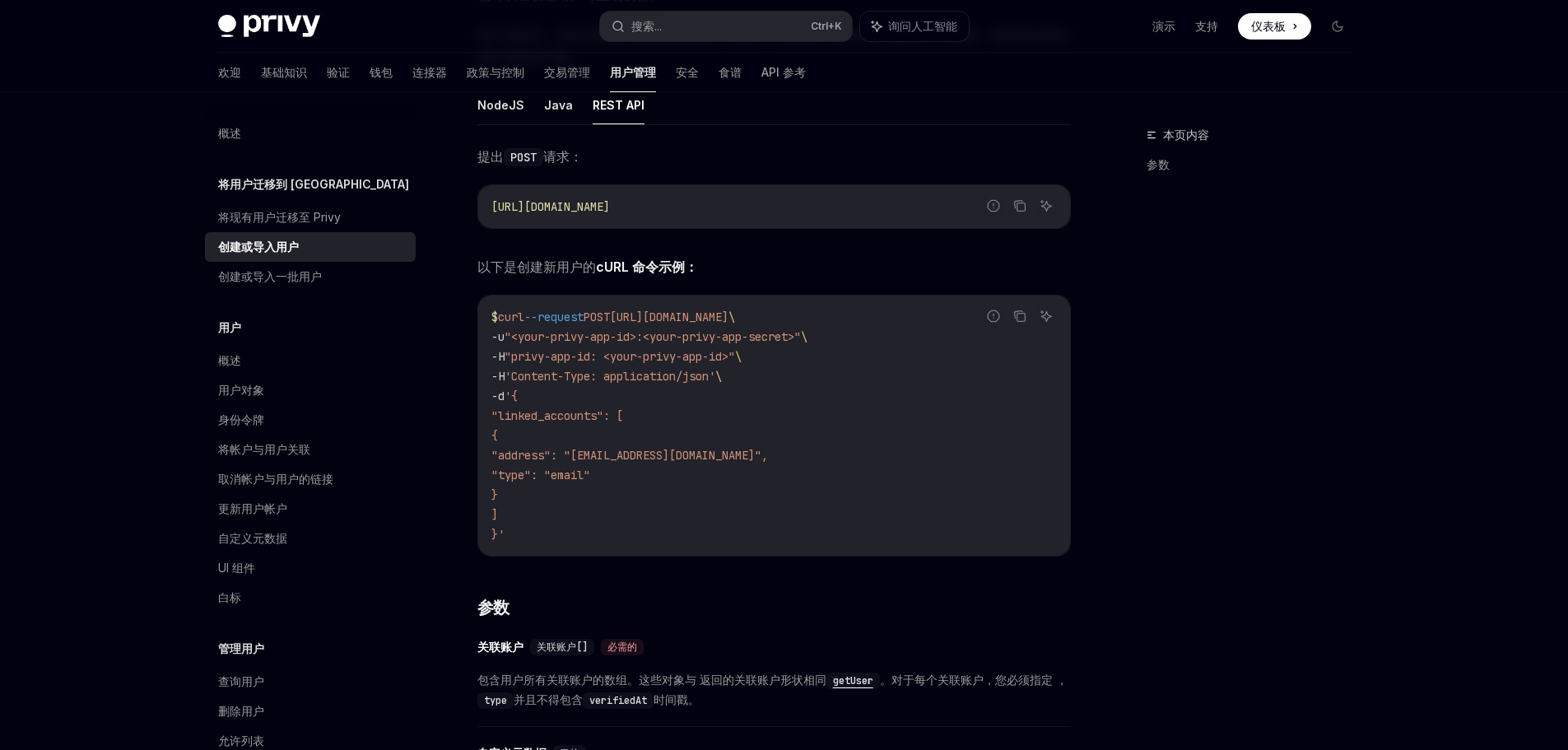
drag, startPoint x: 492, startPoint y: 308, endPoint x: 775, endPoint y: 494, distance: 338.7
click at [775, 494] on code "$ curl --request POST https://auth.privy.io/api/v1/users \ -u "<your-privy-app-…" at bounding box center [774, 425] width 566 height 237
click at [856, 408] on code "$ curl --request POST https://auth.privy.io/api/v1/users \ -u "<your-privy-app-…" at bounding box center [774, 425] width 566 height 237
drag, startPoint x: 766, startPoint y: 317, endPoint x: 891, endPoint y: 524, distance: 241.8
click at [890, 524] on code "$ curl --request POST https://auth.privy.io/api/v1/users \ -u "<your-privy-app-…" at bounding box center [774, 425] width 566 height 237
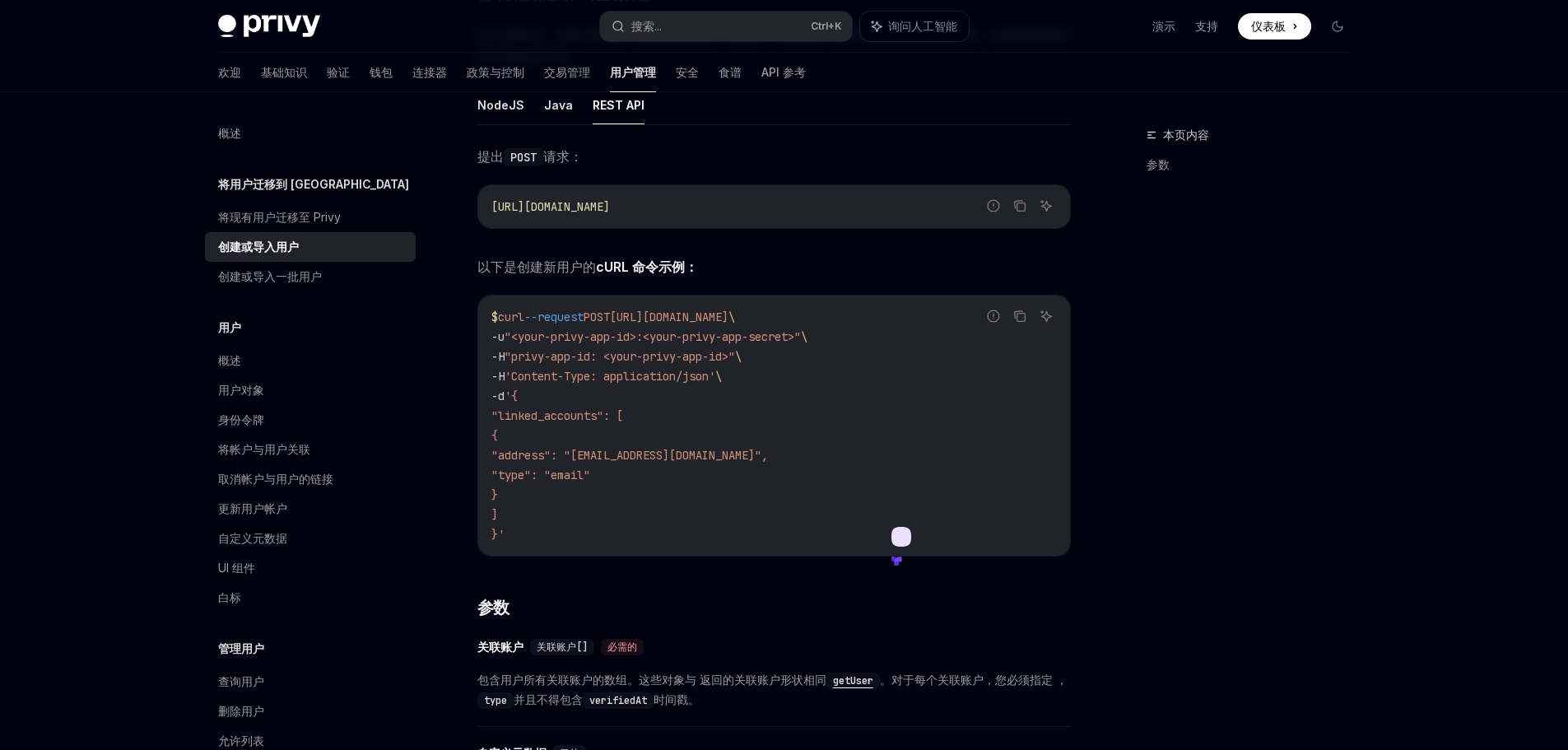
click at [896, 442] on code "$ curl --request POST https://auth.privy.io/api/v1/users \ -u "<your-privy-app-…" at bounding box center [774, 425] width 566 height 237
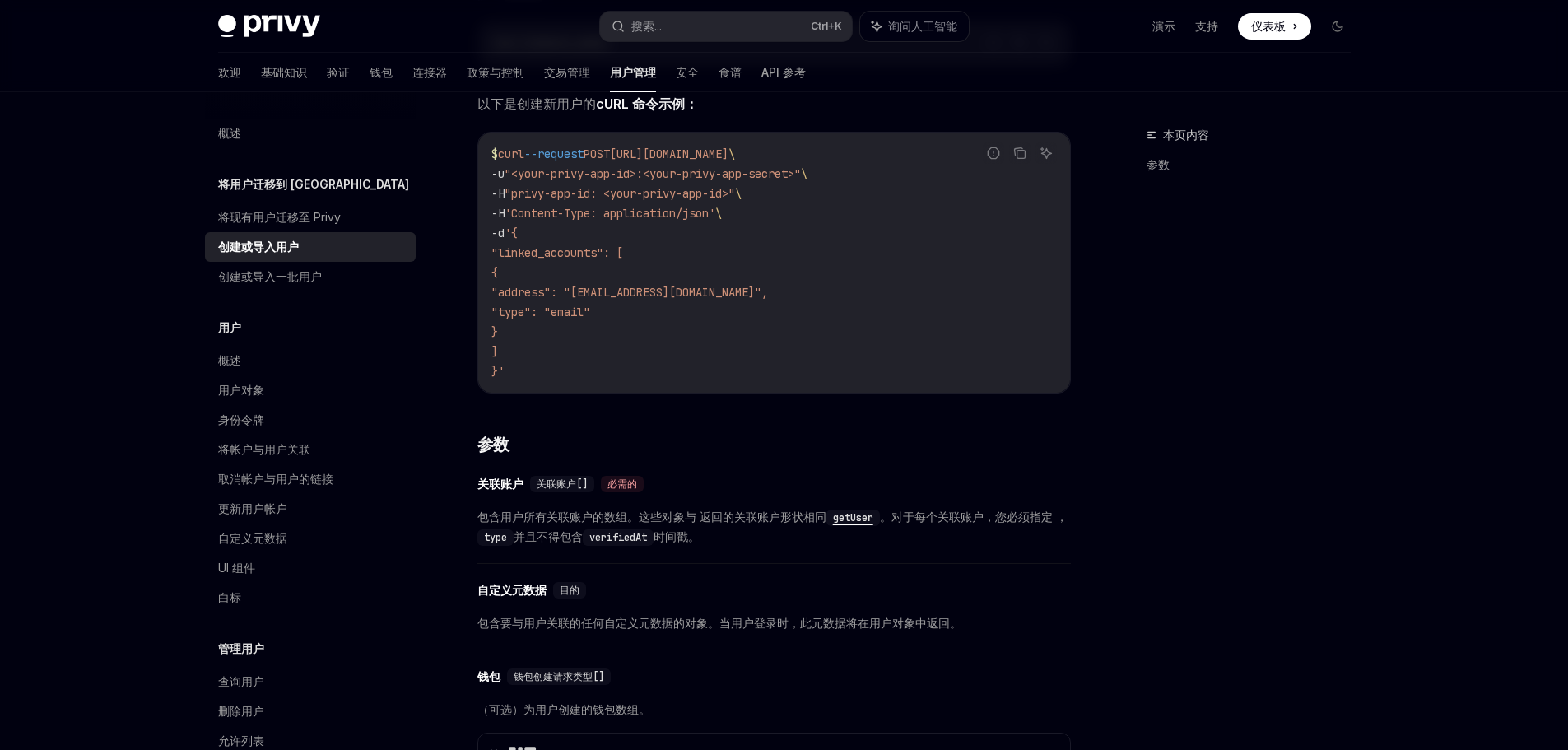
scroll to position [658, 0]
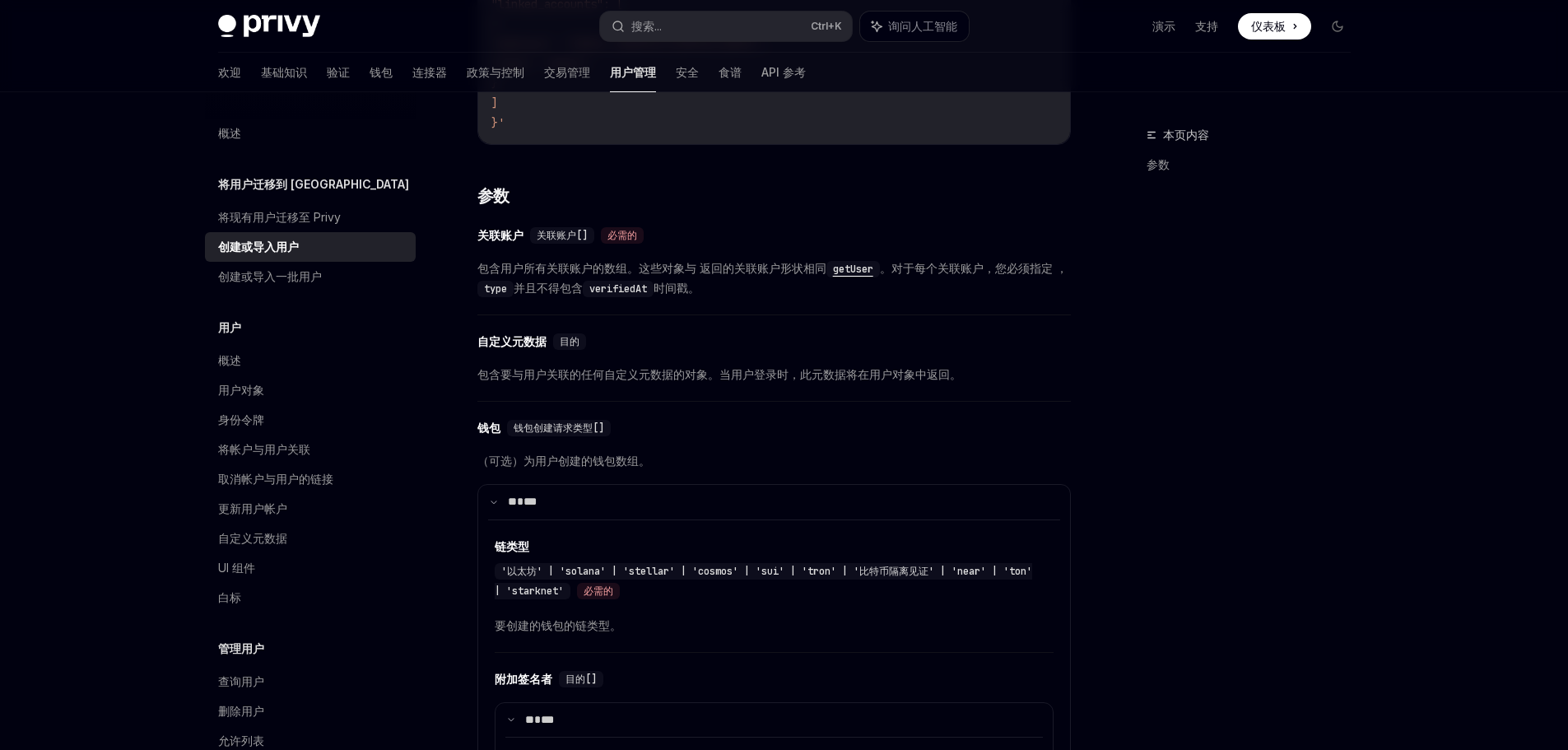
click at [550, 221] on div "​ 关联账户 关联账户[] 必需的 包含用户所有关联账户的数组。这些对象与 返回的关联账户形状相同 getUser 。对于每个关联账户，您必须指定 ， typ…" at bounding box center [774, 266] width 594 height 98
click at [558, 235] on font "关联账户[]" at bounding box center [562, 235] width 51 height 13
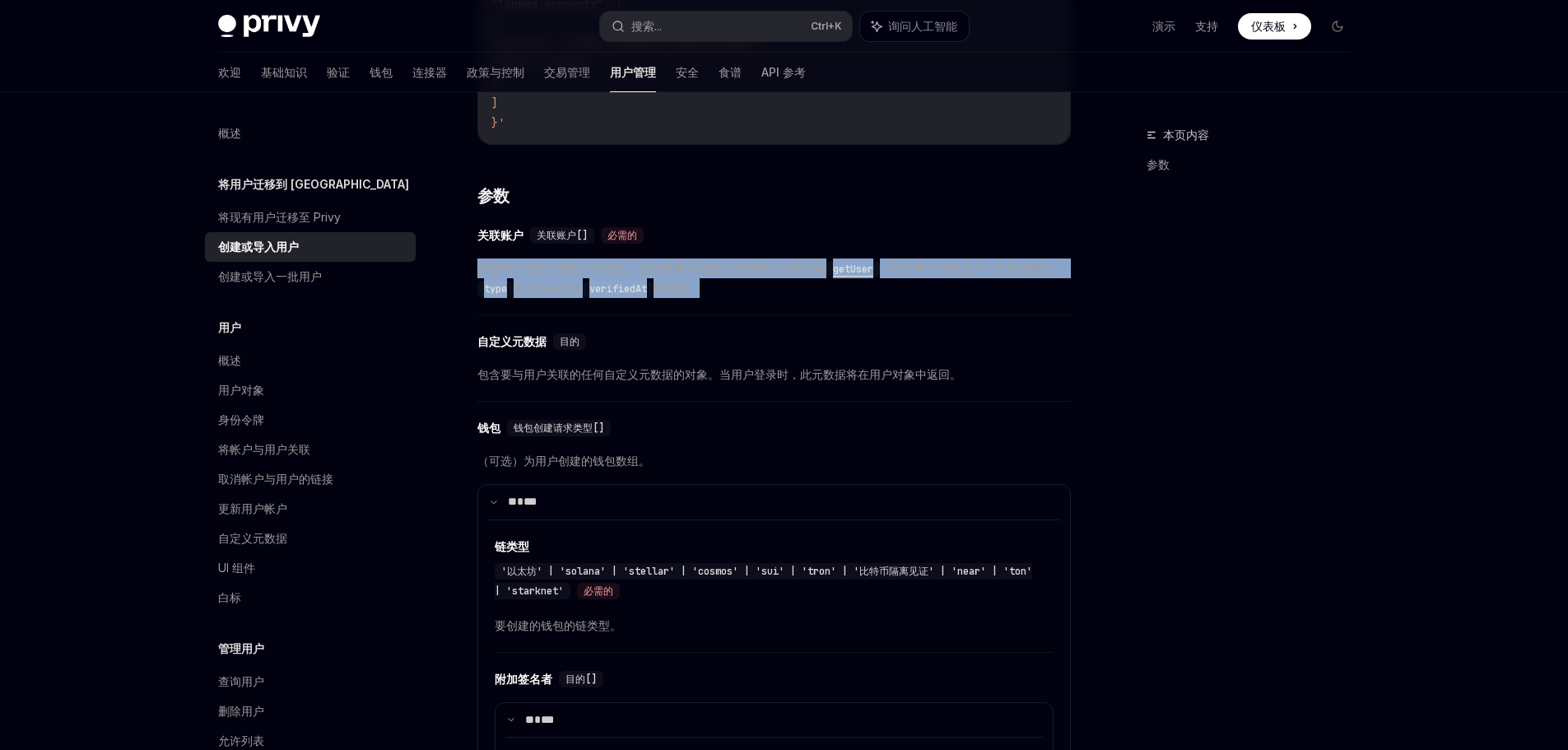
drag, startPoint x: 477, startPoint y: 272, endPoint x: 777, endPoint y: 293, distance: 300.7
click at [777, 293] on span "包含用户所有关联账户的数组。这些对象与 返回的关联账户形状相同 getUser 。对于每个关联账户，您必须指定 ， type 并且不得包含 verifiedA…" at bounding box center [774, 278] width 594 height 40
click at [753, 275] on span "包含用户所有关联账户的数组。这些对象与 返回的关联账户形状相同 getUser 。对于每个关联账户，您必须指定 ， type 并且不得包含 verifiedA…" at bounding box center [774, 278] width 594 height 40
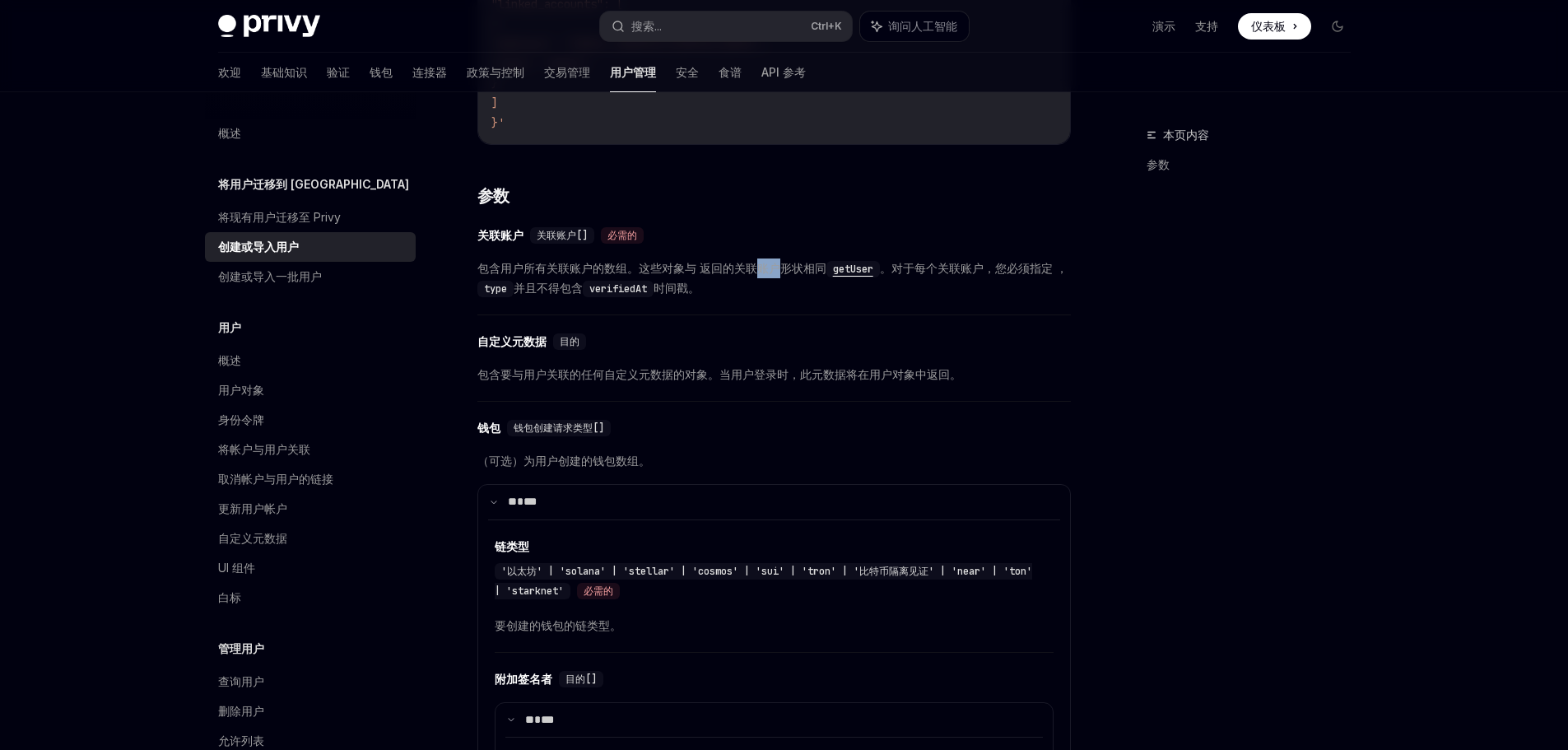
click at [753, 275] on span "包含用户所有关联账户的数组。这些对象与 返回的关联账户形状相同 getUser 。对于每个关联账户，您必须指定 ， type 并且不得包含 verifiedA…" at bounding box center [774, 278] width 594 height 40
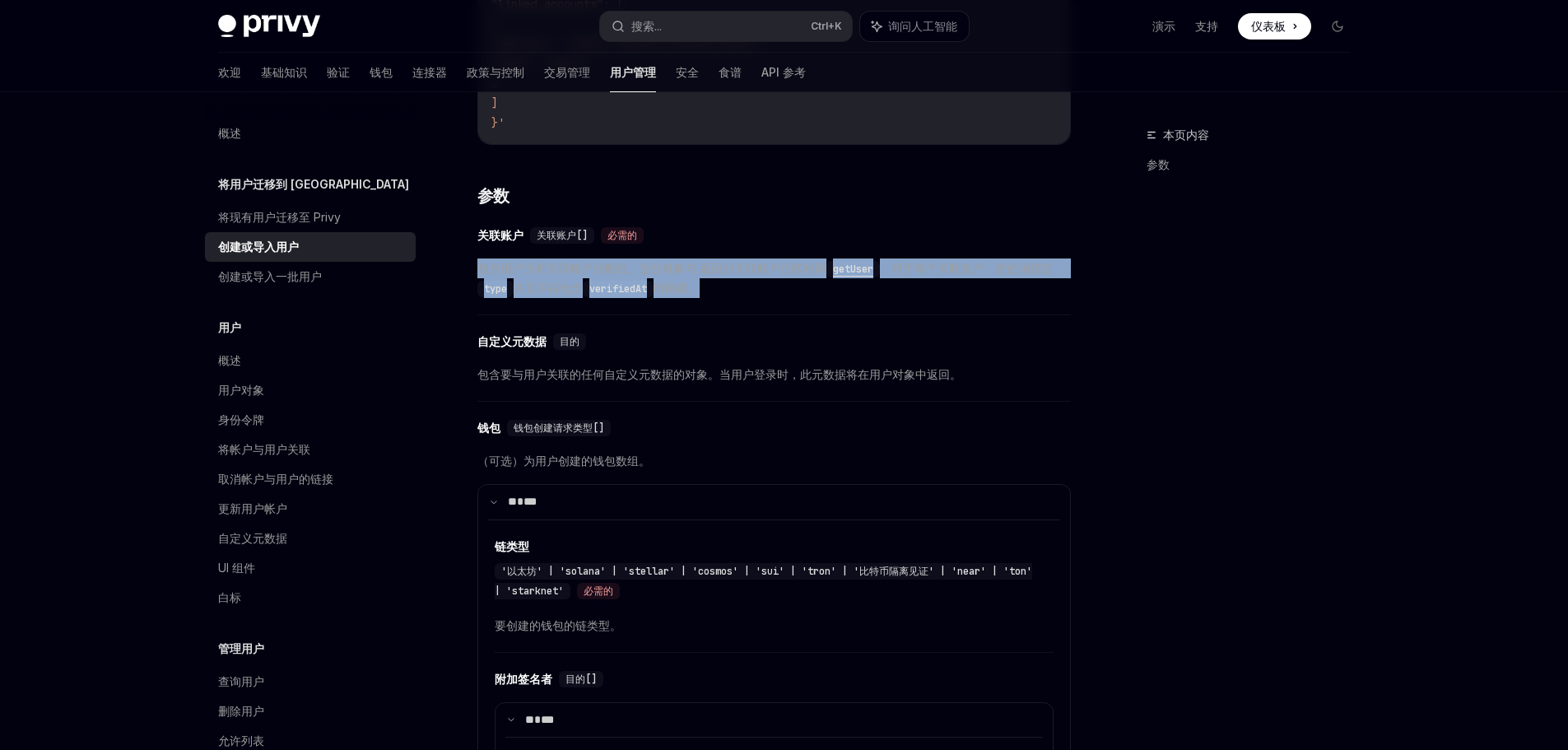
click at [753, 275] on span "包含用户所有关联账户的数组。这些对象与 返回的关联账户形状相同 getUser 。对于每个关联账户，您必须指定 ， type 并且不得包含 verifiedA…" at bounding box center [774, 278] width 594 height 40
click at [908, 289] on span "包含用户所有关联账户的数组。这些对象与 返回的关联账户形状相同 getUser 。对于每个关联账户，您必须指定 ， type 并且不得包含 verifiedA…" at bounding box center [774, 278] width 594 height 40
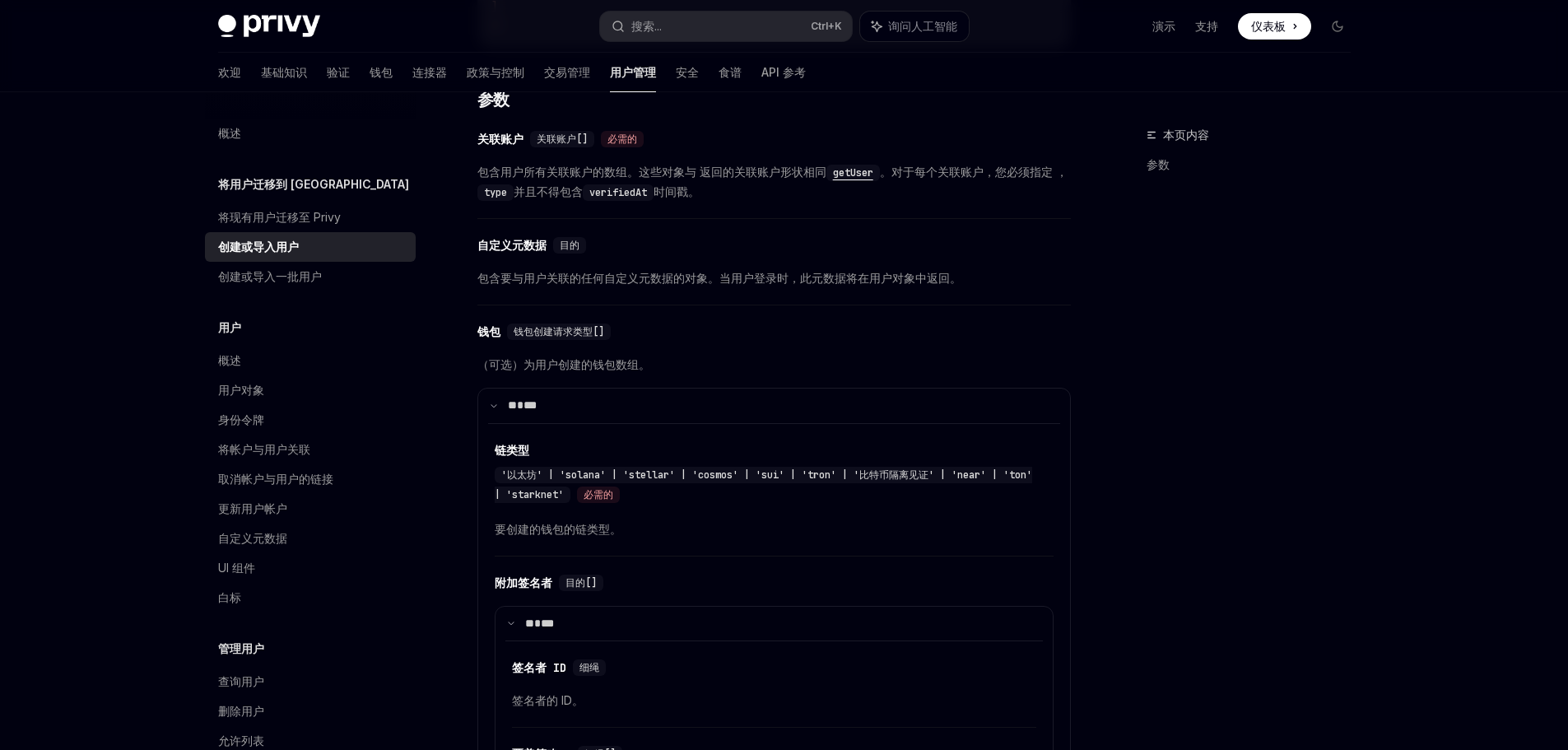
scroll to position [906, 0]
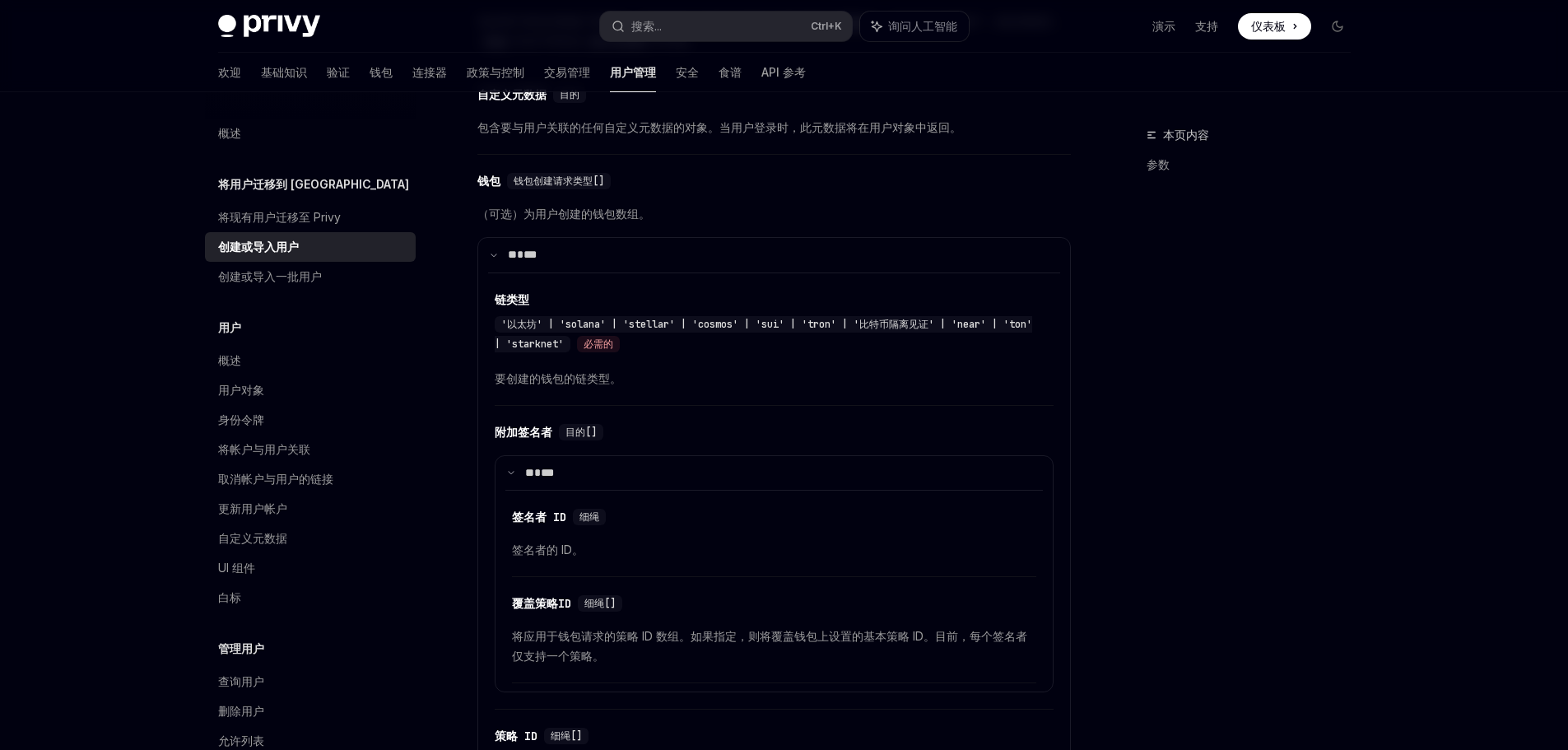
drag, startPoint x: 1205, startPoint y: 372, endPoint x: 1159, endPoint y: 400, distance: 53.9
click at [1205, 372] on div "本页内容 参数" at bounding box center [1239, 437] width 250 height 625
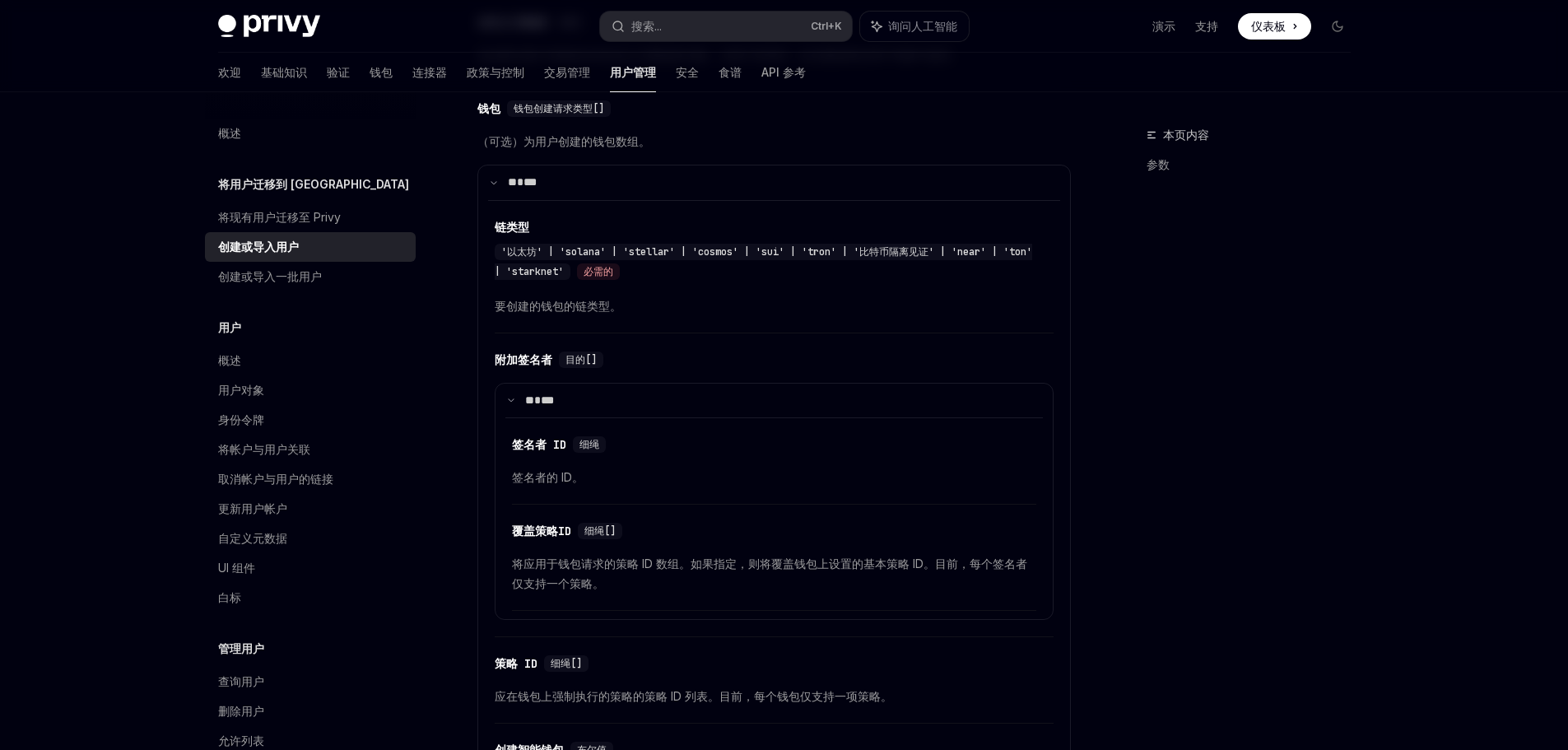
scroll to position [731, 0]
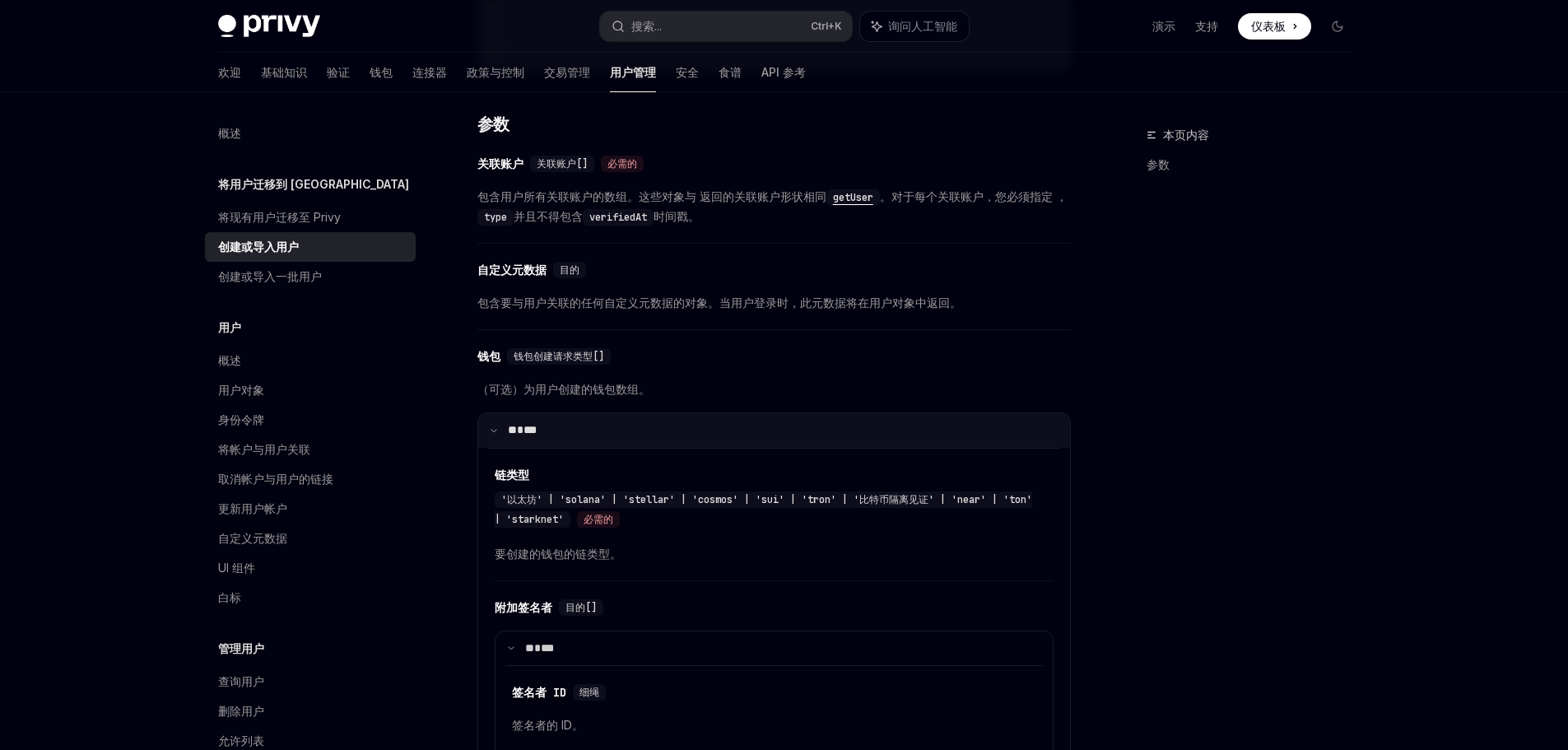
click at [536, 430] on font "***" at bounding box center [529, 429] width 13 height 11
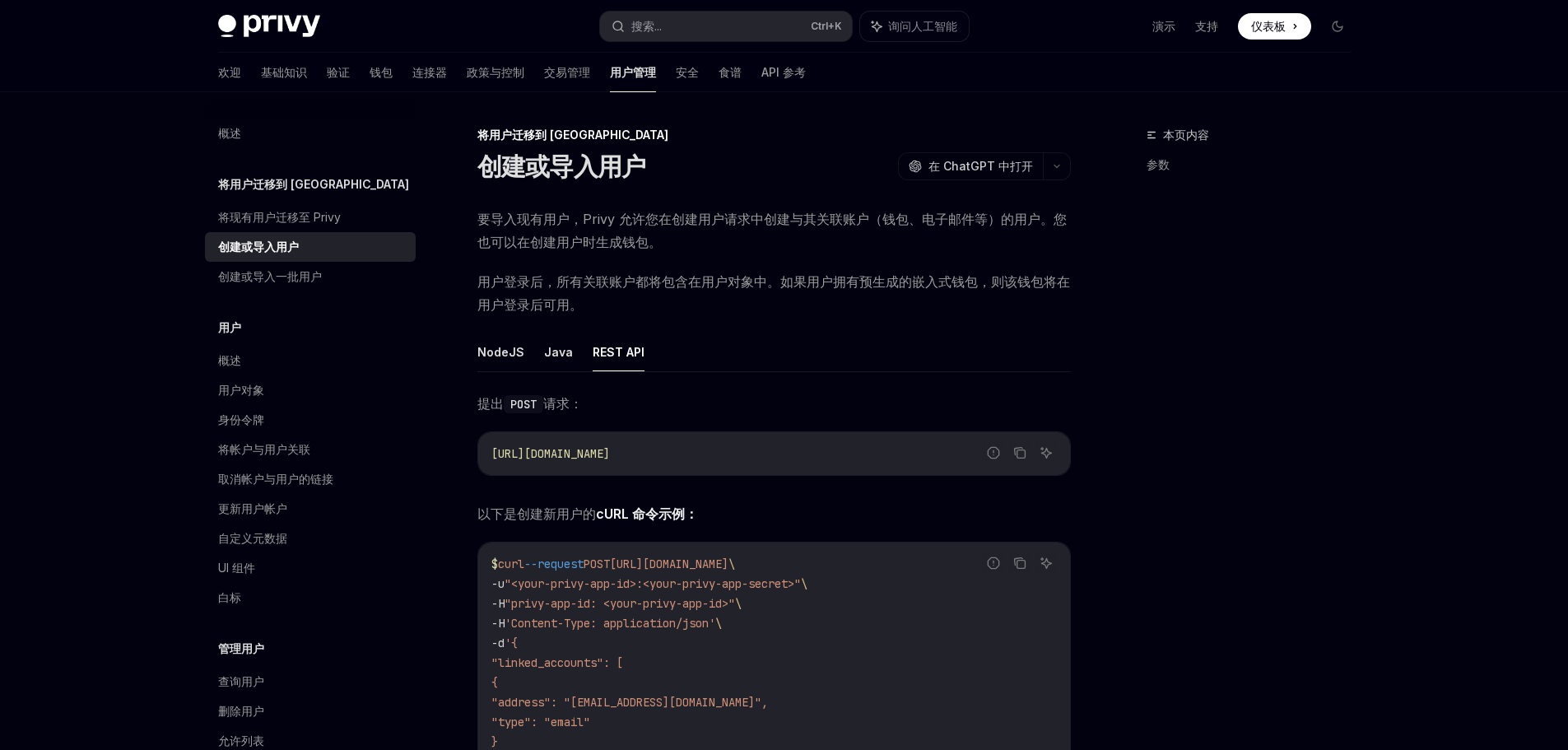
scroll to position [576, 0]
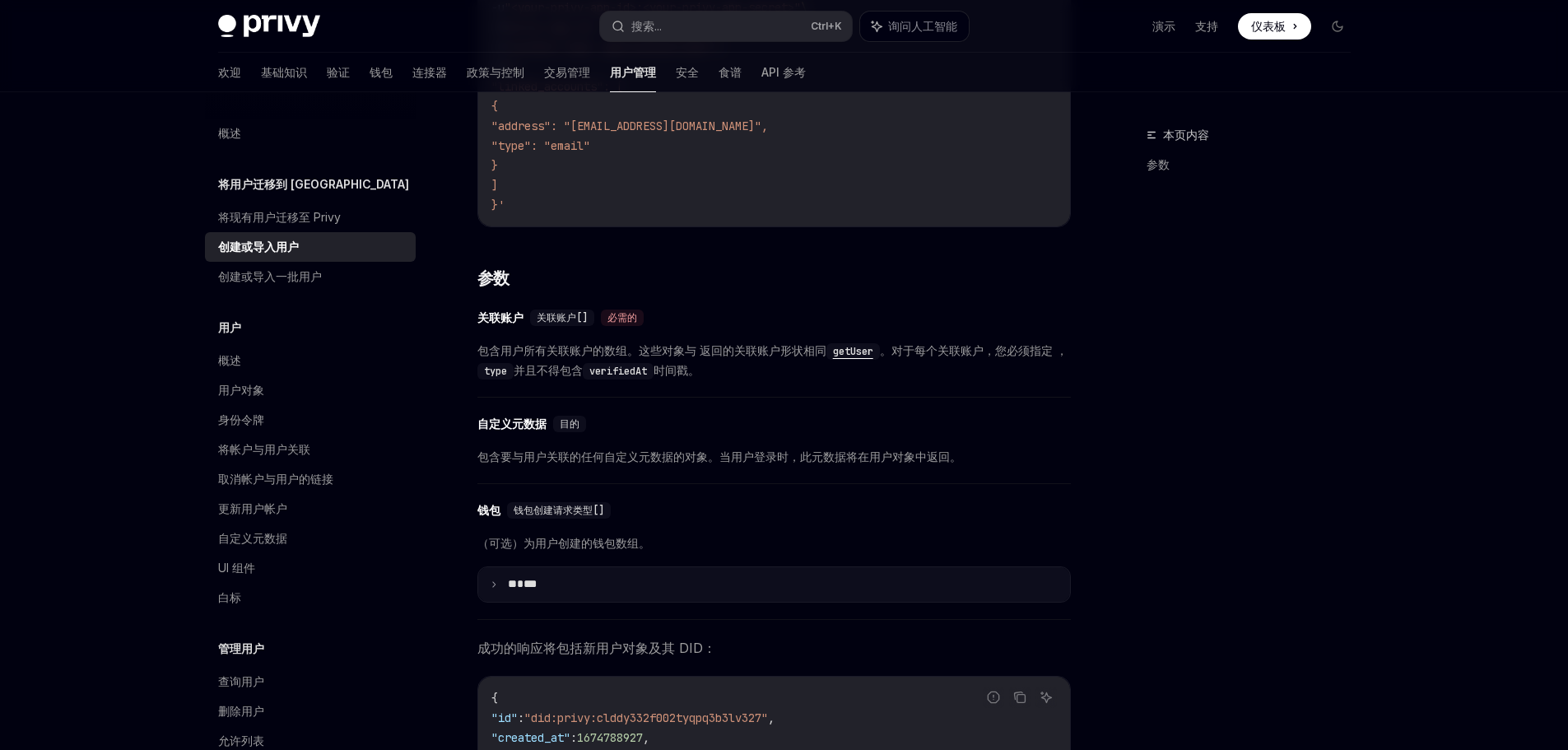
click at [538, 572] on summary "** ***" at bounding box center [774, 584] width 592 height 34
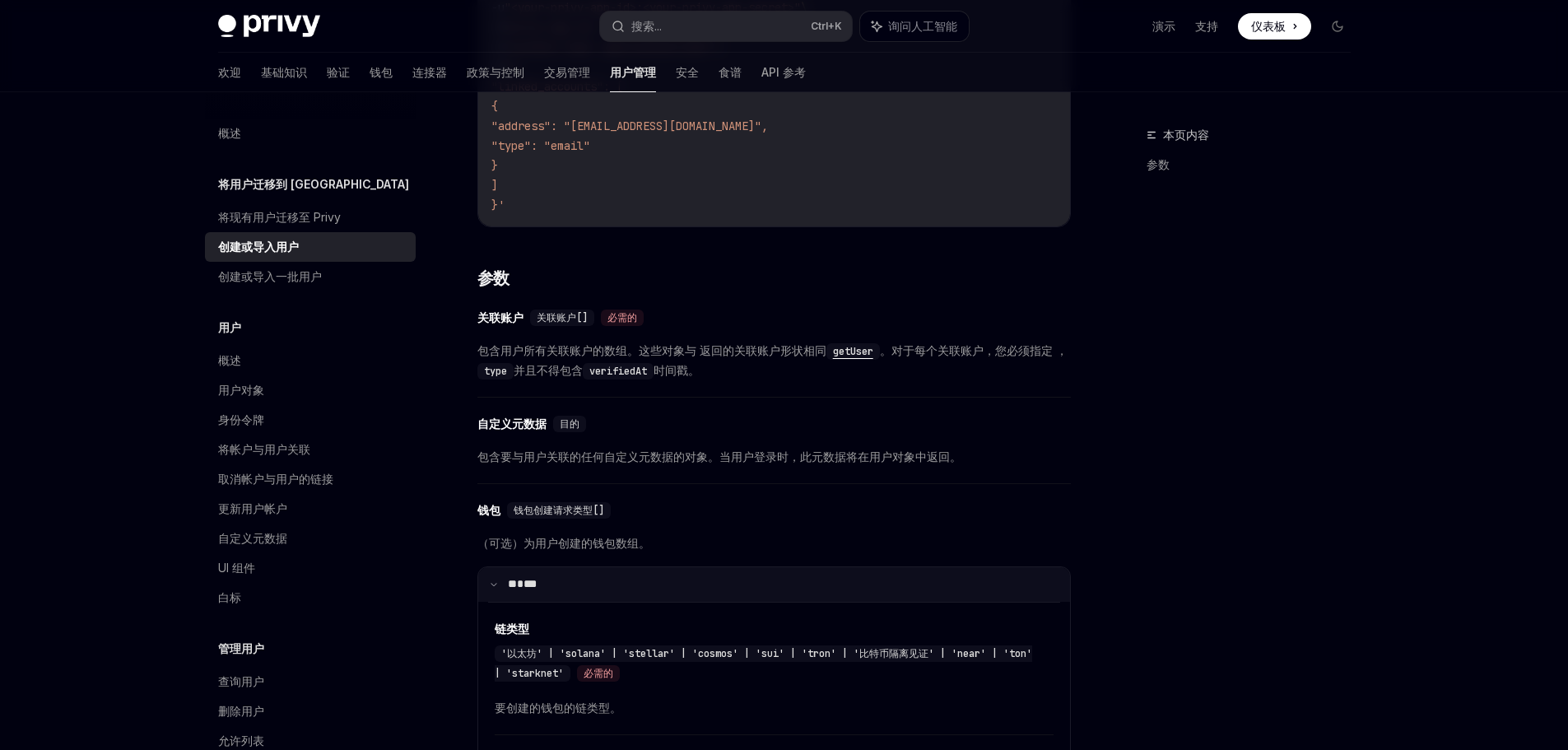
click at [618, 583] on summary "** ***" at bounding box center [774, 584] width 592 height 34
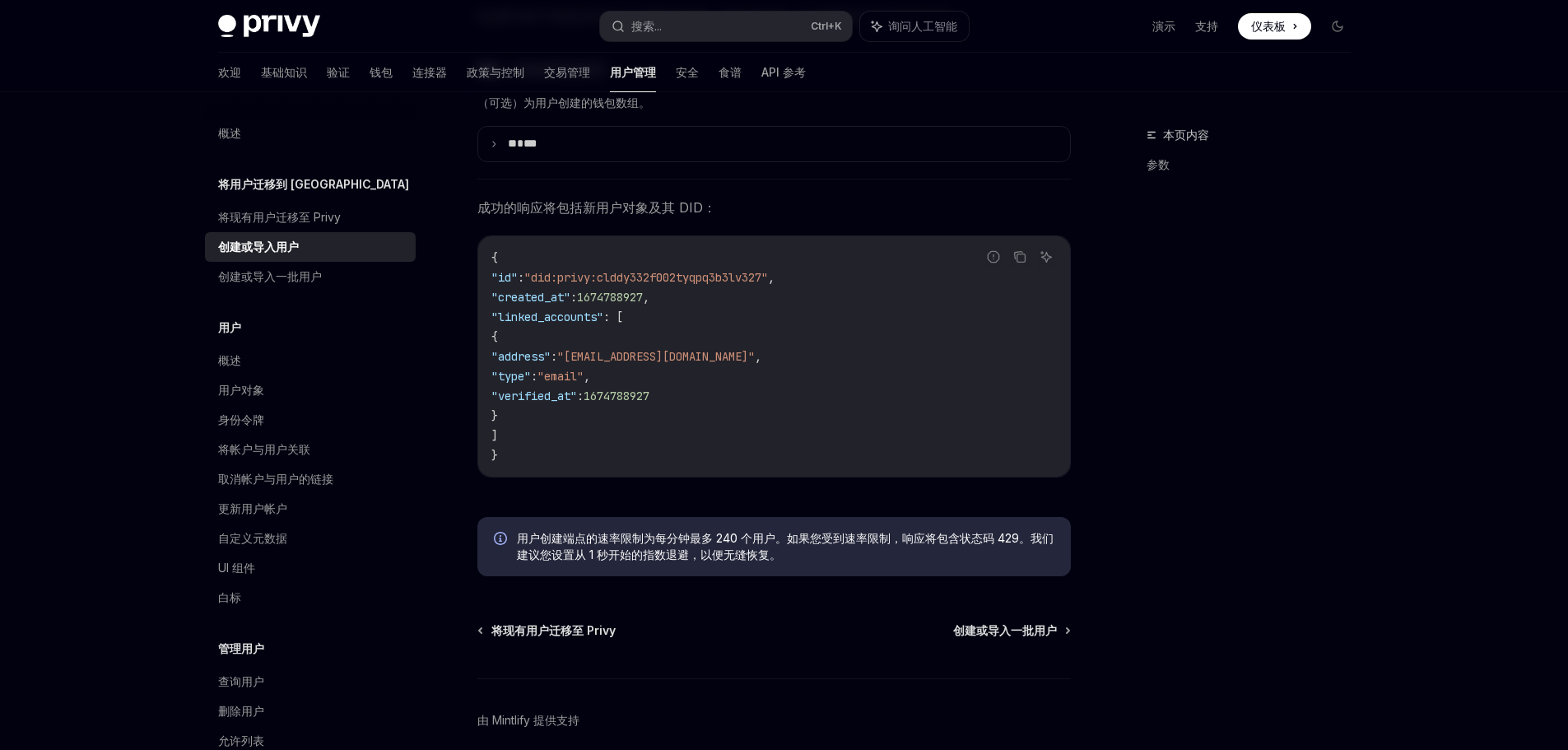
scroll to position [1100, 0]
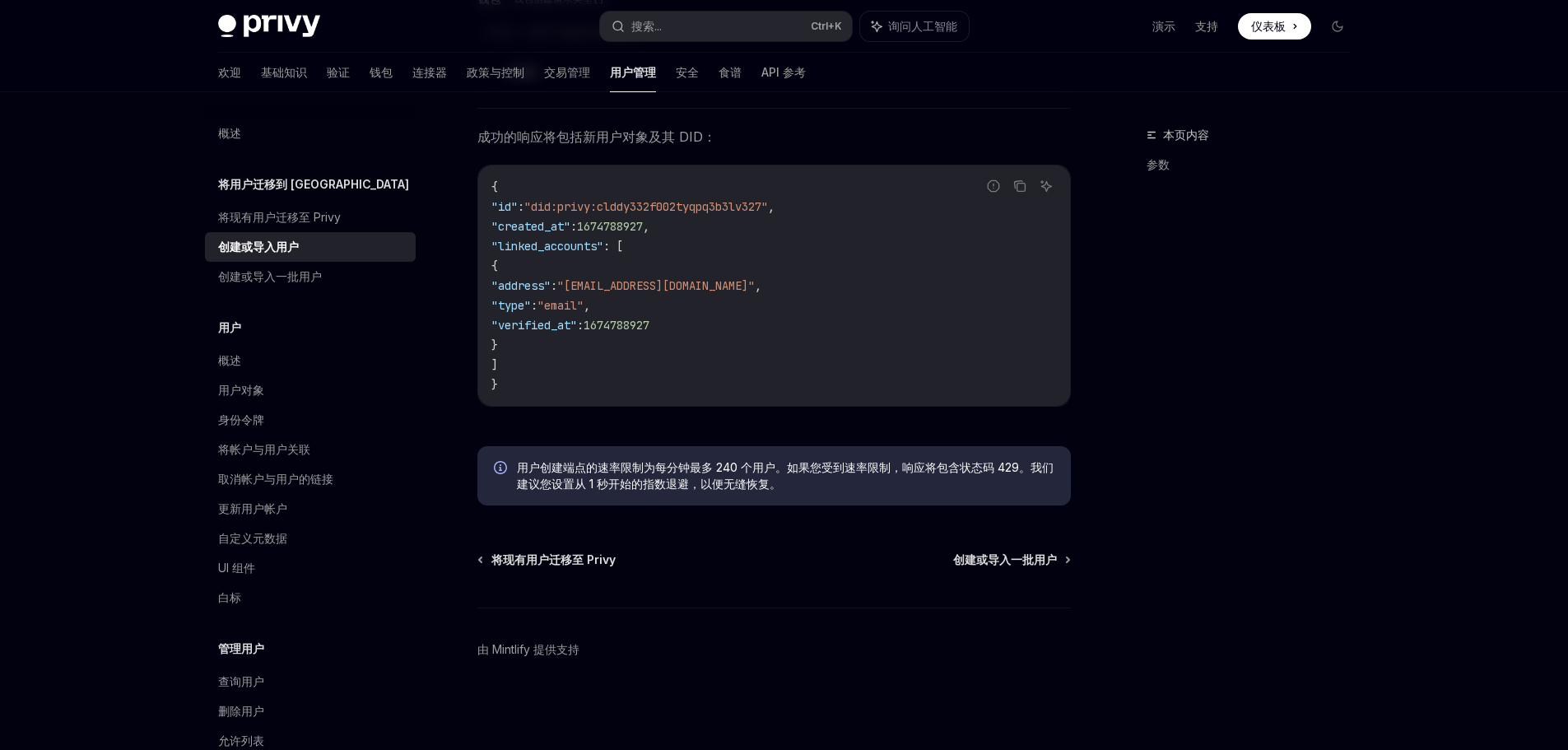
click at [274, 182] on font "将用户迁移到 Privy" at bounding box center [314, 184] width 191 height 14
click at [269, 239] on div "创建或导入用户" at bounding box center [259, 247] width 81 height 19
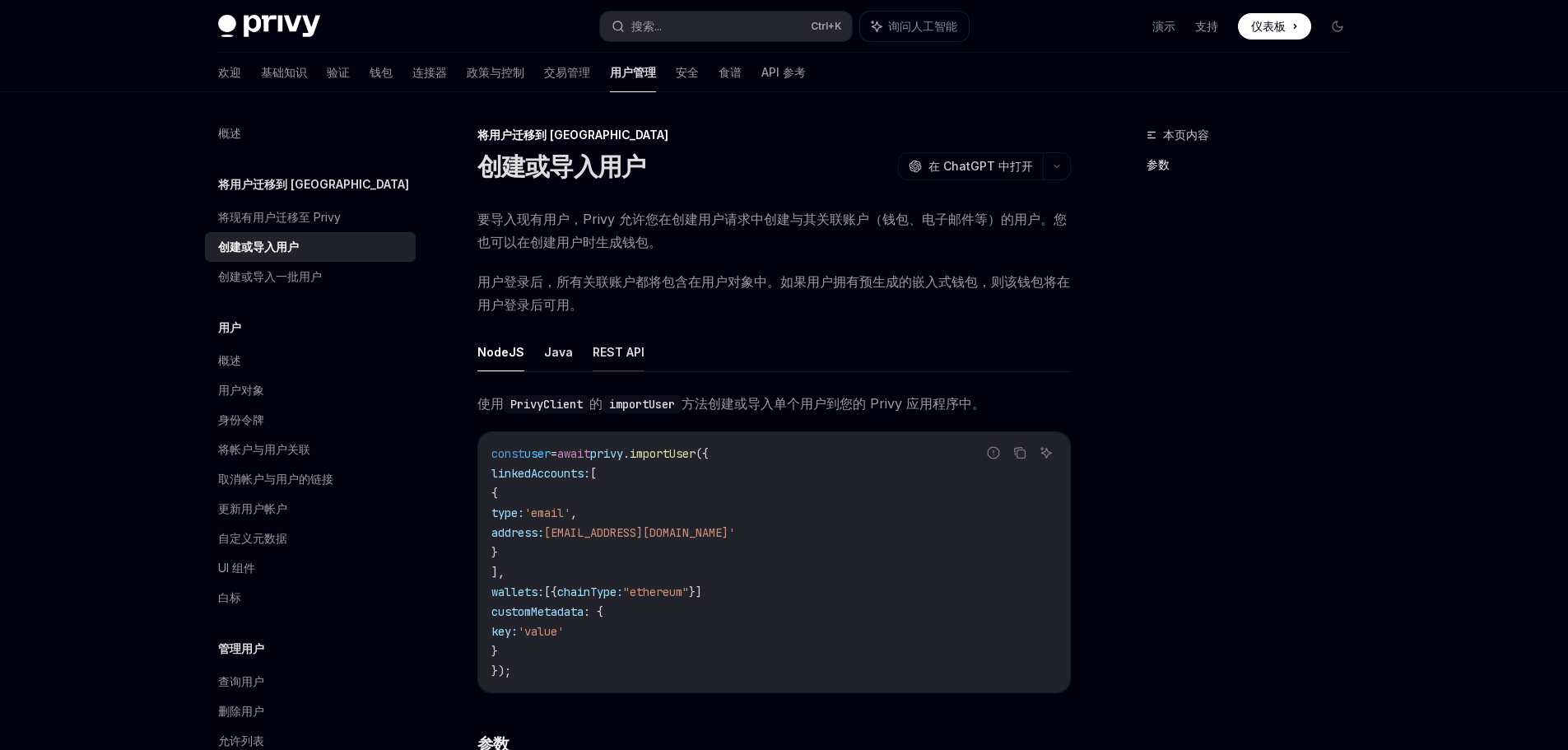
click at [635, 355] on font "REST API" at bounding box center [618, 352] width 52 height 14
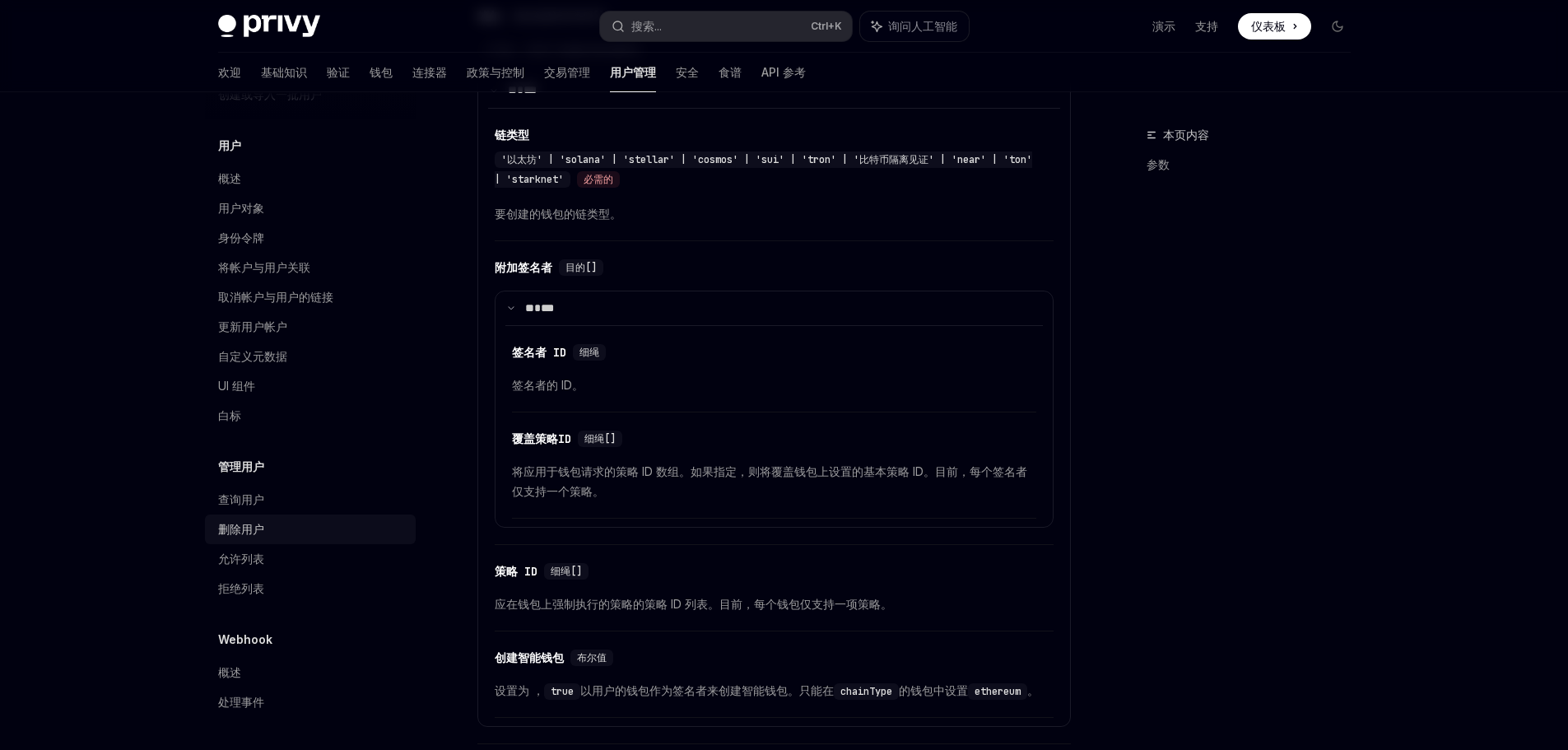
scroll to position [1564, 0]
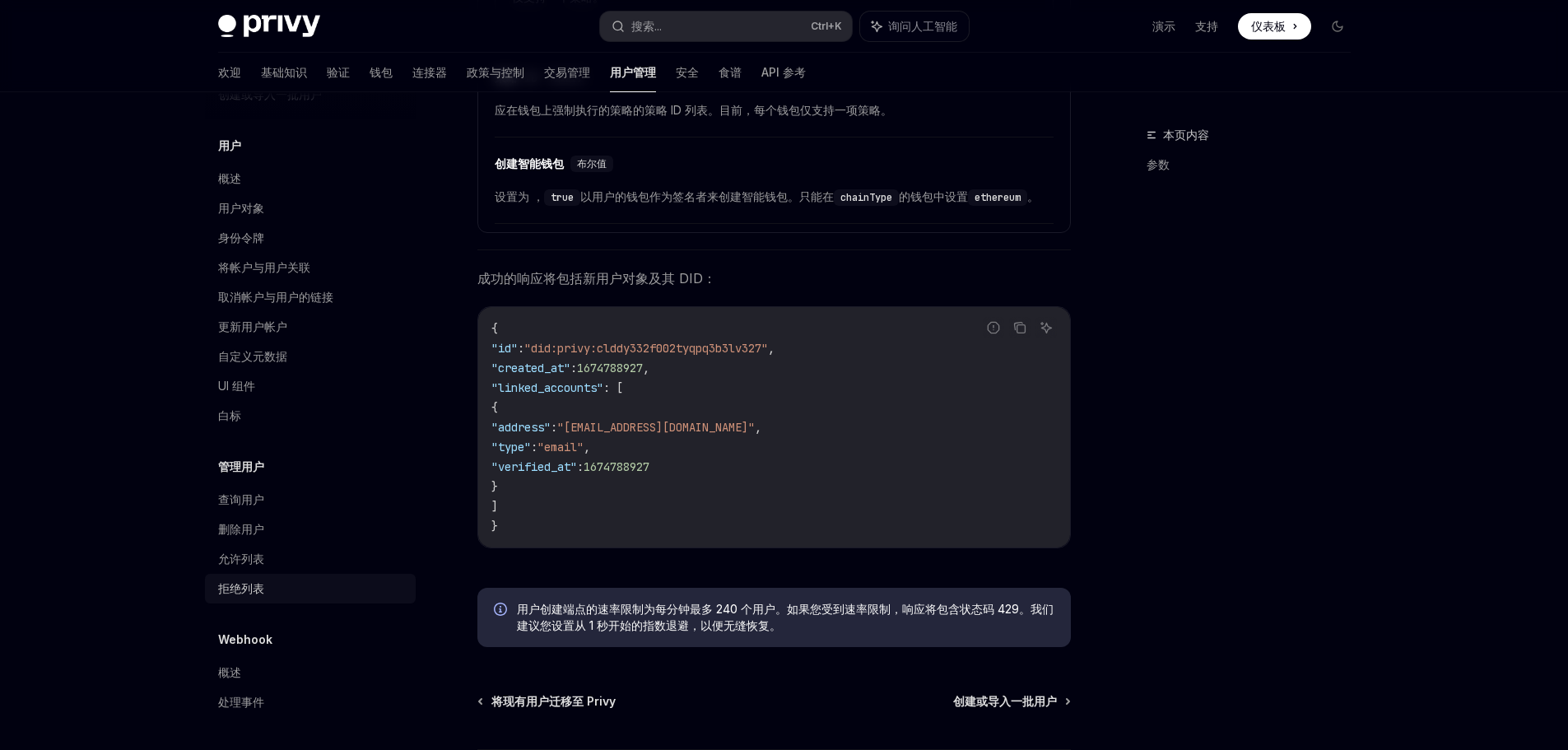
click at [265, 581] on div "拒绝列表" at bounding box center [312, 589] width 188 height 19
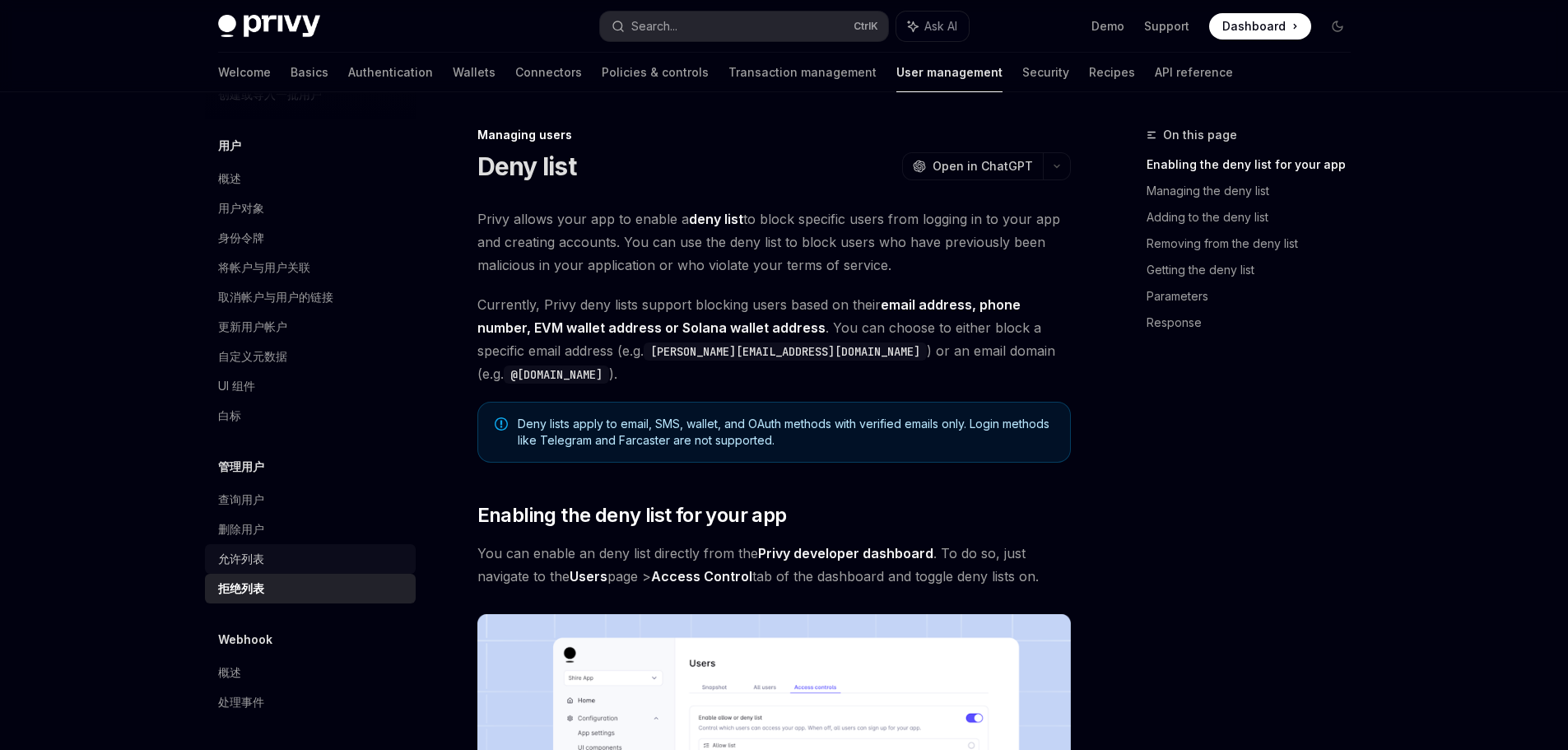
click at [265, 557] on div "允许列表" at bounding box center [312, 559] width 188 height 19
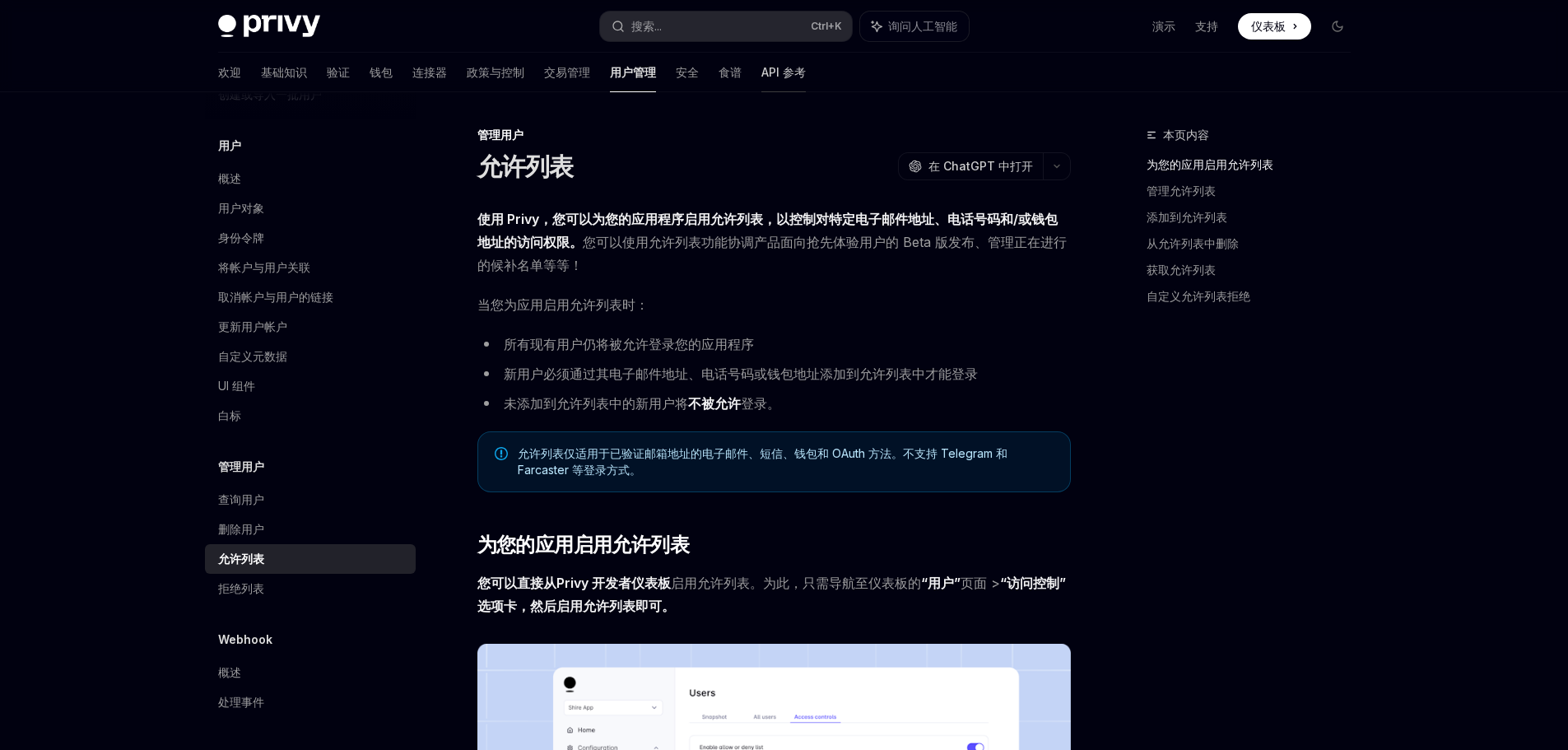
click at [761, 69] on font "API 参考" at bounding box center [783, 72] width 44 height 14
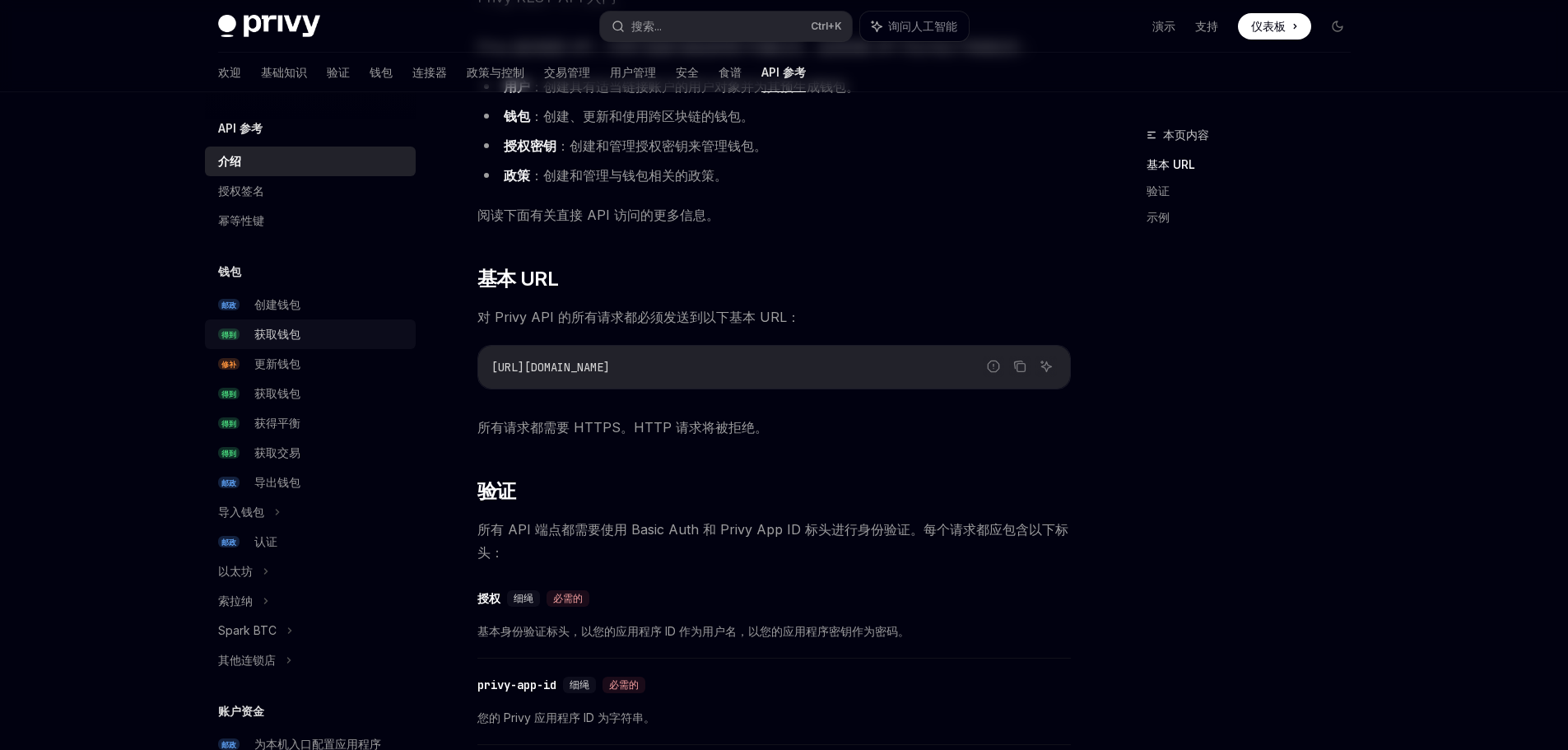
scroll to position [330, 0]
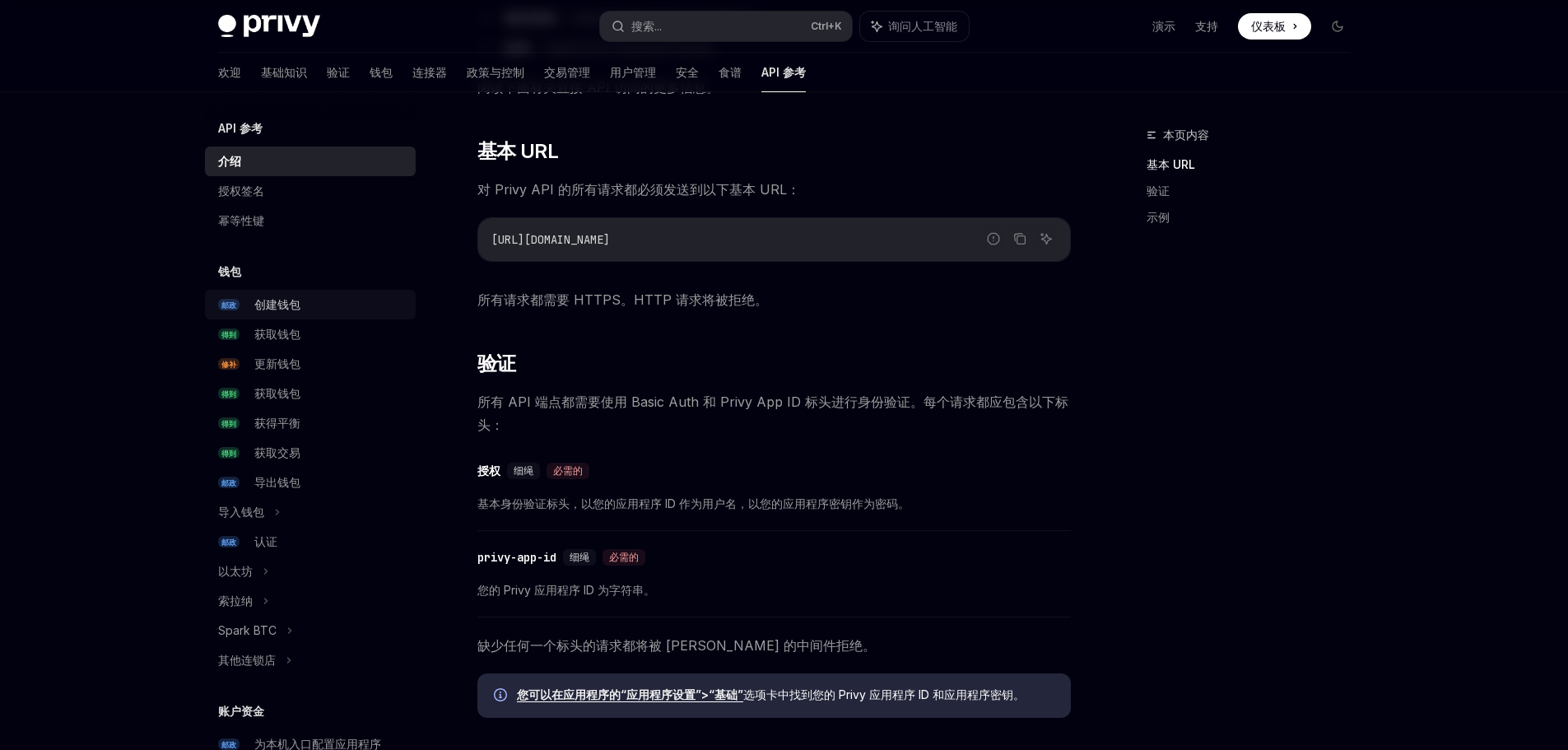
click at [296, 300] on font "创建钱包" at bounding box center [277, 304] width 46 height 14
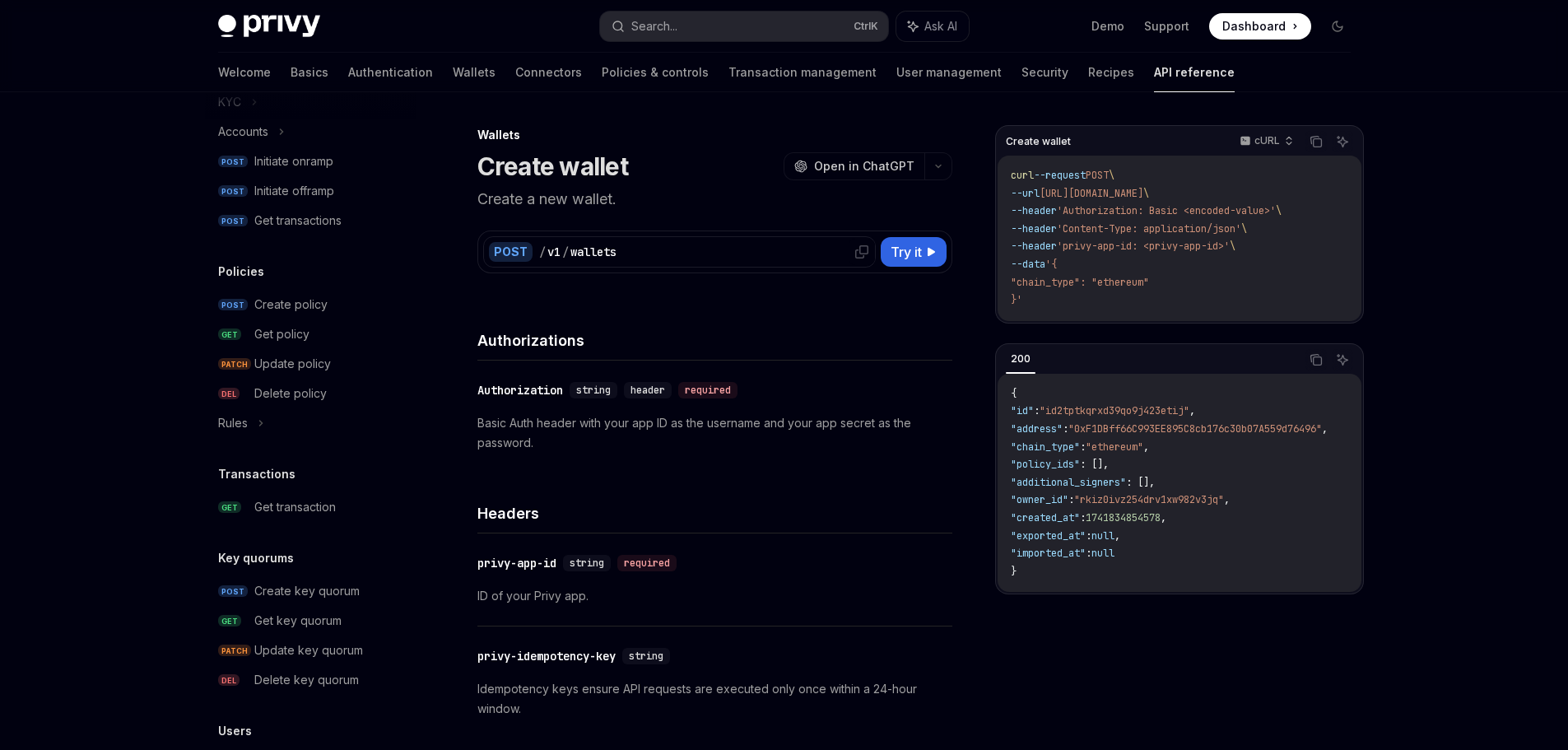
click at [638, 253] on div "/ v1 / wallets" at bounding box center [705, 252] width 331 height 17
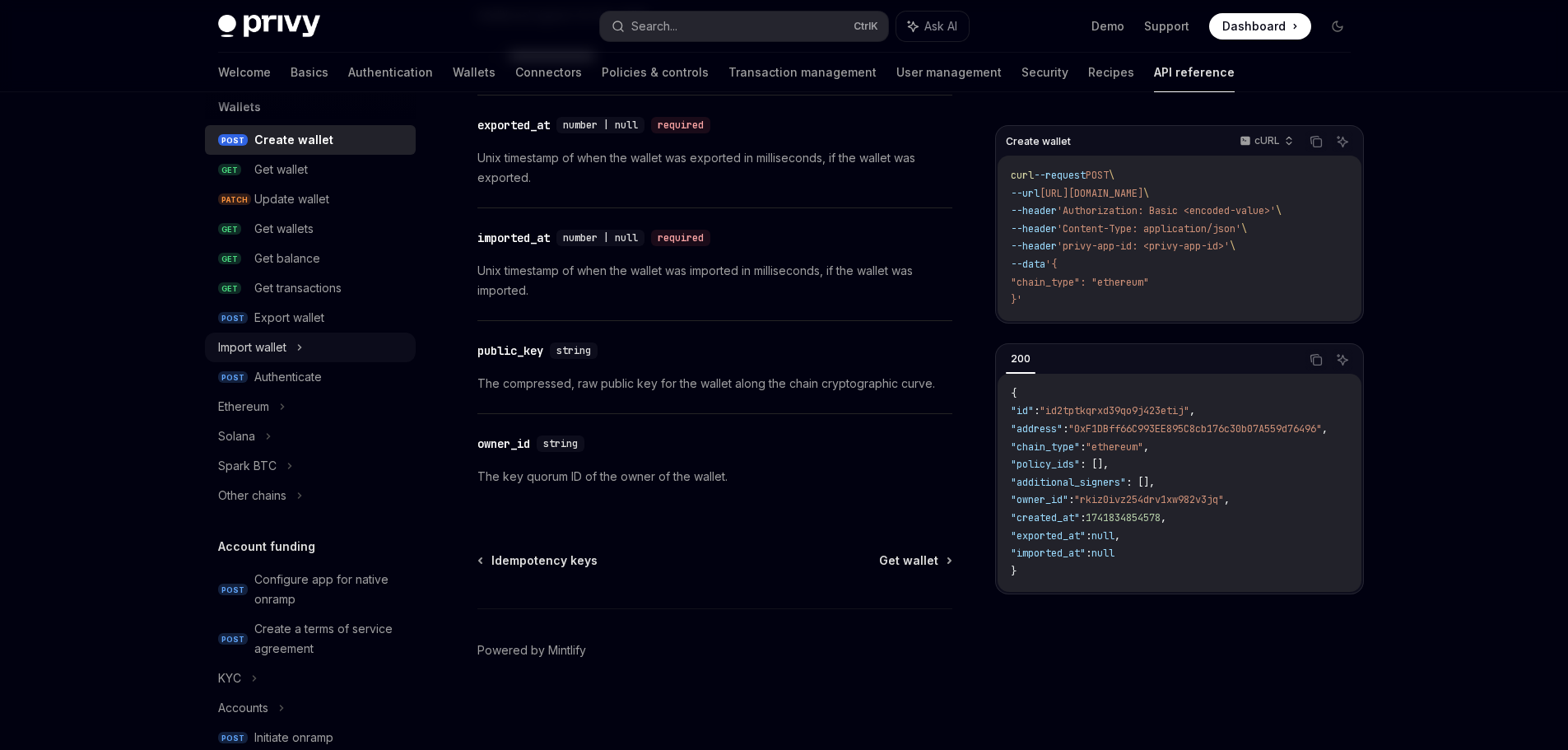
click at [303, 349] on icon at bounding box center [299, 347] width 6 height 19
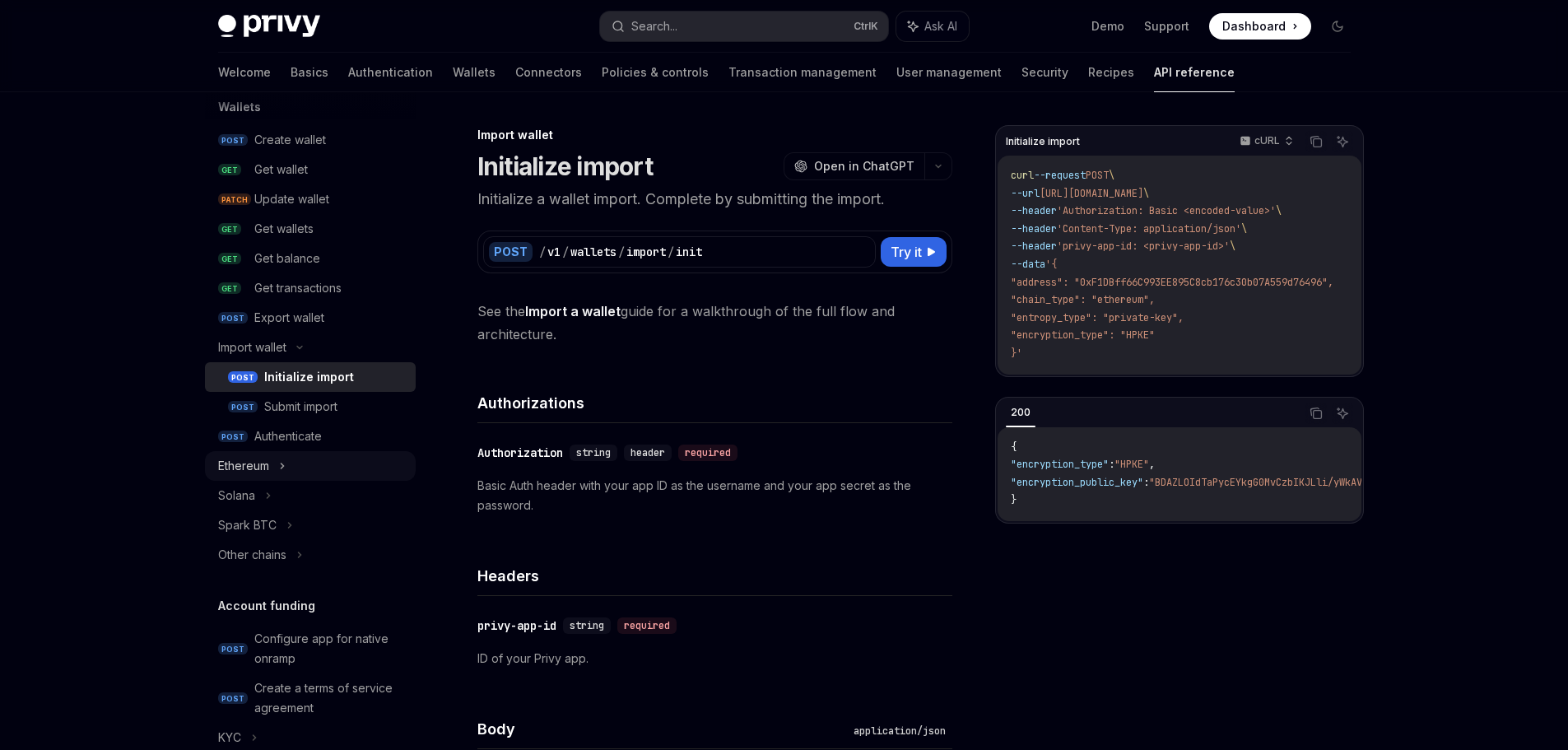
click at [283, 468] on icon at bounding box center [282, 466] width 3 height 5
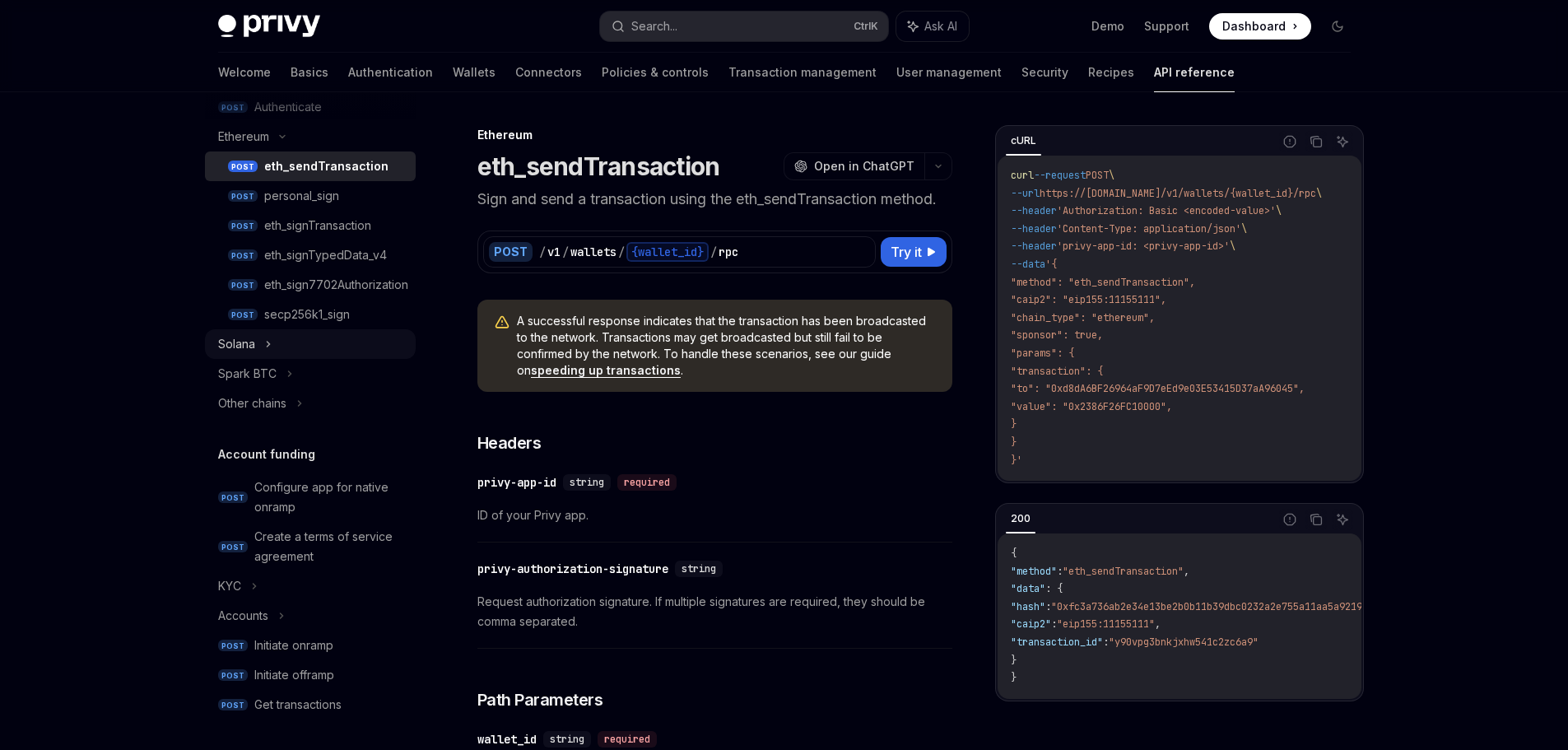
click at [277, 348] on div "Solana" at bounding box center [310, 345] width 211 height 30
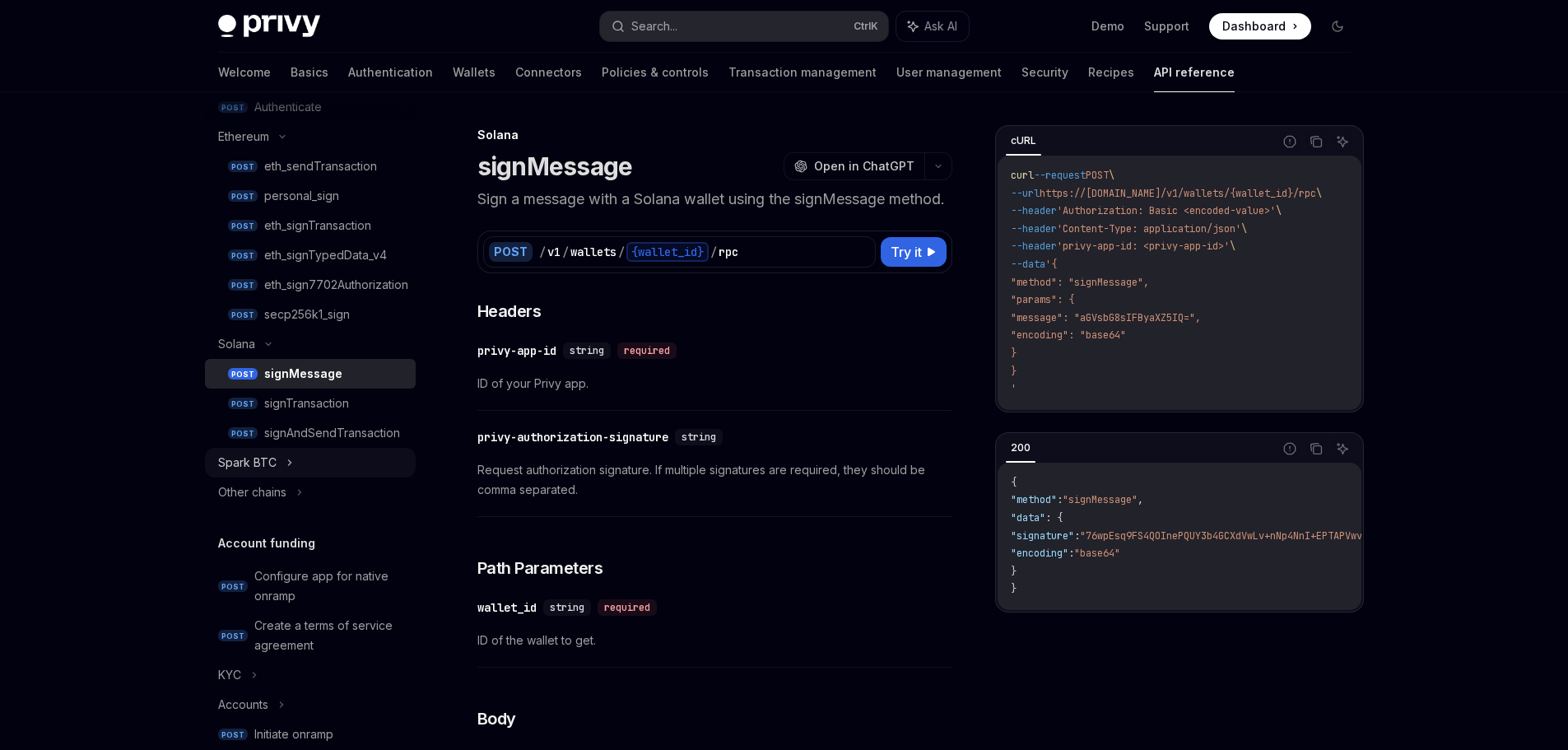
click at [294, 462] on div "Spark BTC" at bounding box center [310, 463] width 211 height 30
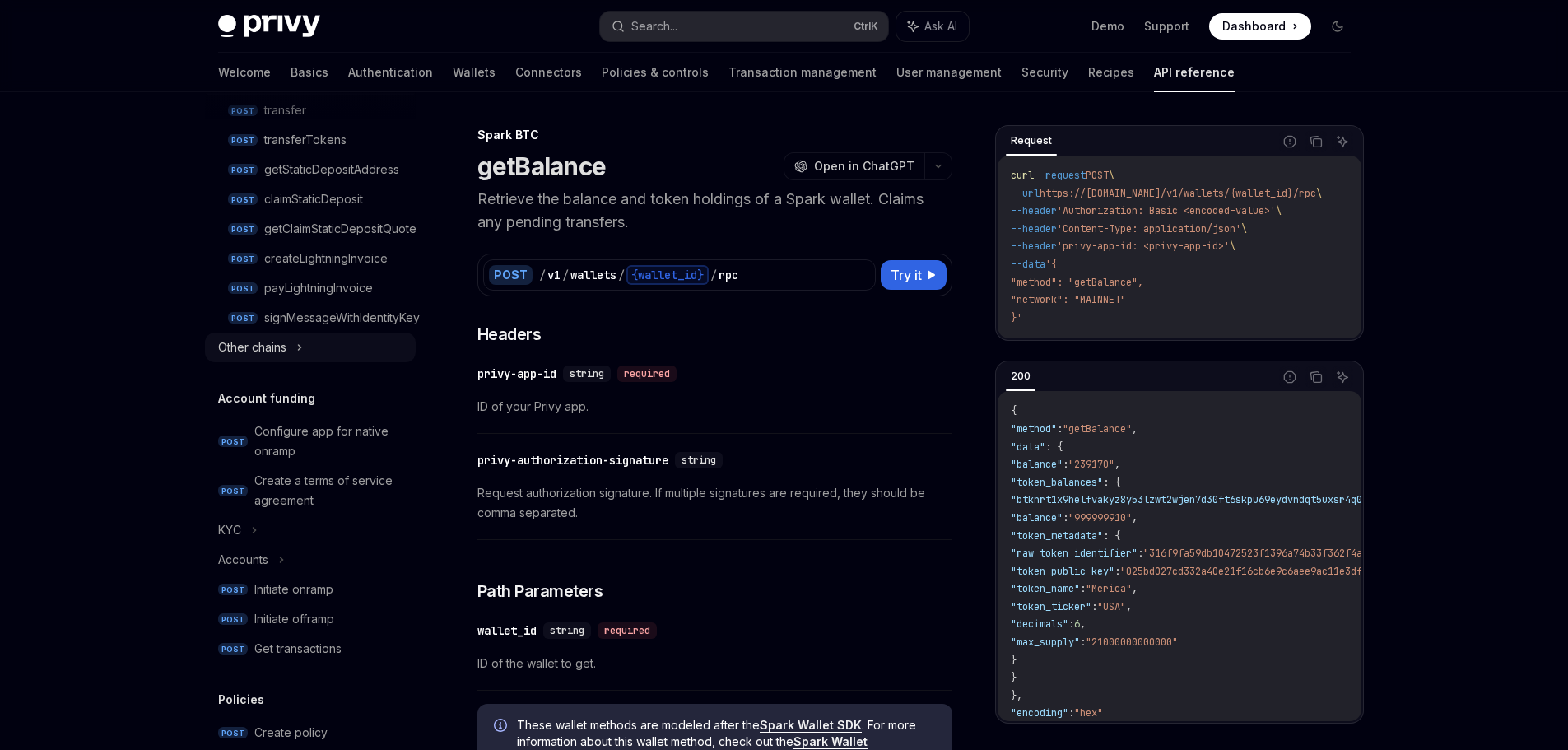
click at [294, 349] on div "Other chains" at bounding box center [310, 347] width 211 height 30
type textarea "*"
